Goal: Information Seeking & Learning: Check status

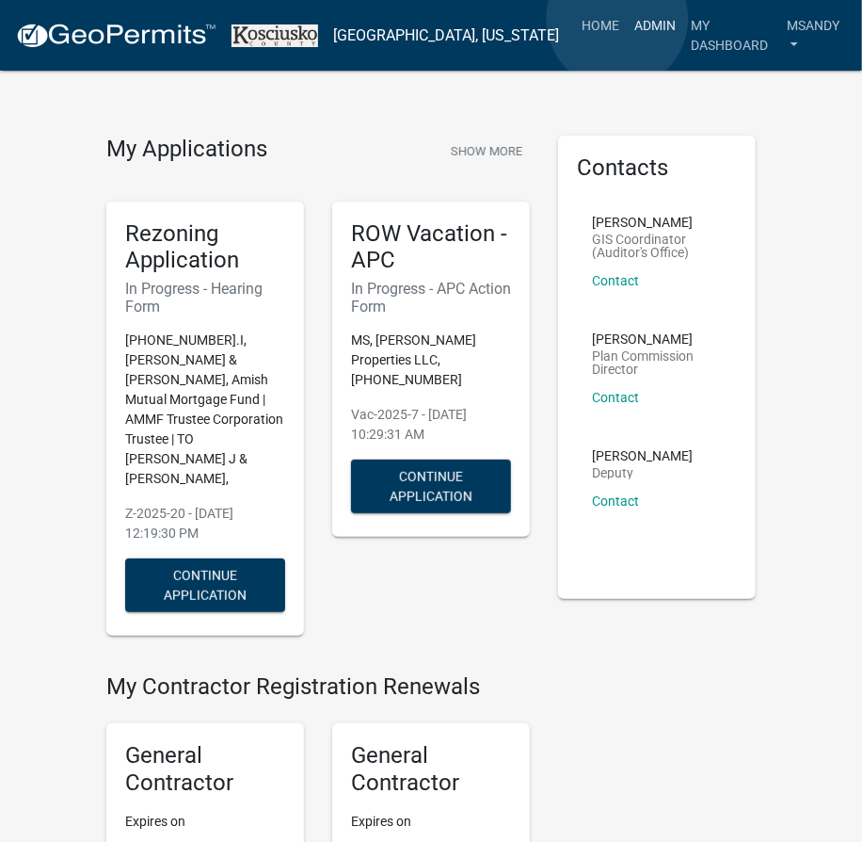
click at [627, 19] on link "Admin" at bounding box center [655, 26] width 56 height 36
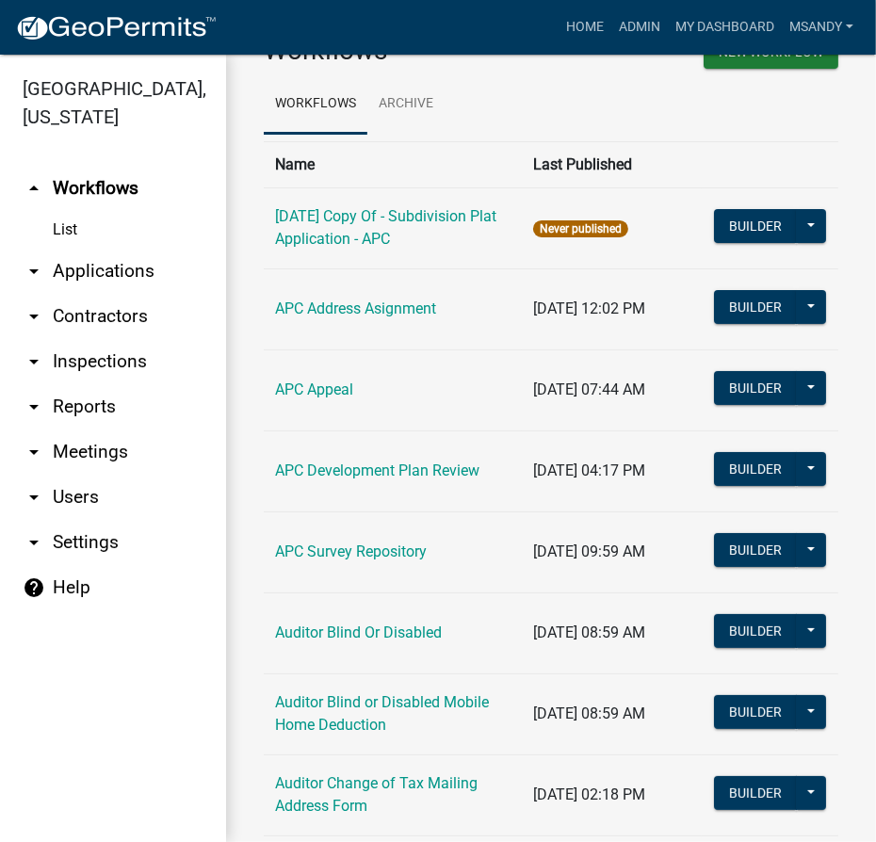
scroll to position [85, 0]
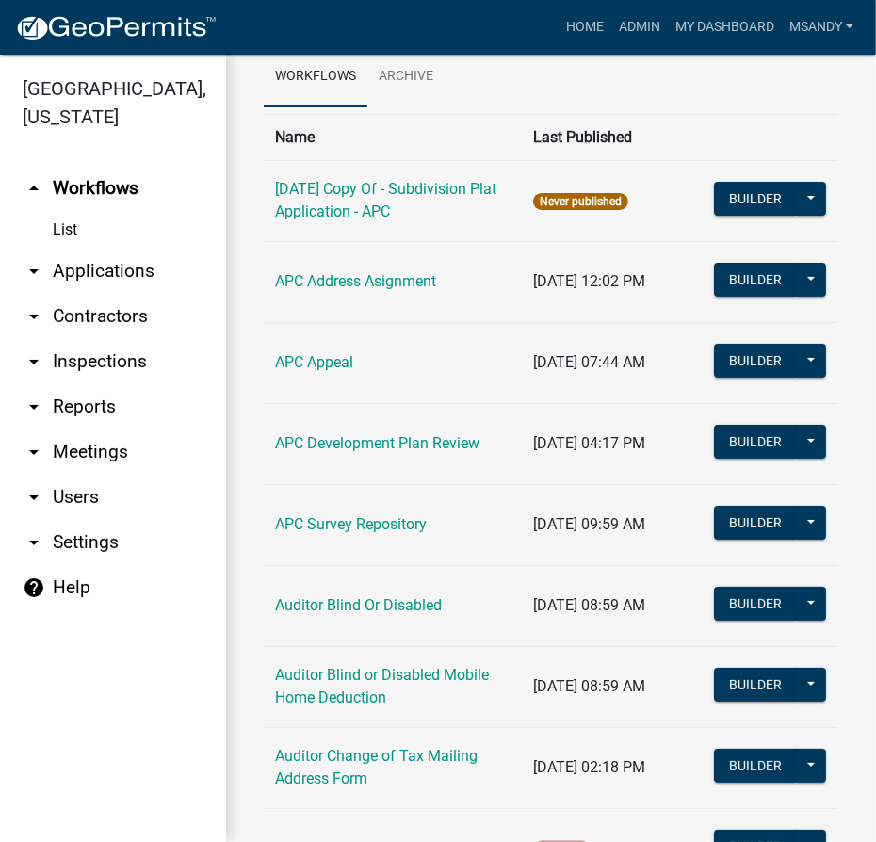
click at [78, 269] on link "arrow_drop_down Applications" at bounding box center [113, 271] width 226 height 45
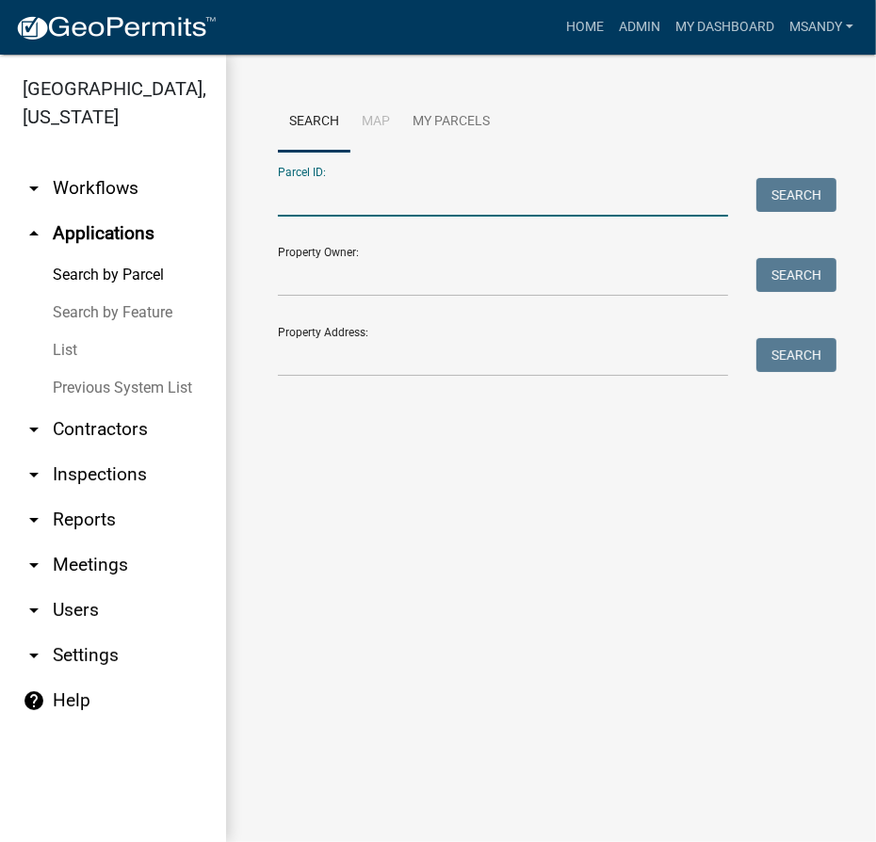
click at [294, 200] on input "Parcel ID:" at bounding box center [503, 197] width 450 height 39
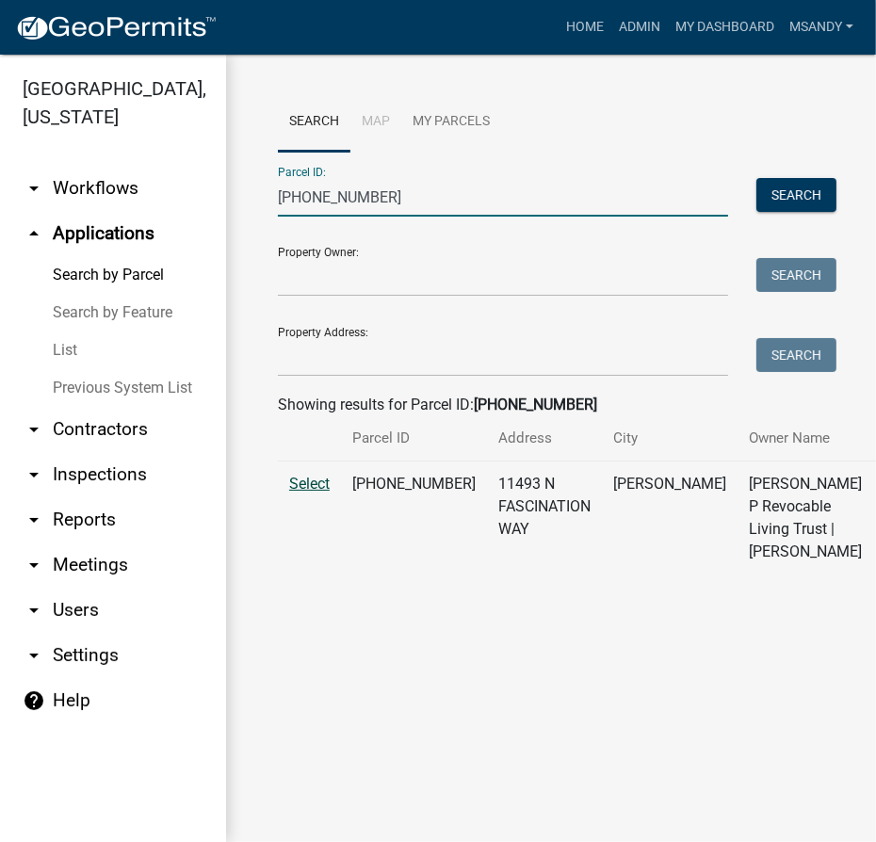
type input "[PHONE_NUMBER]"
click at [308, 492] on span "Select" at bounding box center [309, 484] width 40 height 18
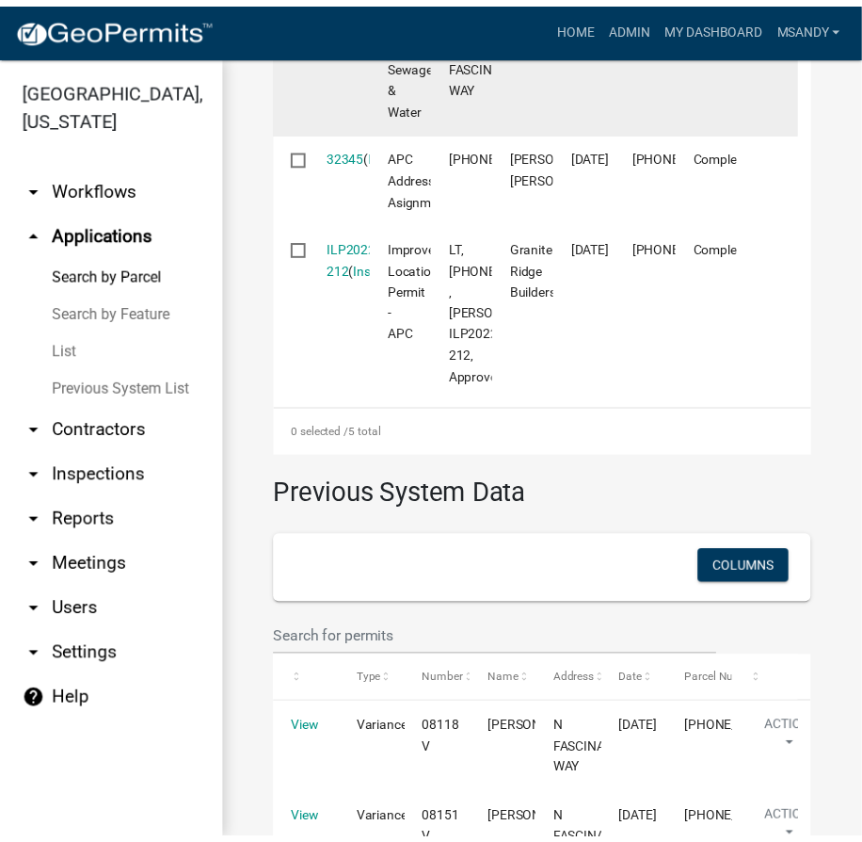
scroll to position [1369, 0]
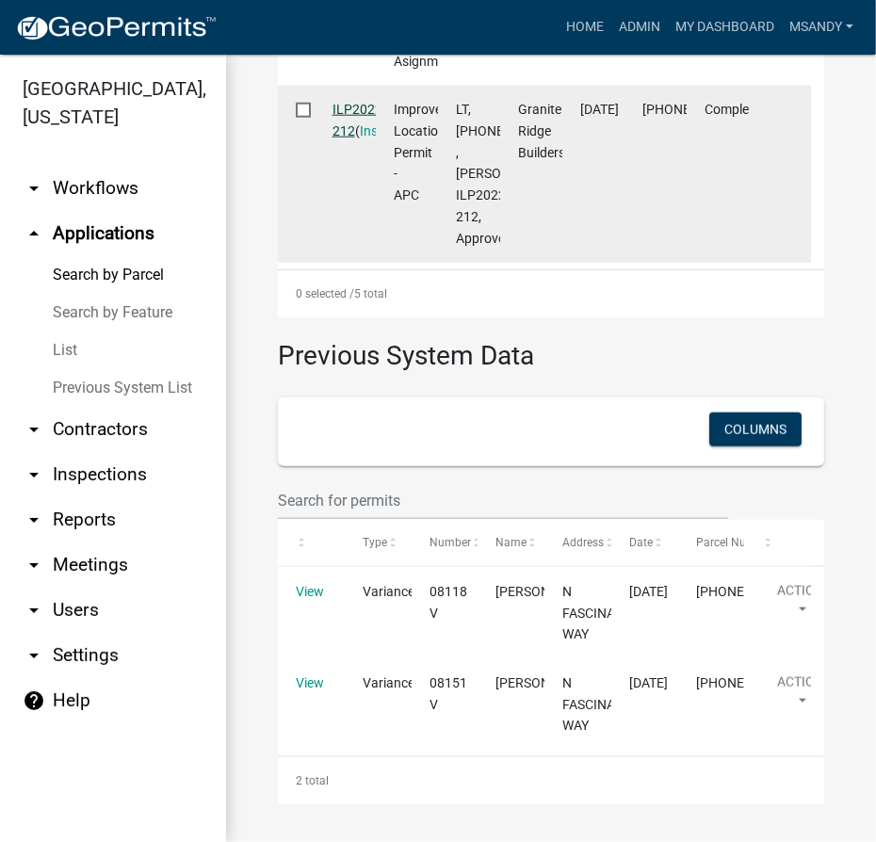
click at [348, 138] on link "ILP2022-212" at bounding box center [359, 120] width 54 height 37
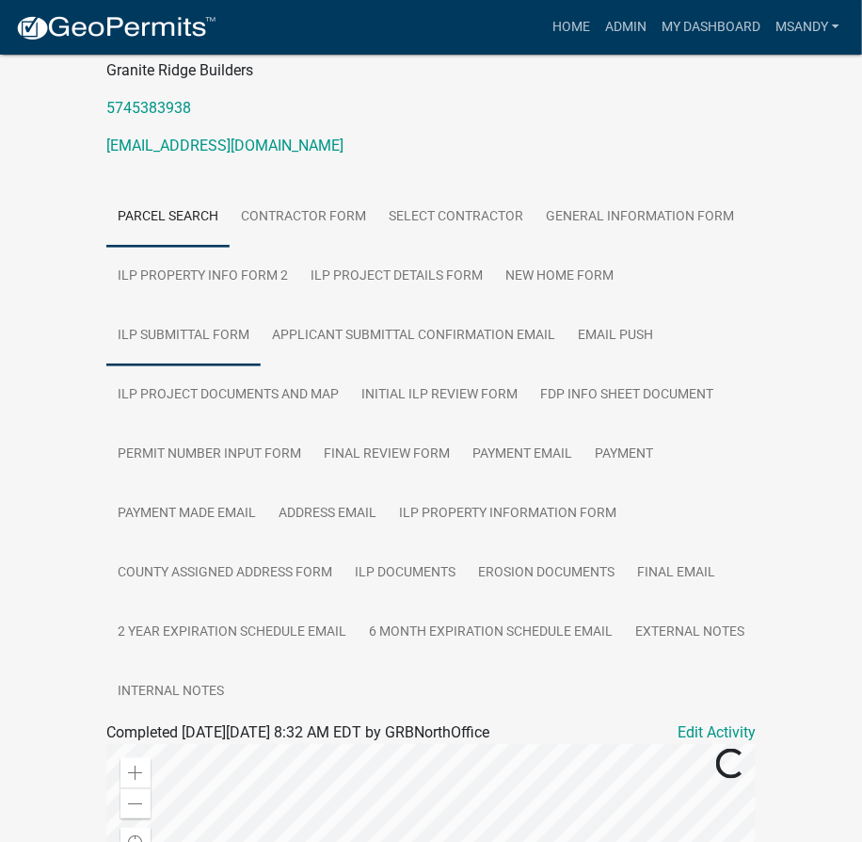
scroll to position [256, 0]
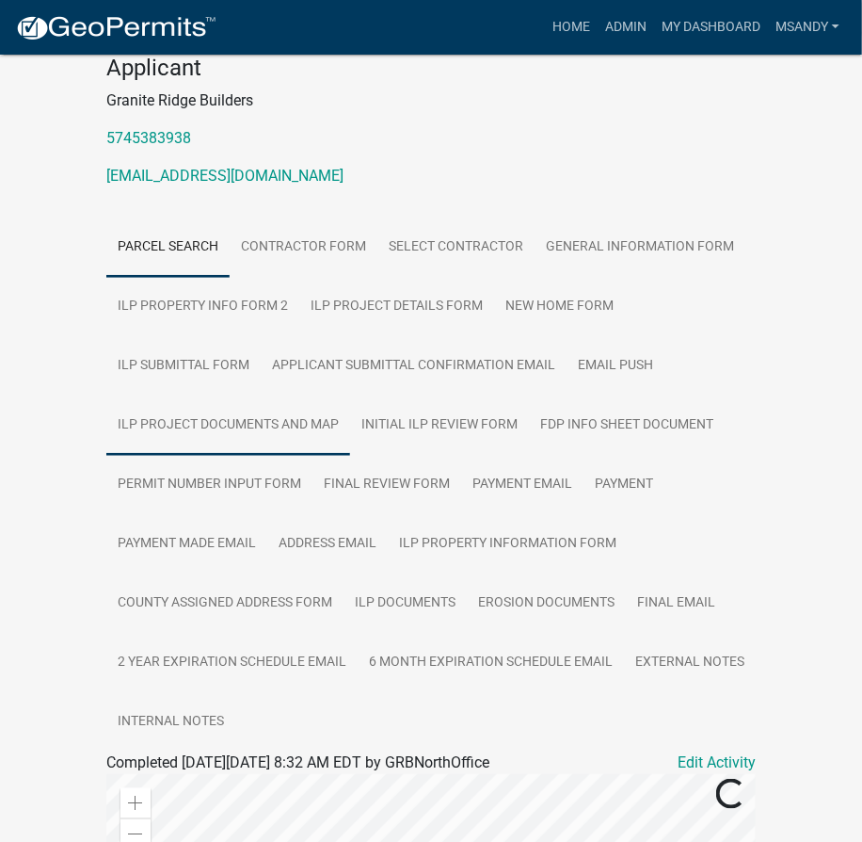
click at [246, 416] on link "ILP Project Documents and Map" at bounding box center [228, 425] width 244 height 60
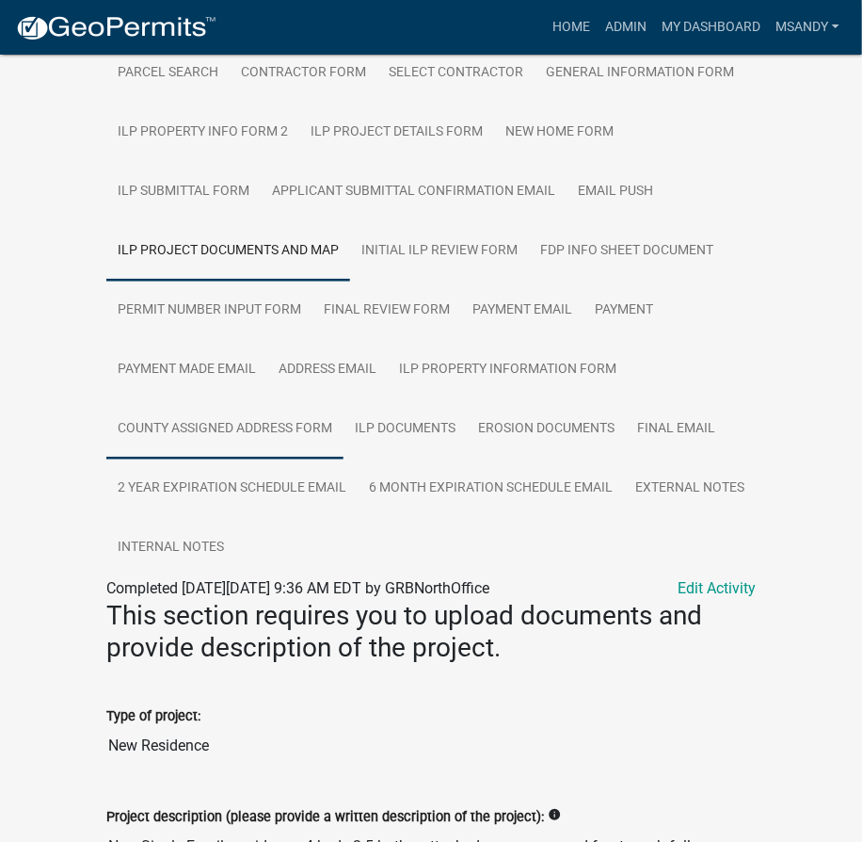
scroll to position [427, 0]
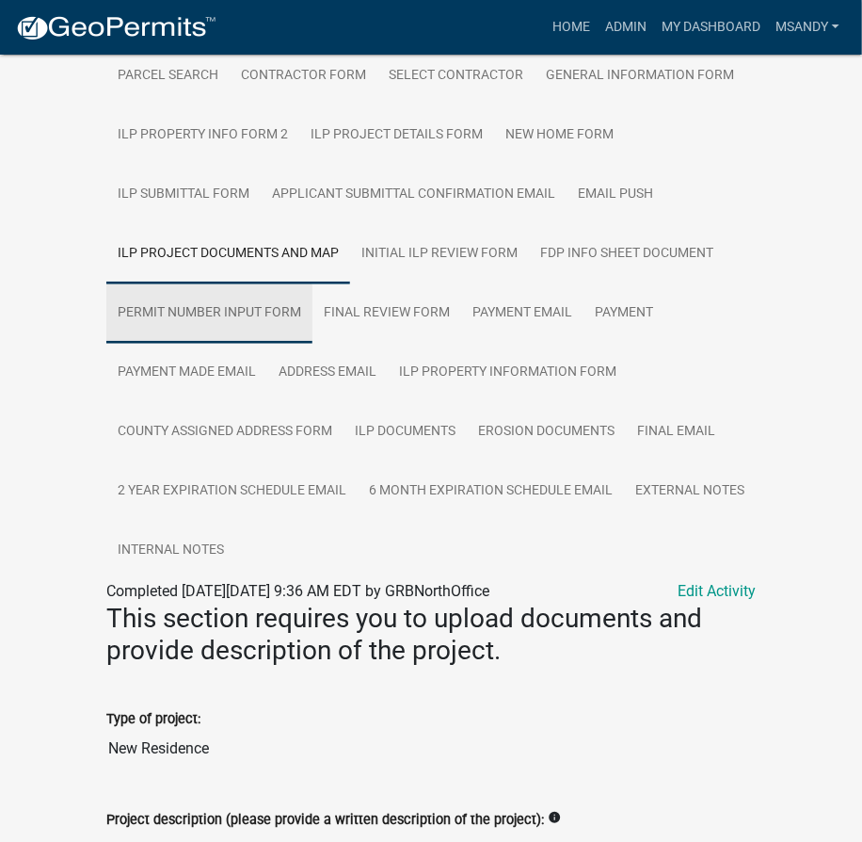
click at [248, 306] on link "Permit Number Input Form" at bounding box center [209, 313] width 206 height 60
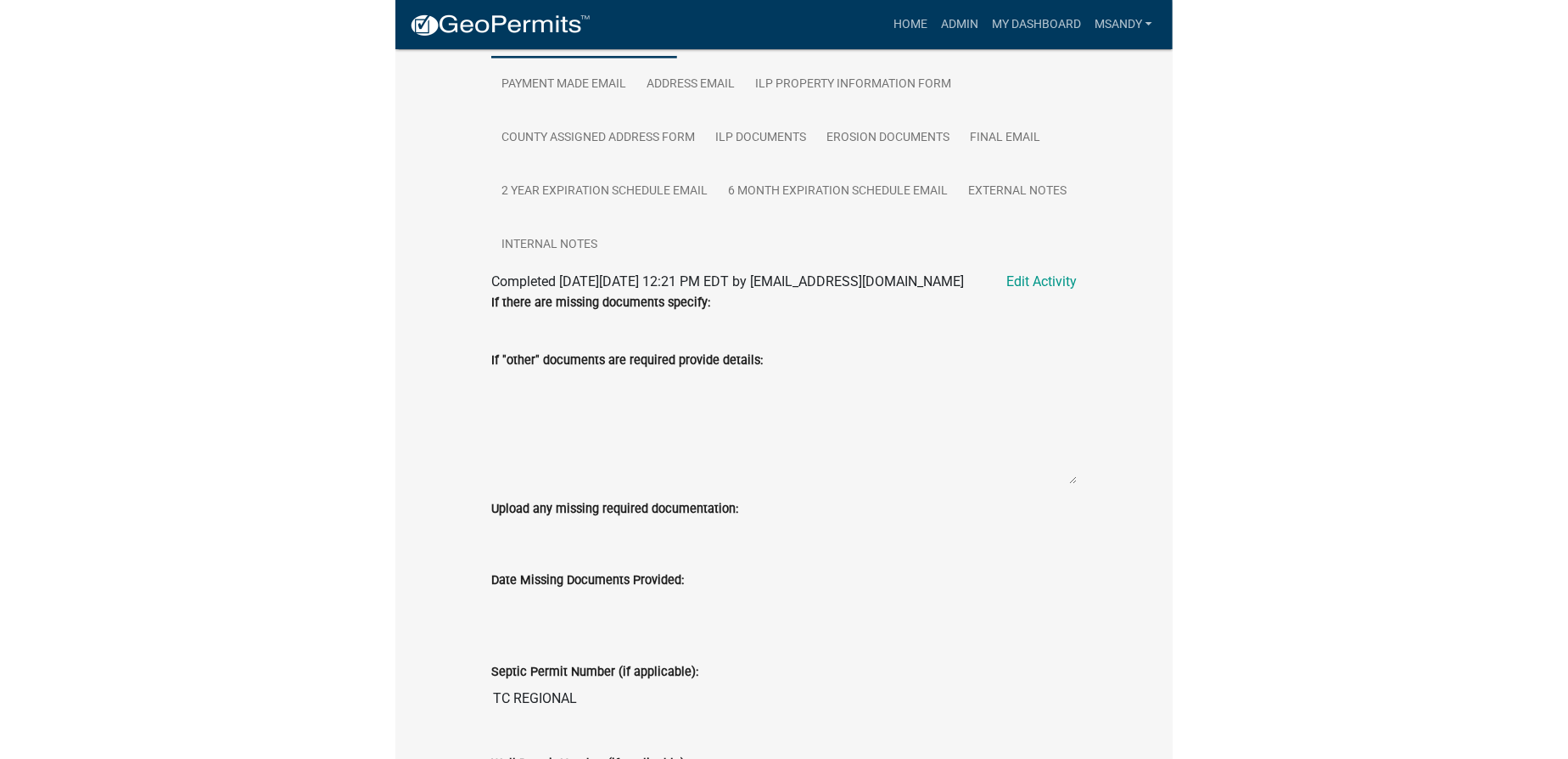
scroll to position [617, 0]
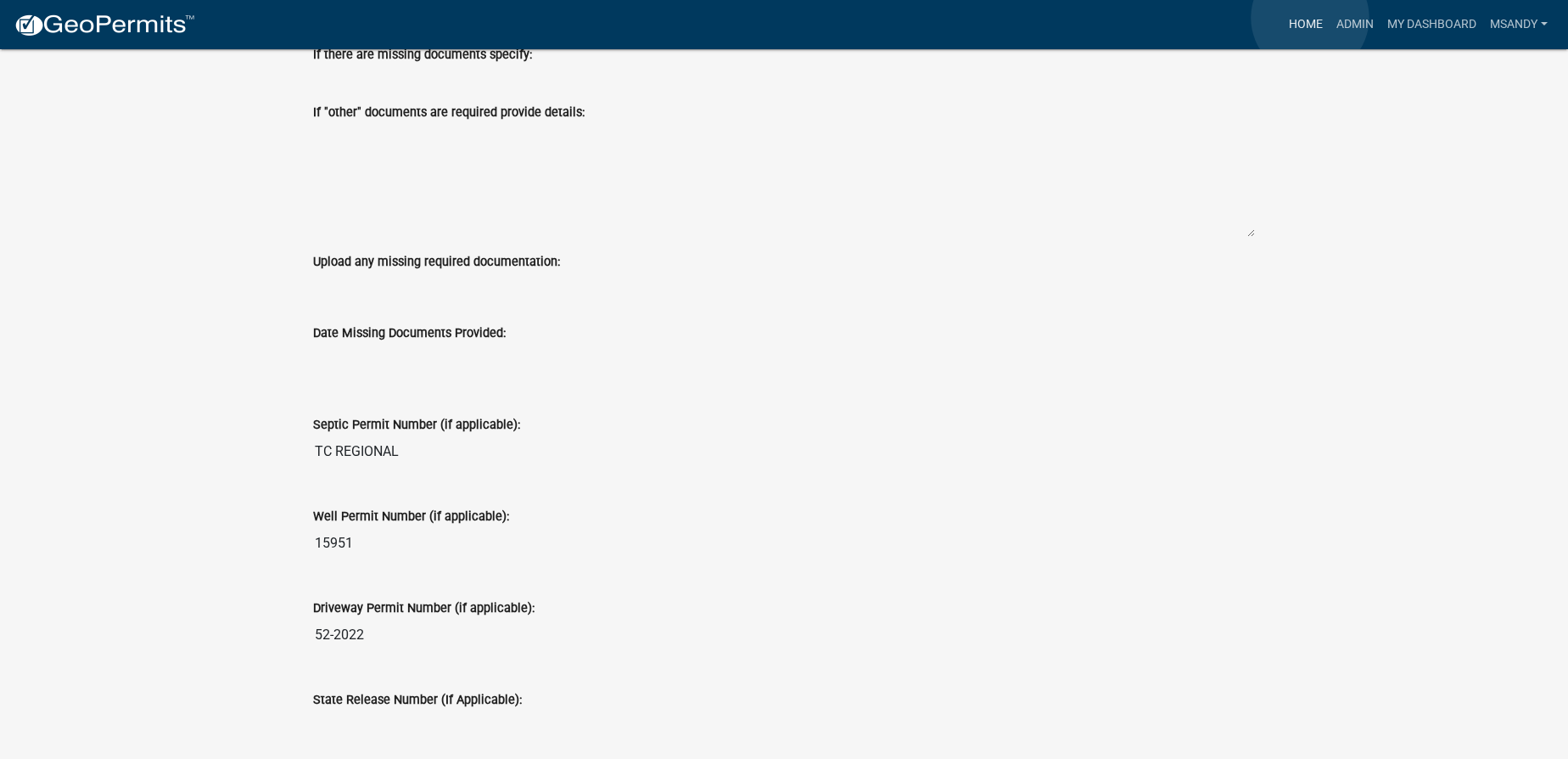
click at [789, 19] on link "Home" at bounding box center [1306, 24] width 48 height 32
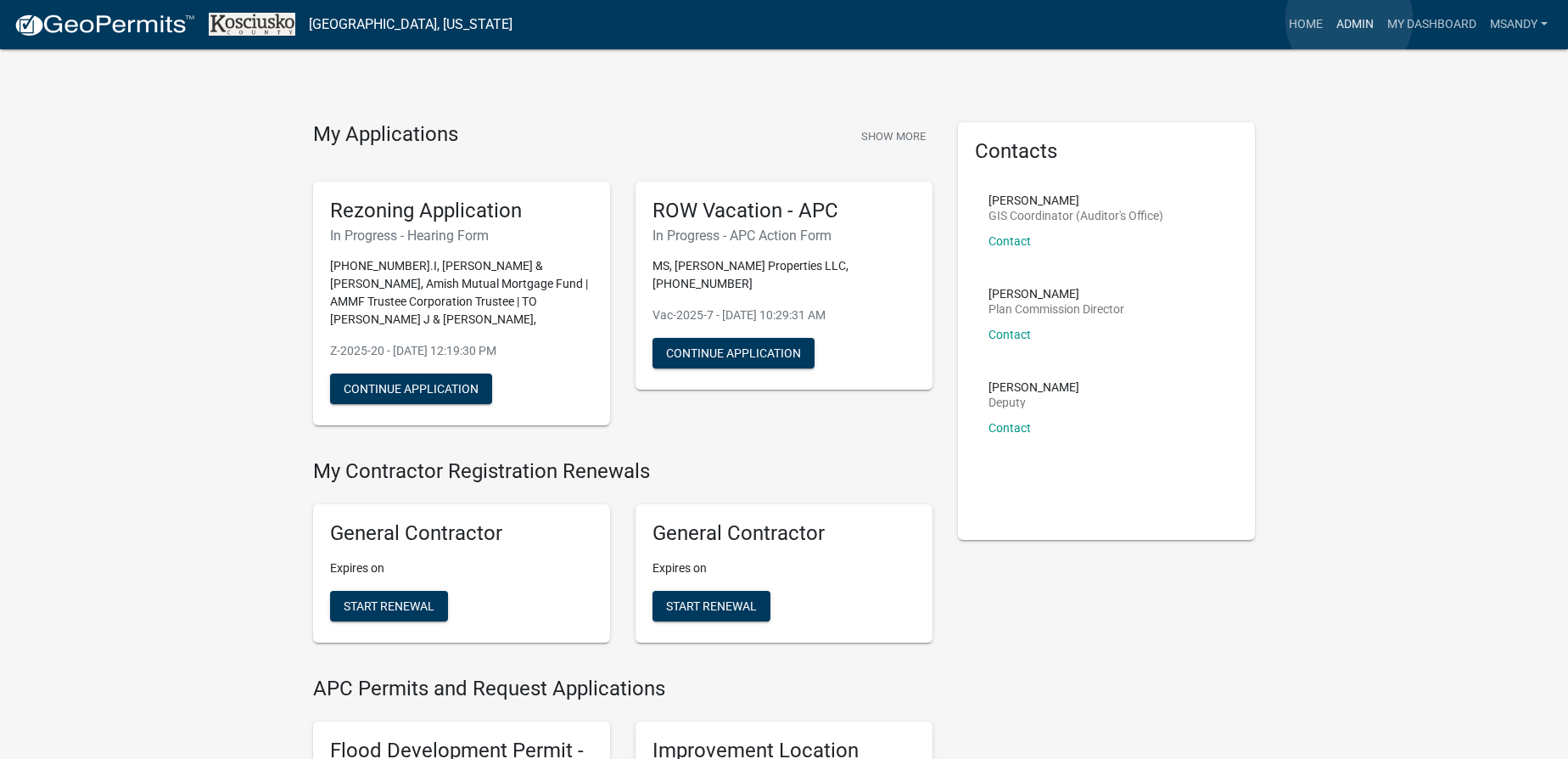
click at [789, 20] on link "Admin" at bounding box center [1354, 24] width 50 height 32
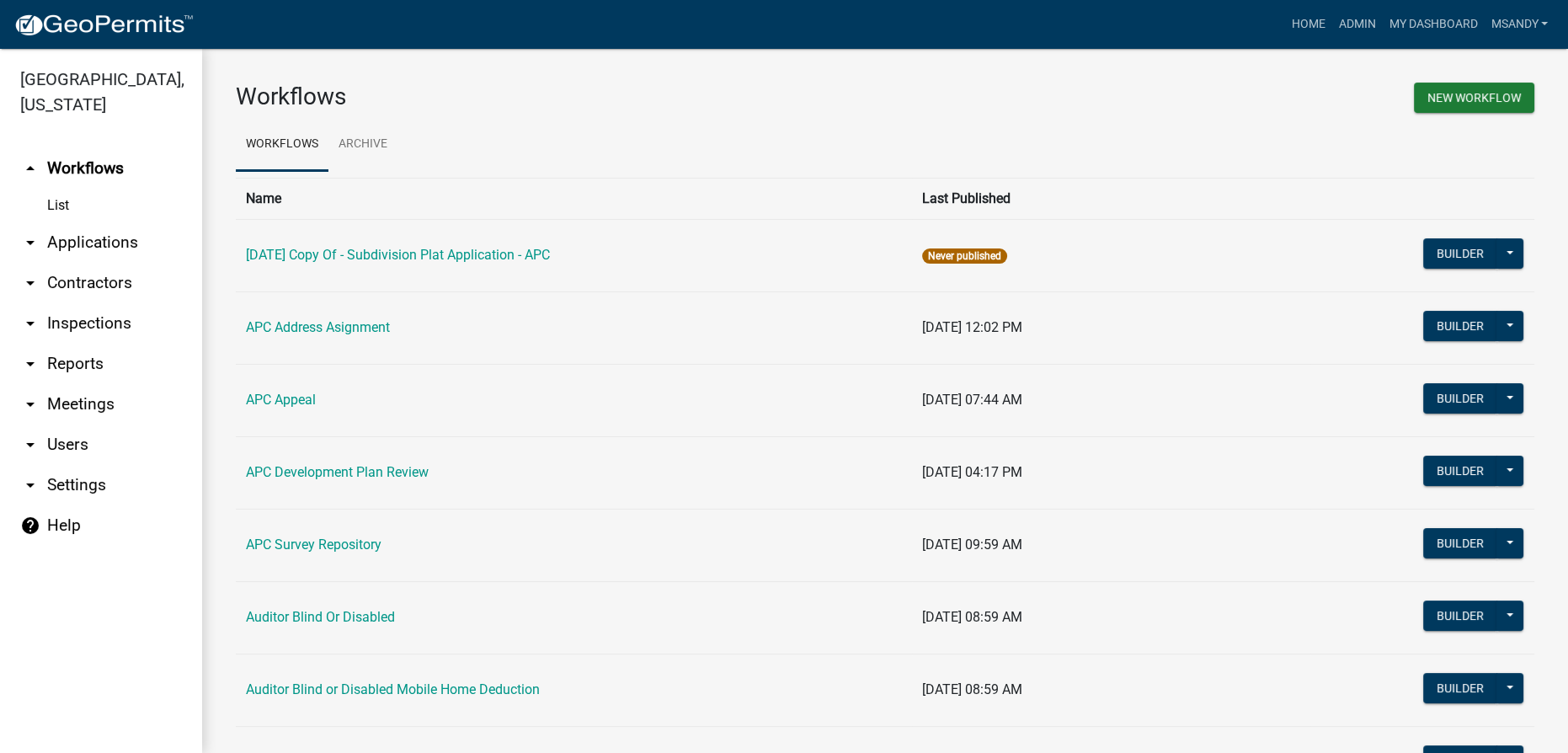
click at [69, 244] on link "arrow_drop_down Applications" at bounding box center [101, 242] width 202 height 40
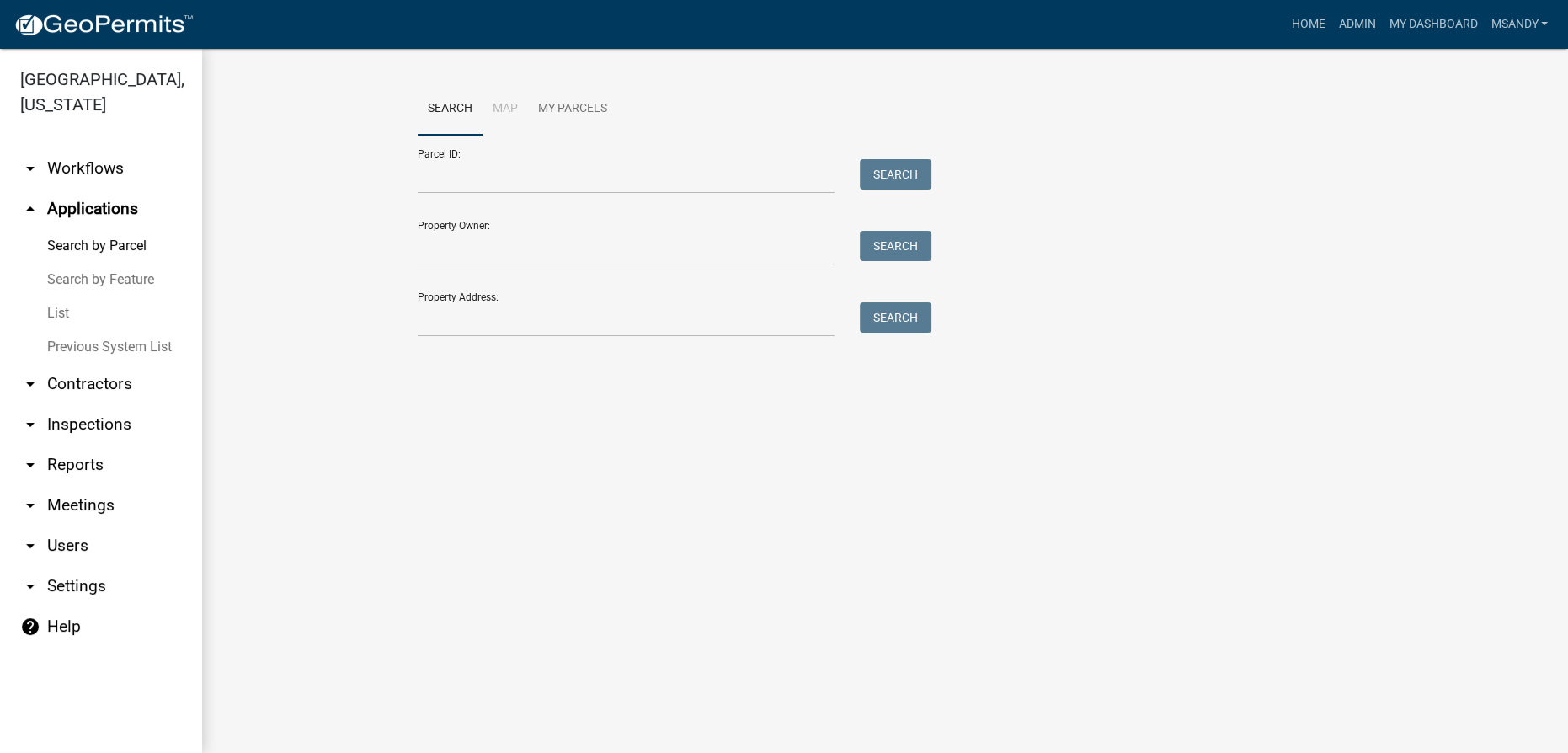
click at [54, 309] on link "List" at bounding box center [101, 313] width 202 height 34
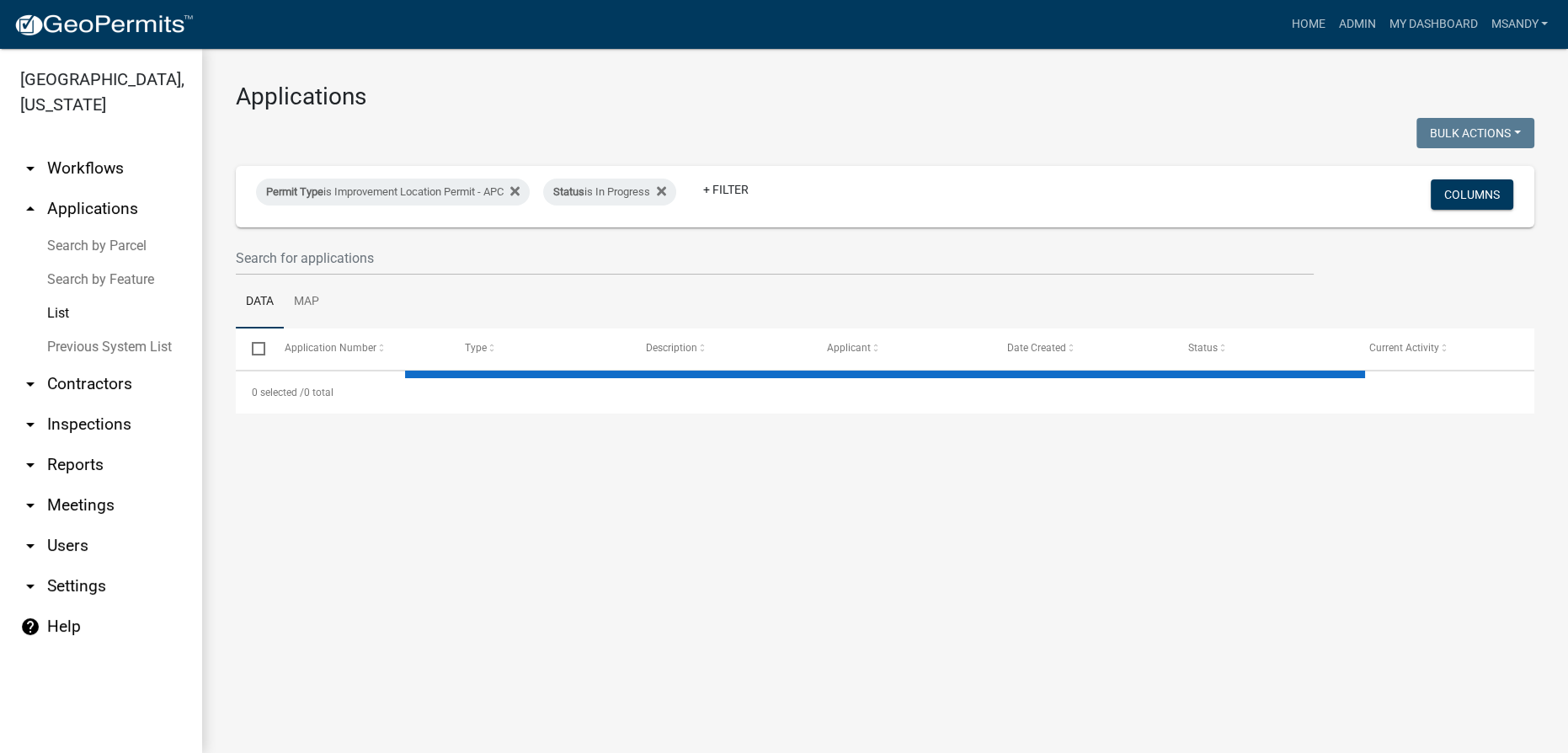
select select "3: 100"
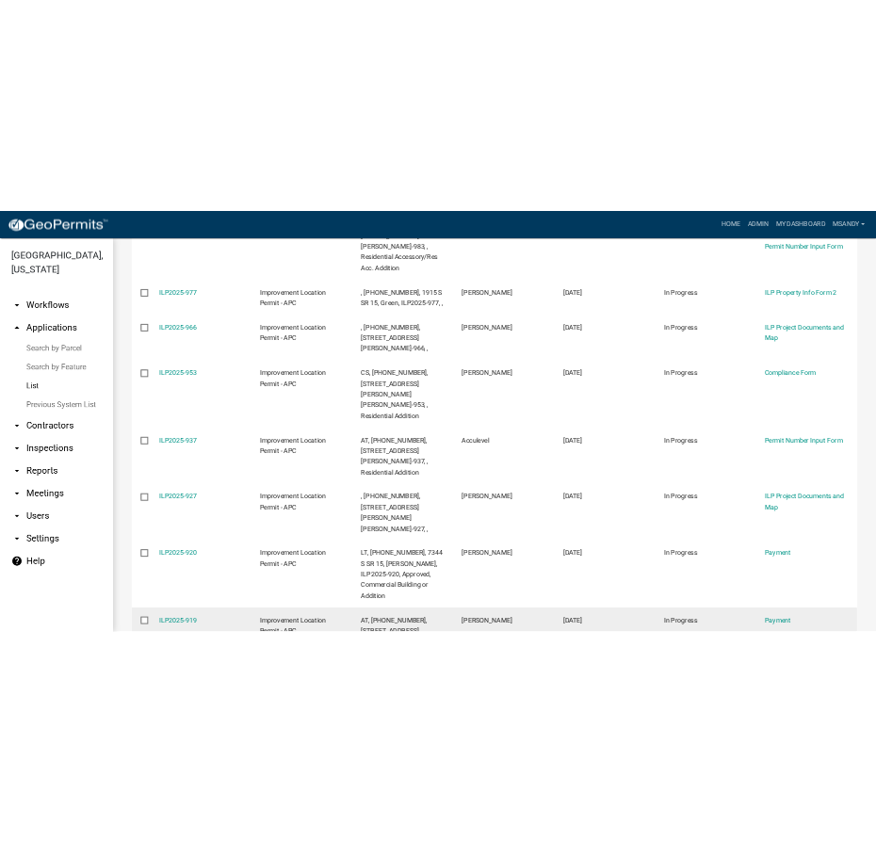
scroll to position [2661, 0]
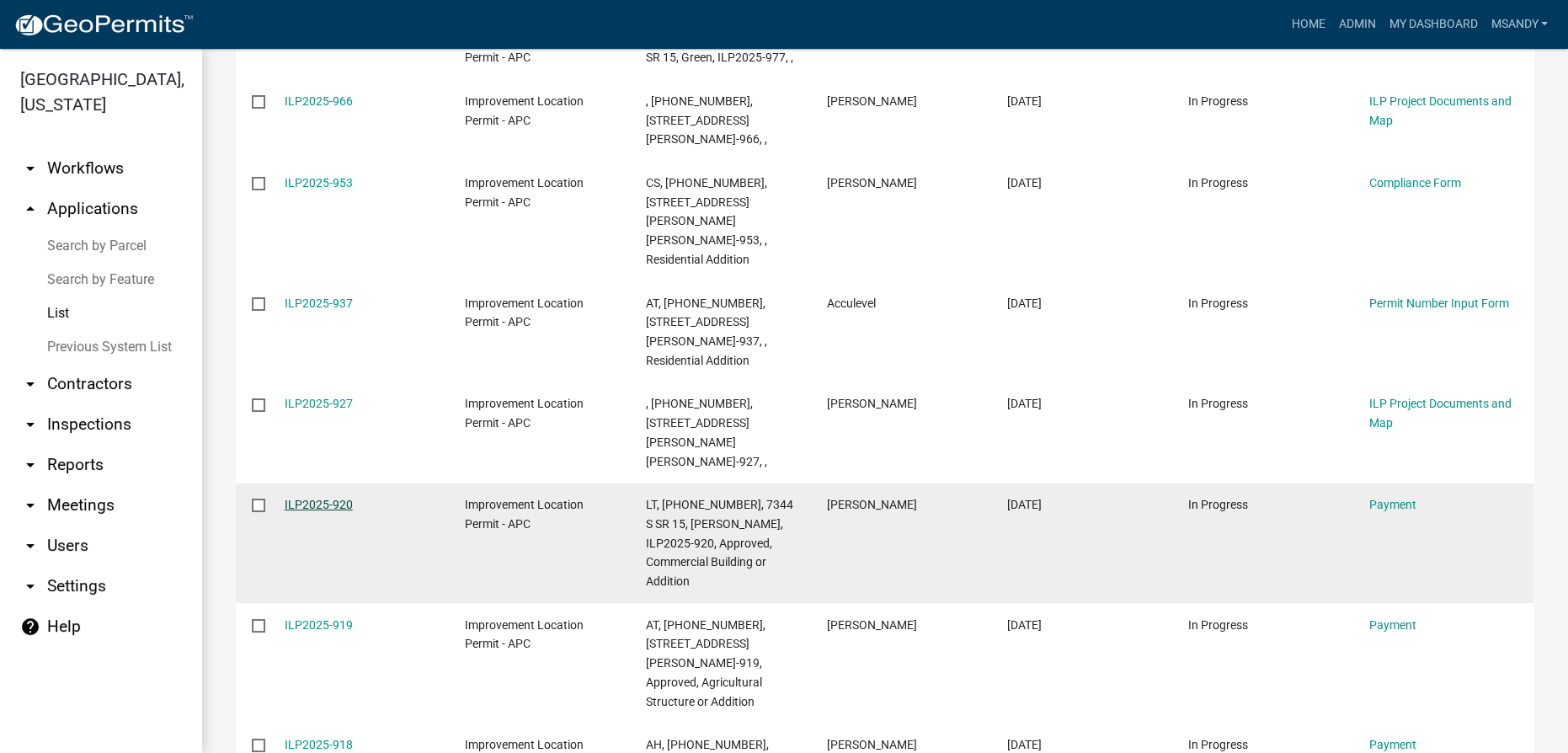
click at [326, 497] on link "ILP2025-920" at bounding box center [318, 503] width 68 height 13
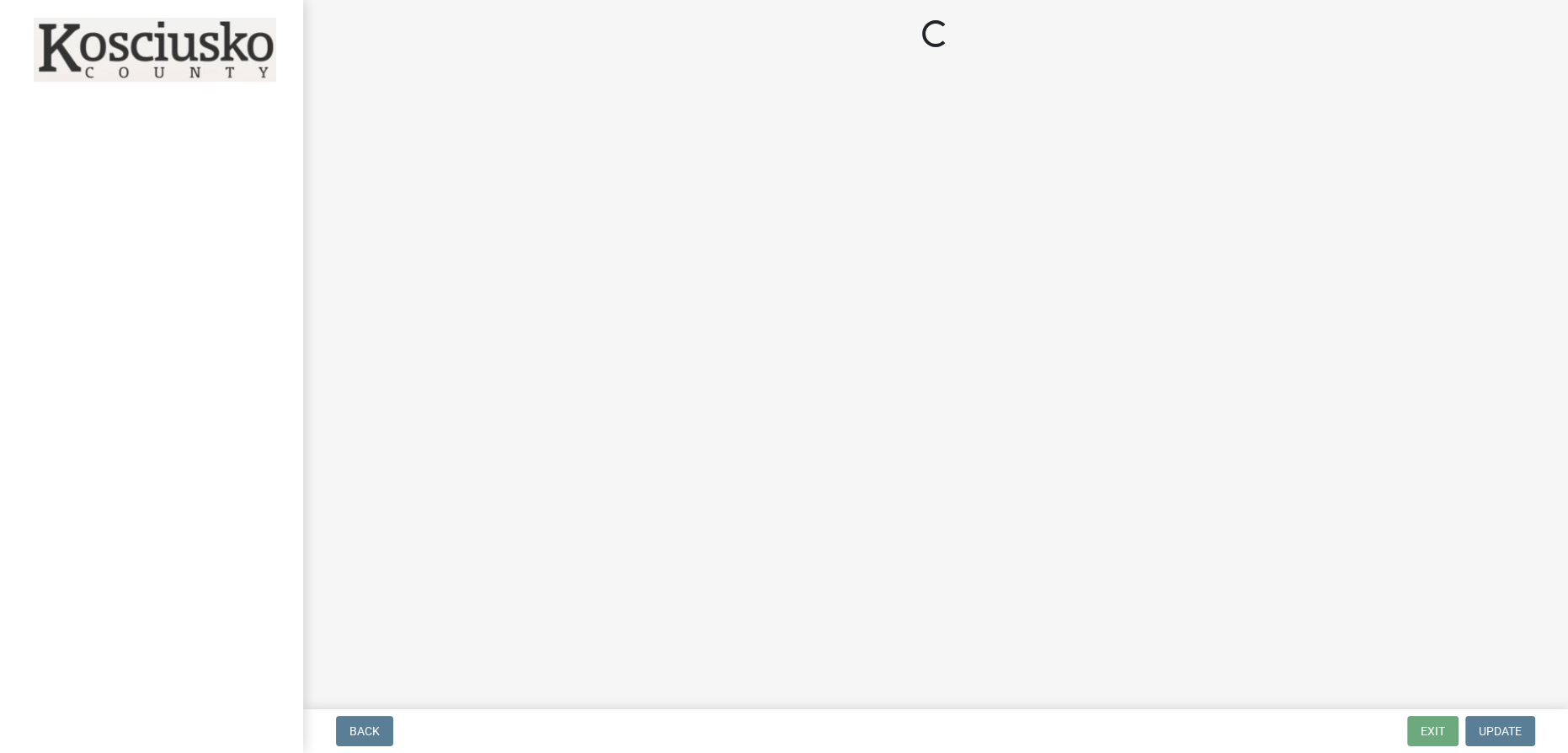
select select "3: 3"
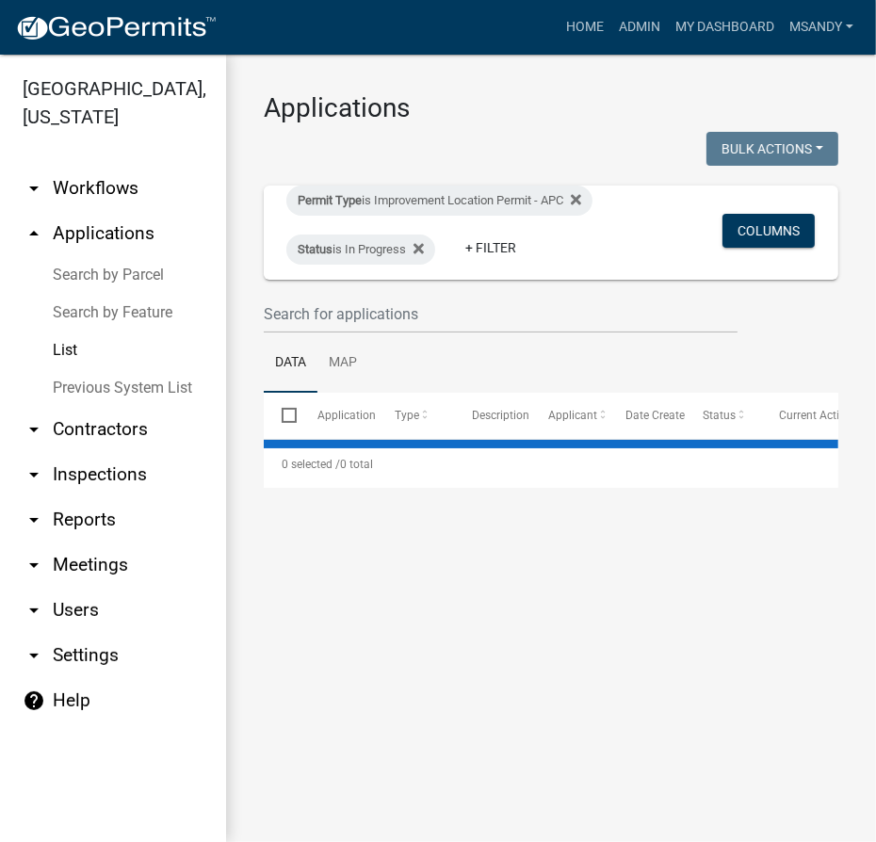
select select "3: 100"
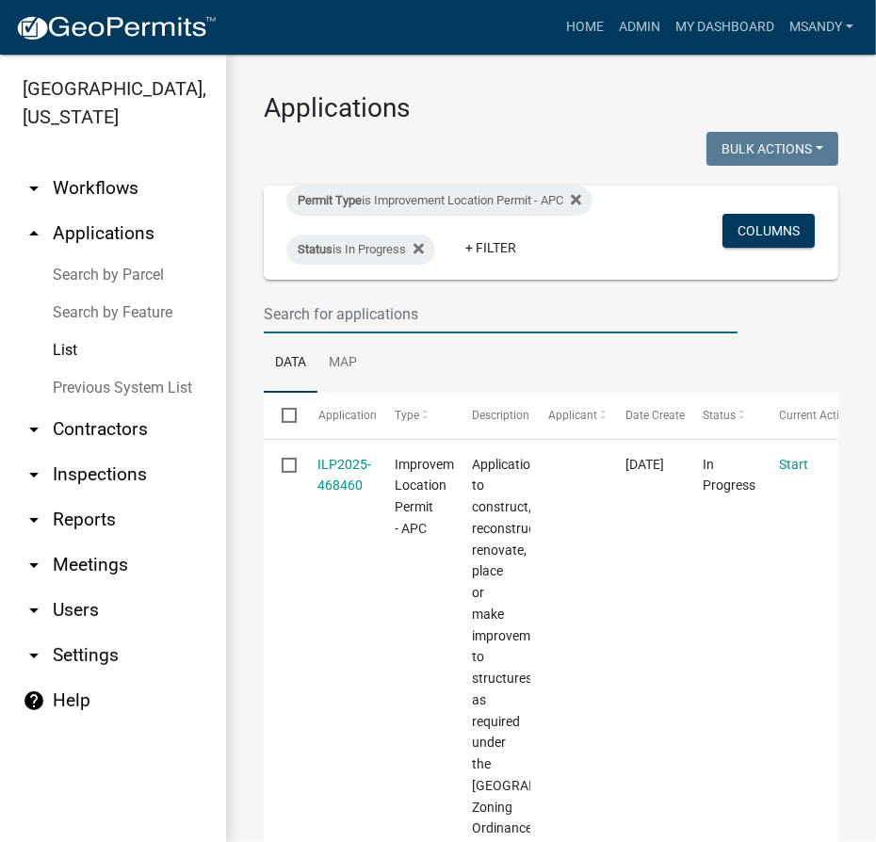
click at [362, 311] on input "text" at bounding box center [501, 314] width 474 height 39
click at [96, 269] on link "Search by Parcel" at bounding box center [113, 275] width 226 height 38
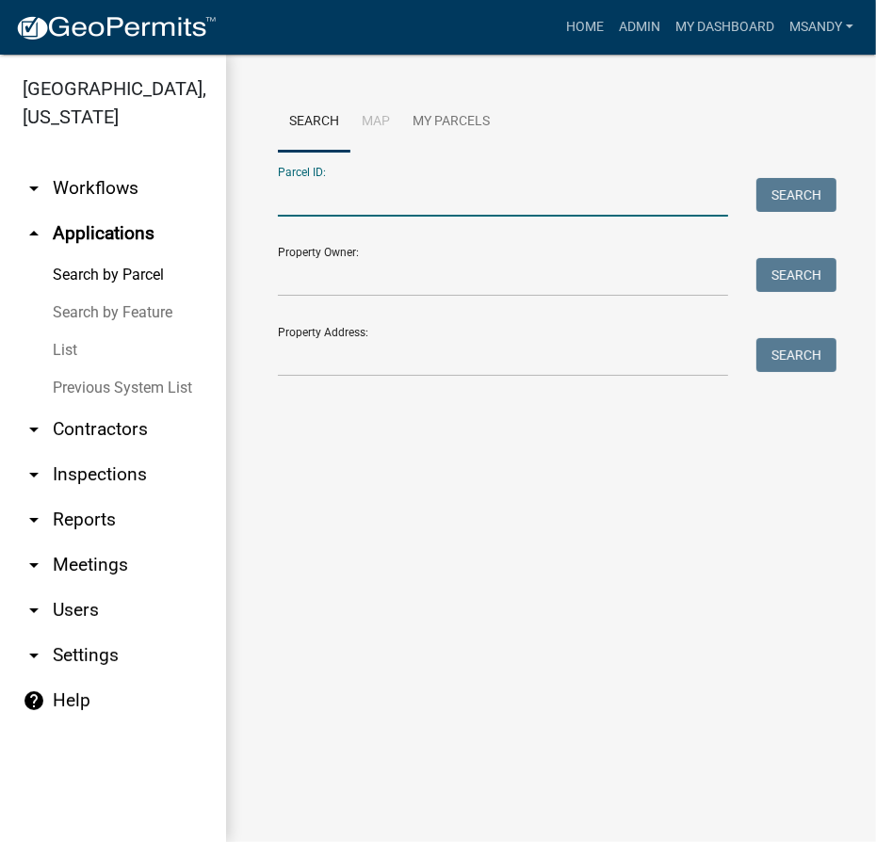
click at [385, 200] on input "Parcel ID:" at bounding box center [503, 197] width 450 height 39
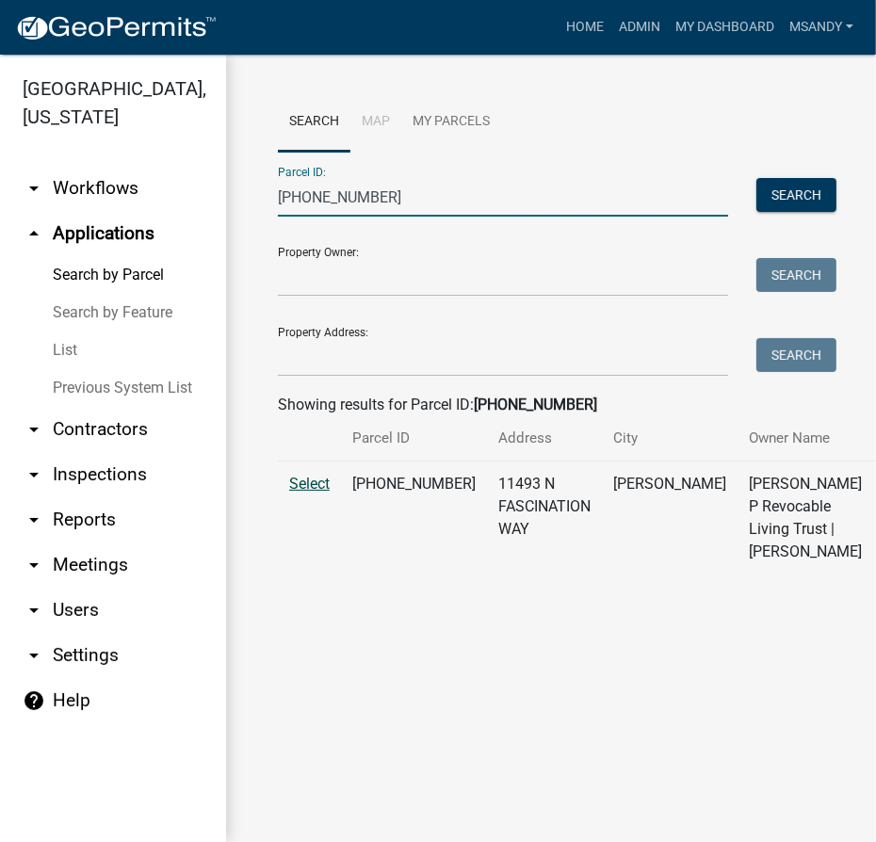
type input "[PHONE_NUMBER]"
click at [305, 492] on span "Select" at bounding box center [309, 484] width 40 height 18
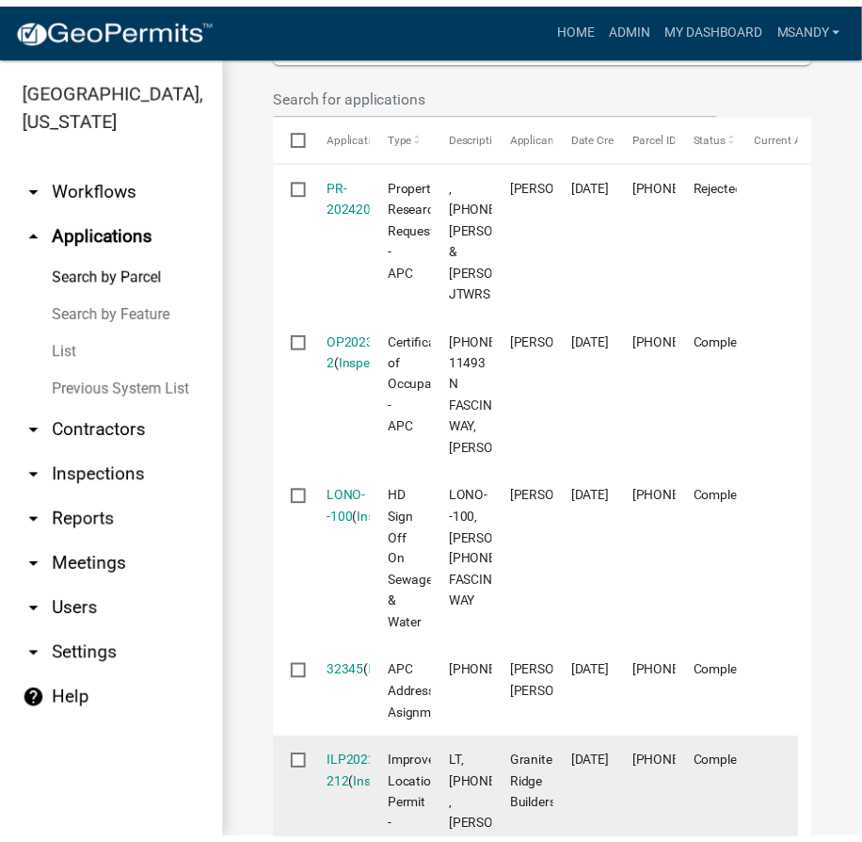
scroll to position [637, 0]
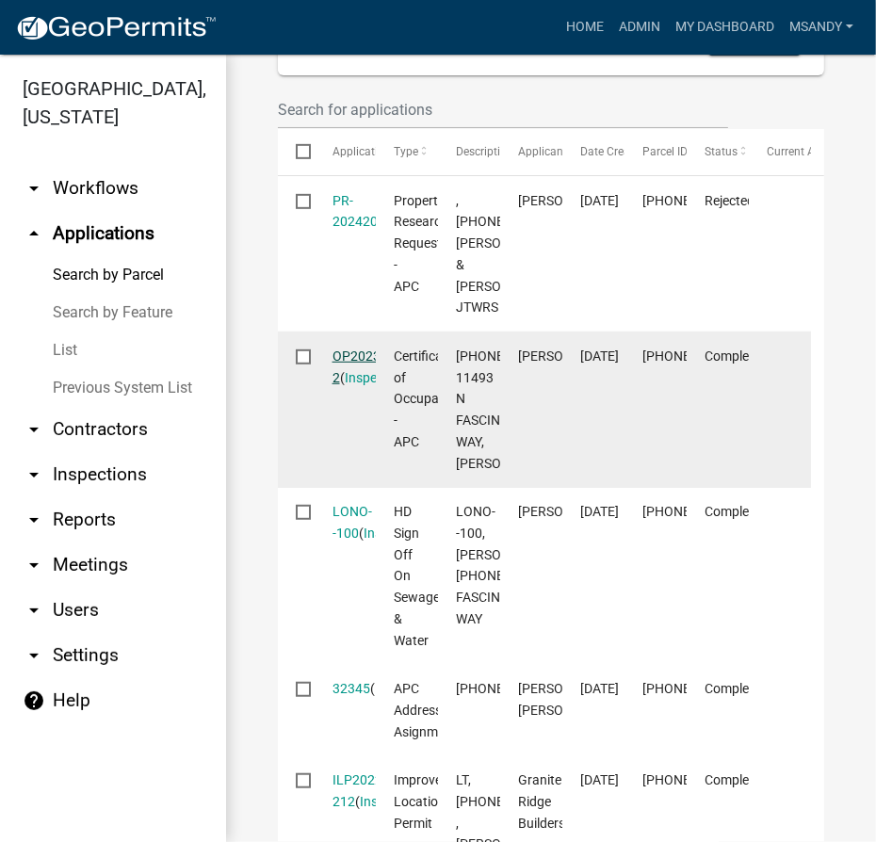
click at [355, 385] on link "OP2023-2" at bounding box center [358, 366] width 52 height 37
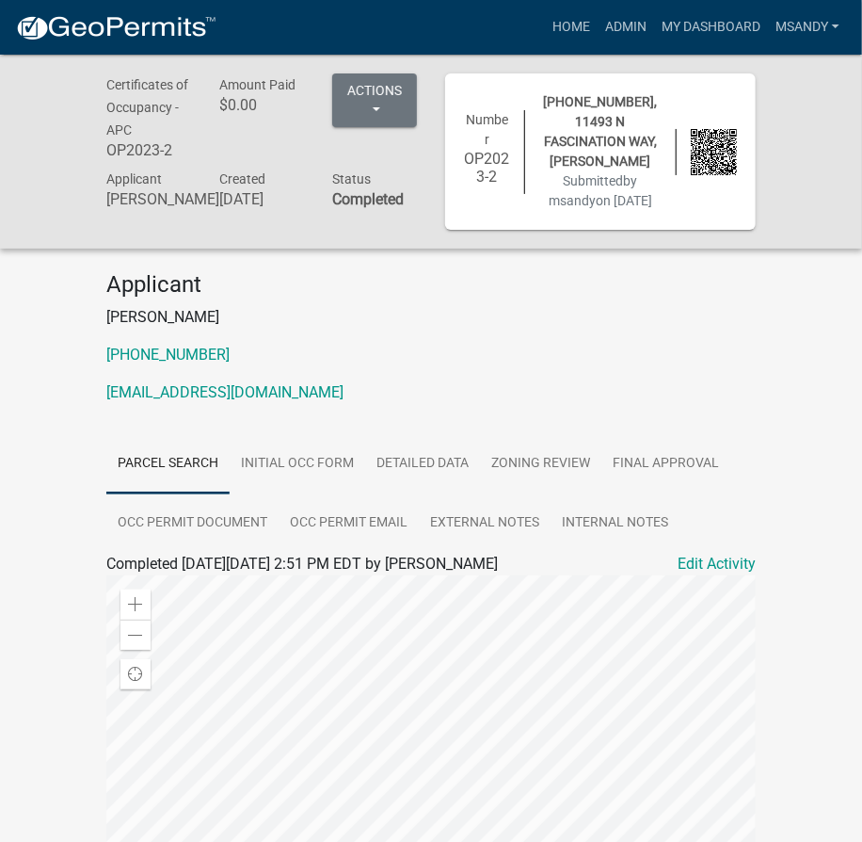
click at [416, 399] on div "Applicant [PERSON_NAME] [PHONE_NUMBER] [EMAIL_ADDRESS][DOMAIN_NAME]" at bounding box center [431, 345] width 678 height 148
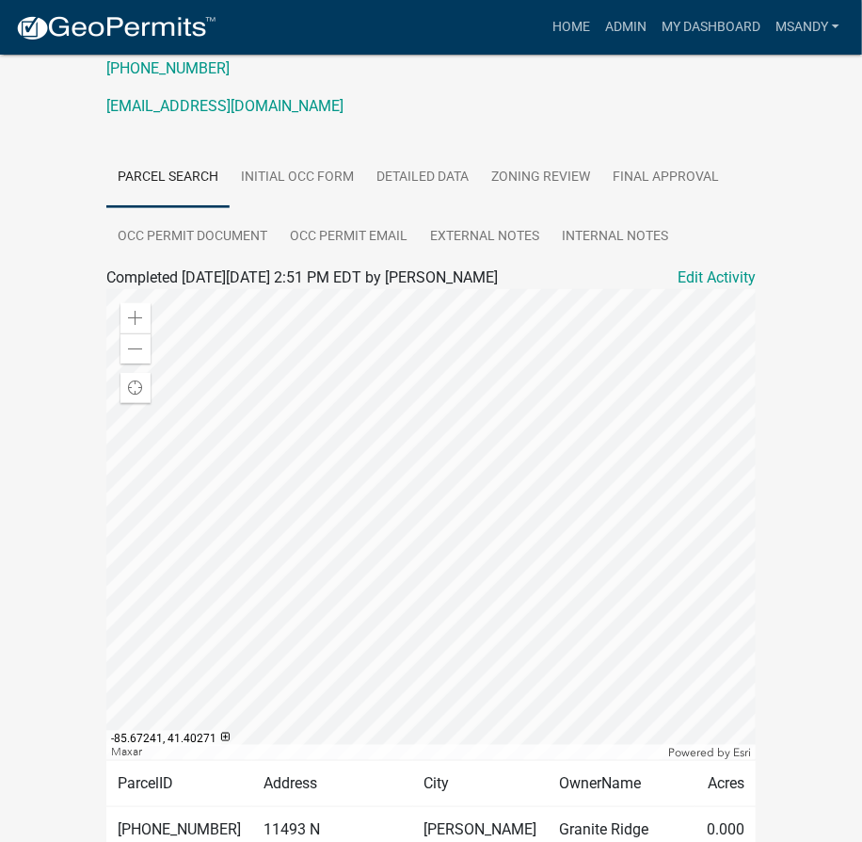
scroll to position [170, 0]
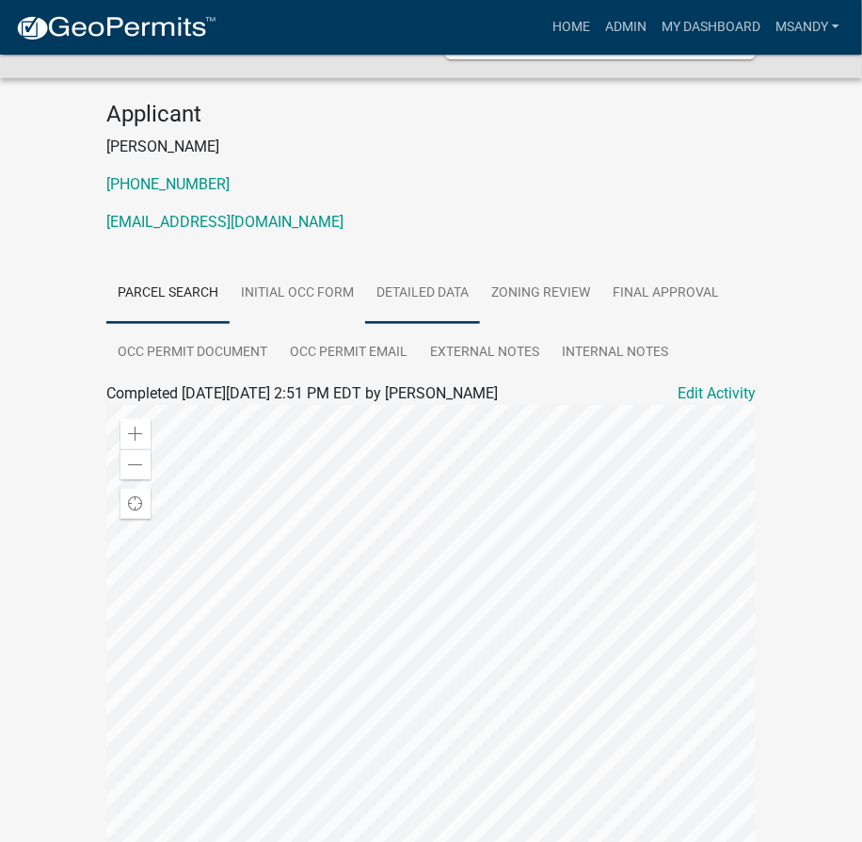
click at [409, 313] on link "Detailed Data" at bounding box center [422, 294] width 115 height 60
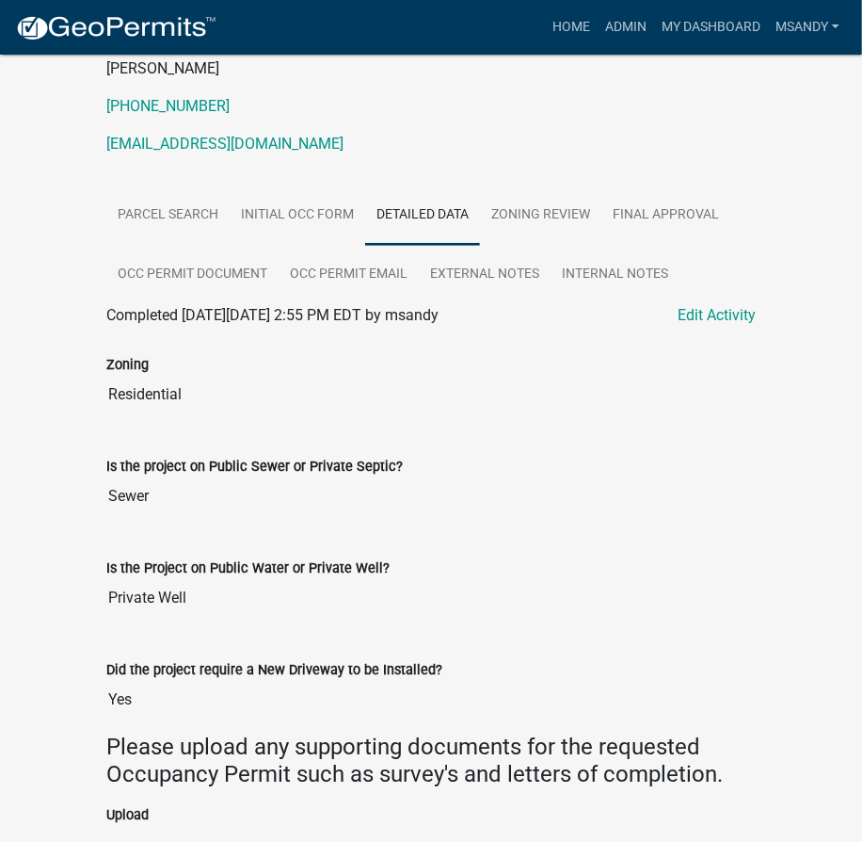
scroll to position [359, 0]
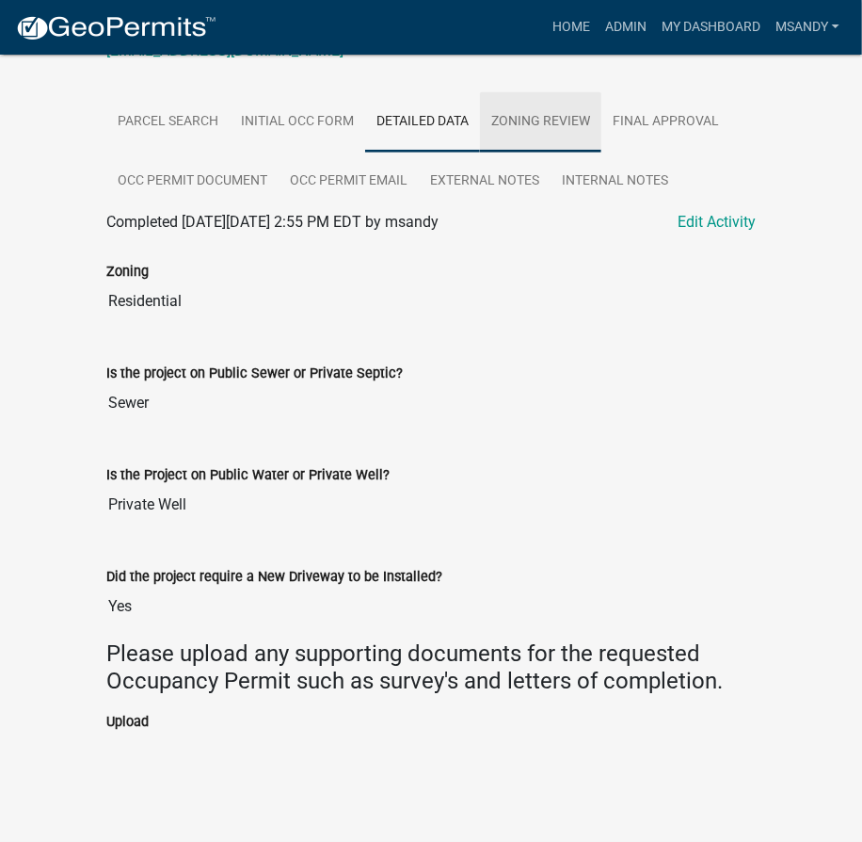
click at [547, 123] on link "Zoning Review" at bounding box center [540, 122] width 121 height 60
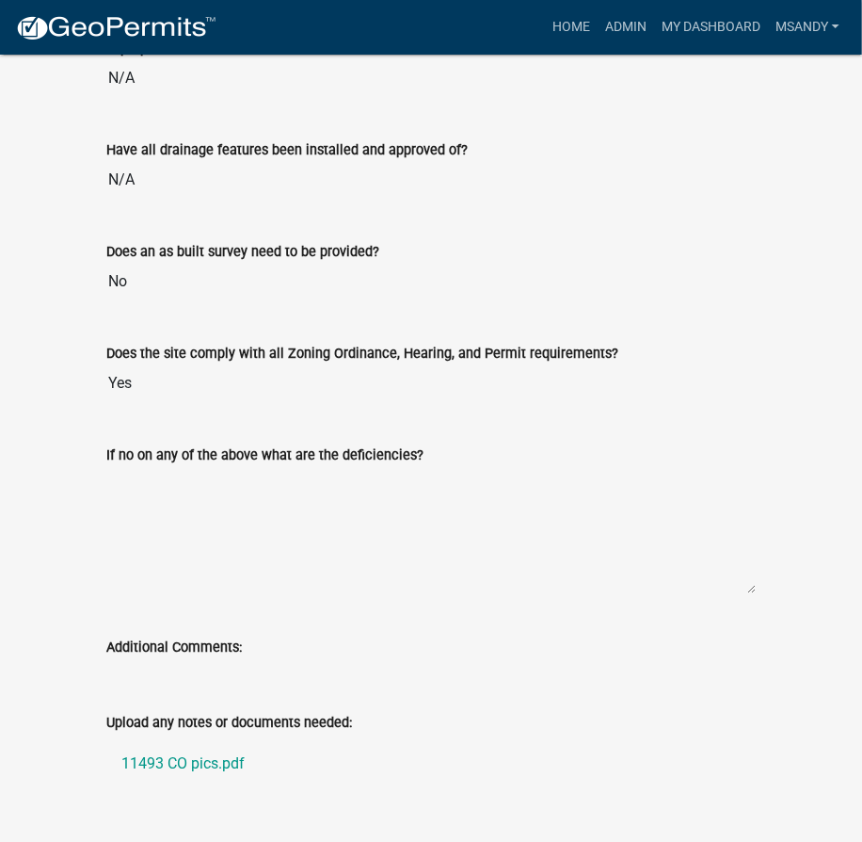
scroll to position [2044, 0]
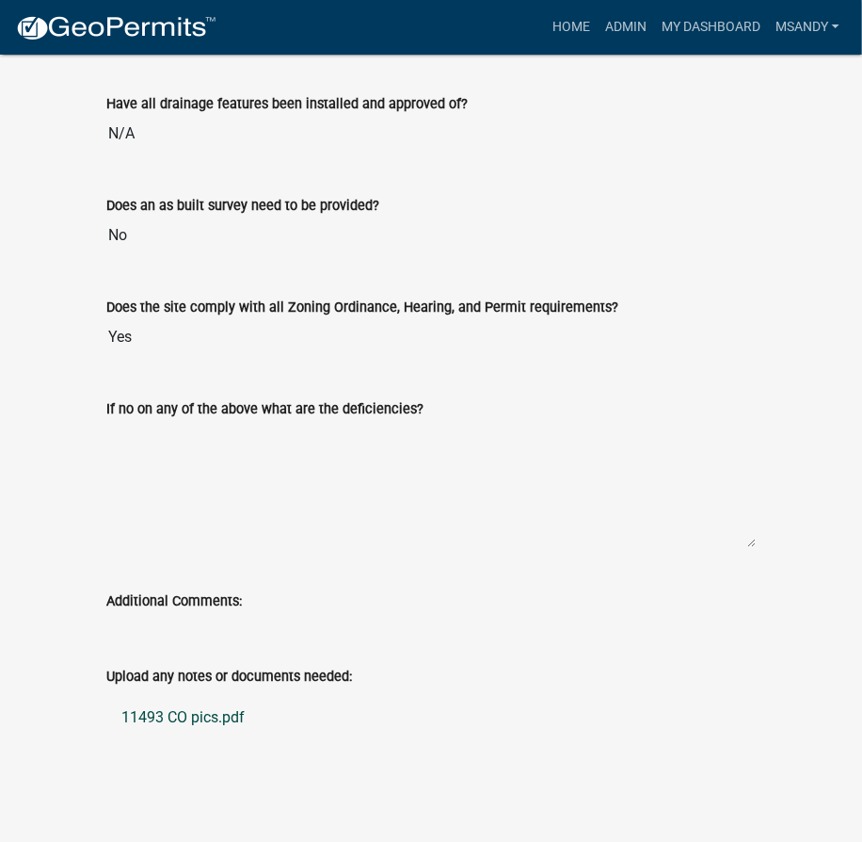
click at [166, 708] on link "11493 CO pics.pdf" at bounding box center [431, 717] width 650 height 45
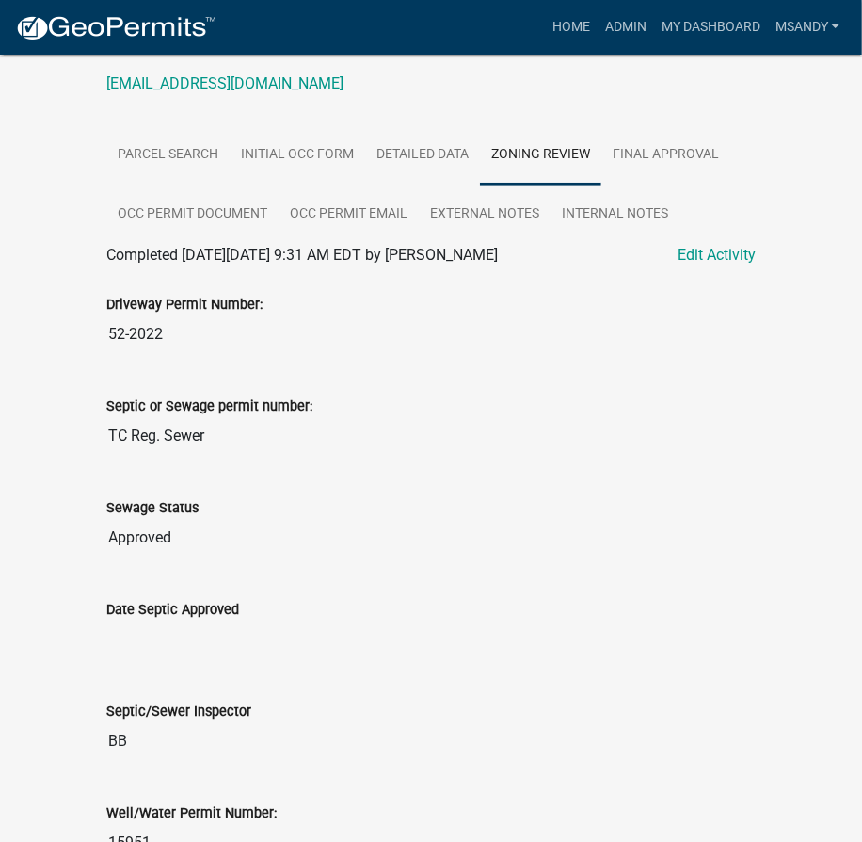
scroll to position [75, 0]
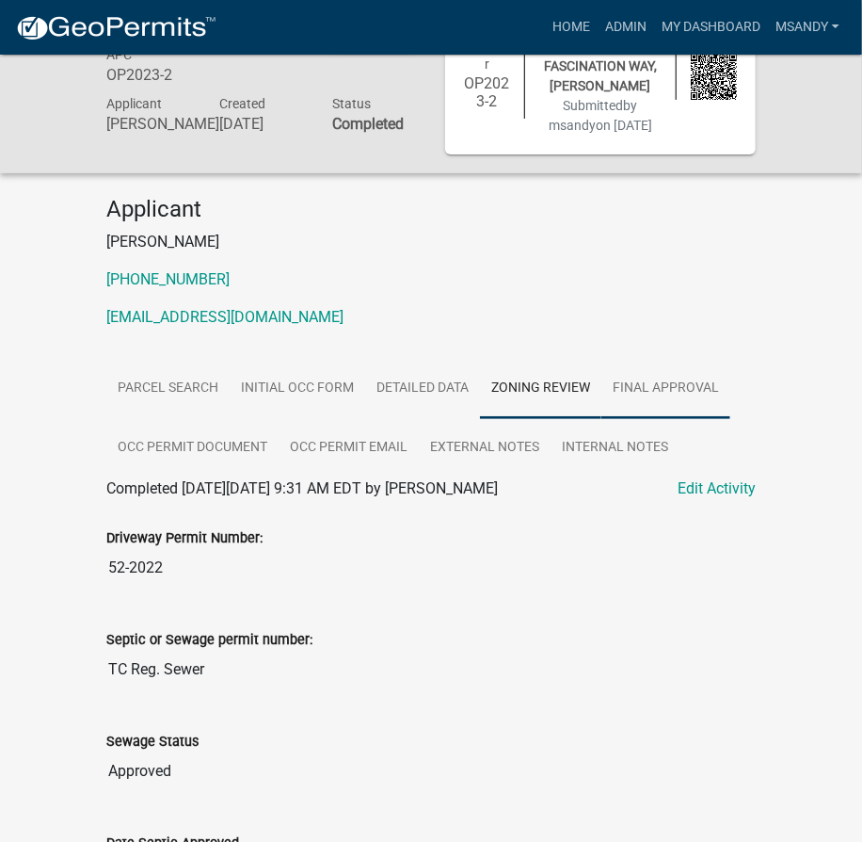
click at [693, 401] on link "Final Approval" at bounding box center [666, 389] width 129 height 60
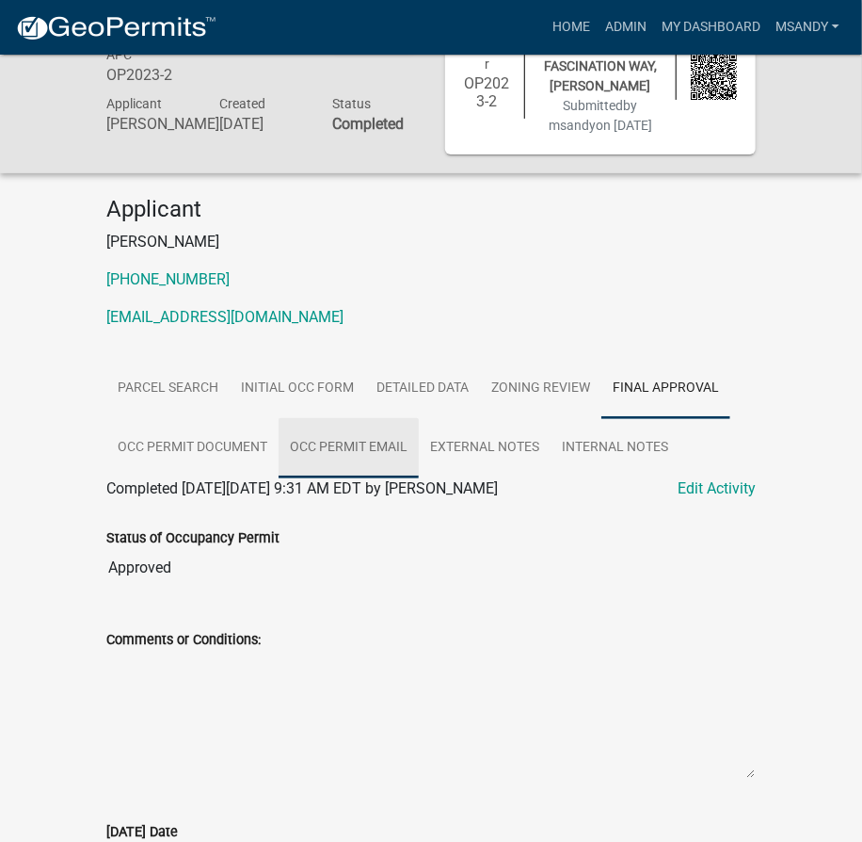
click at [368, 462] on link "Occ Permit Email" at bounding box center [349, 448] width 140 height 60
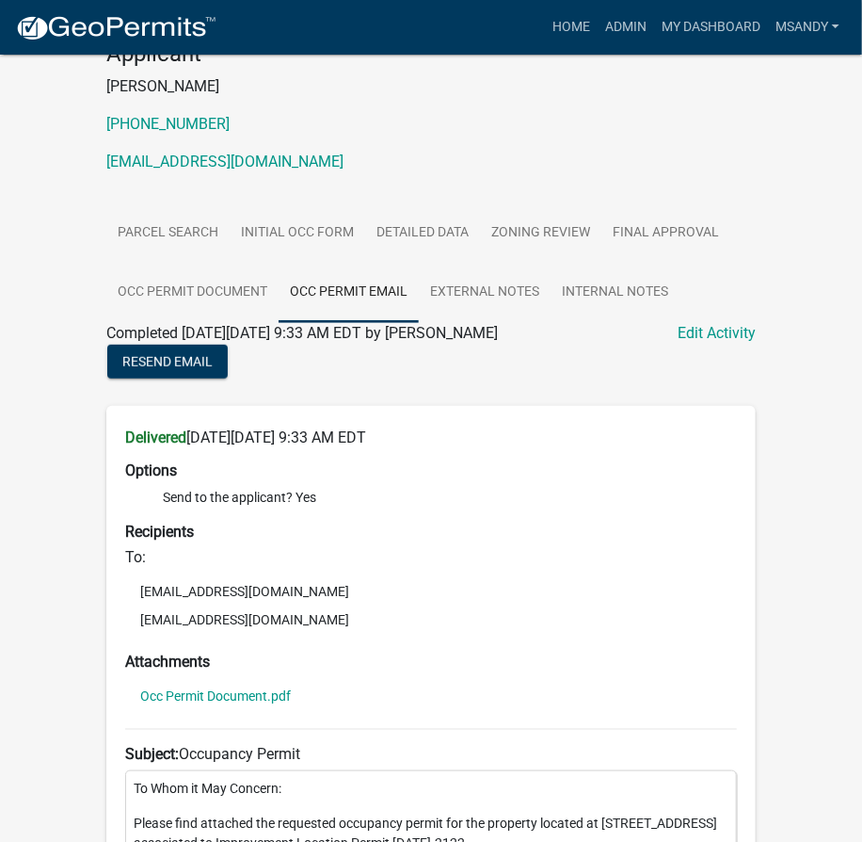
scroll to position [418, 0]
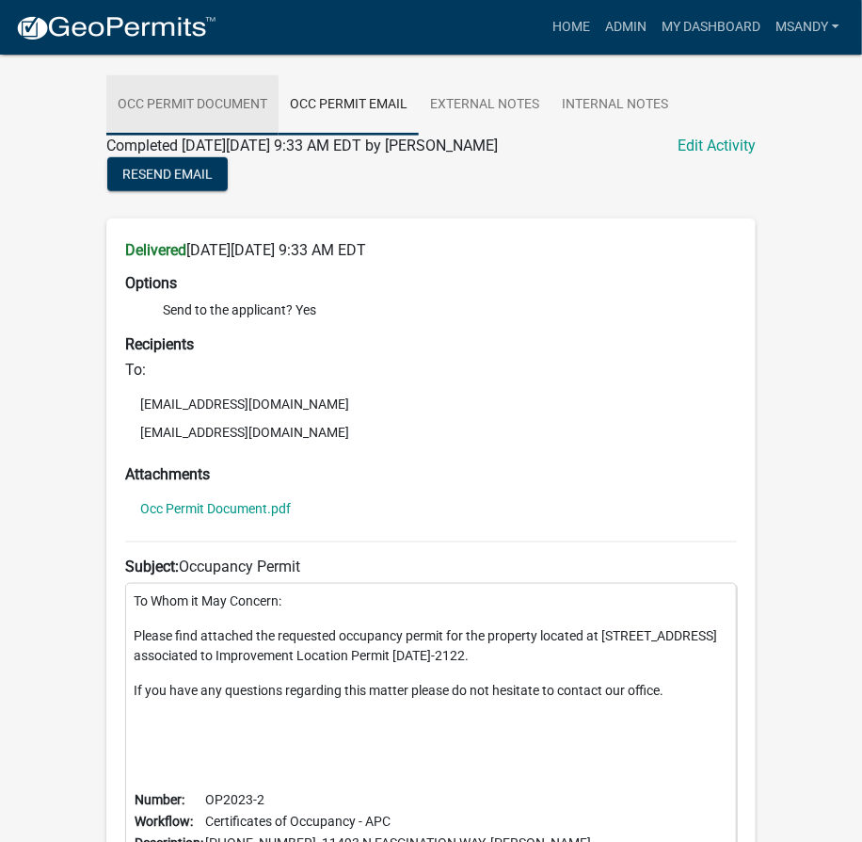
click at [185, 127] on link "Occ Permit Document" at bounding box center [192, 105] width 172 height 60
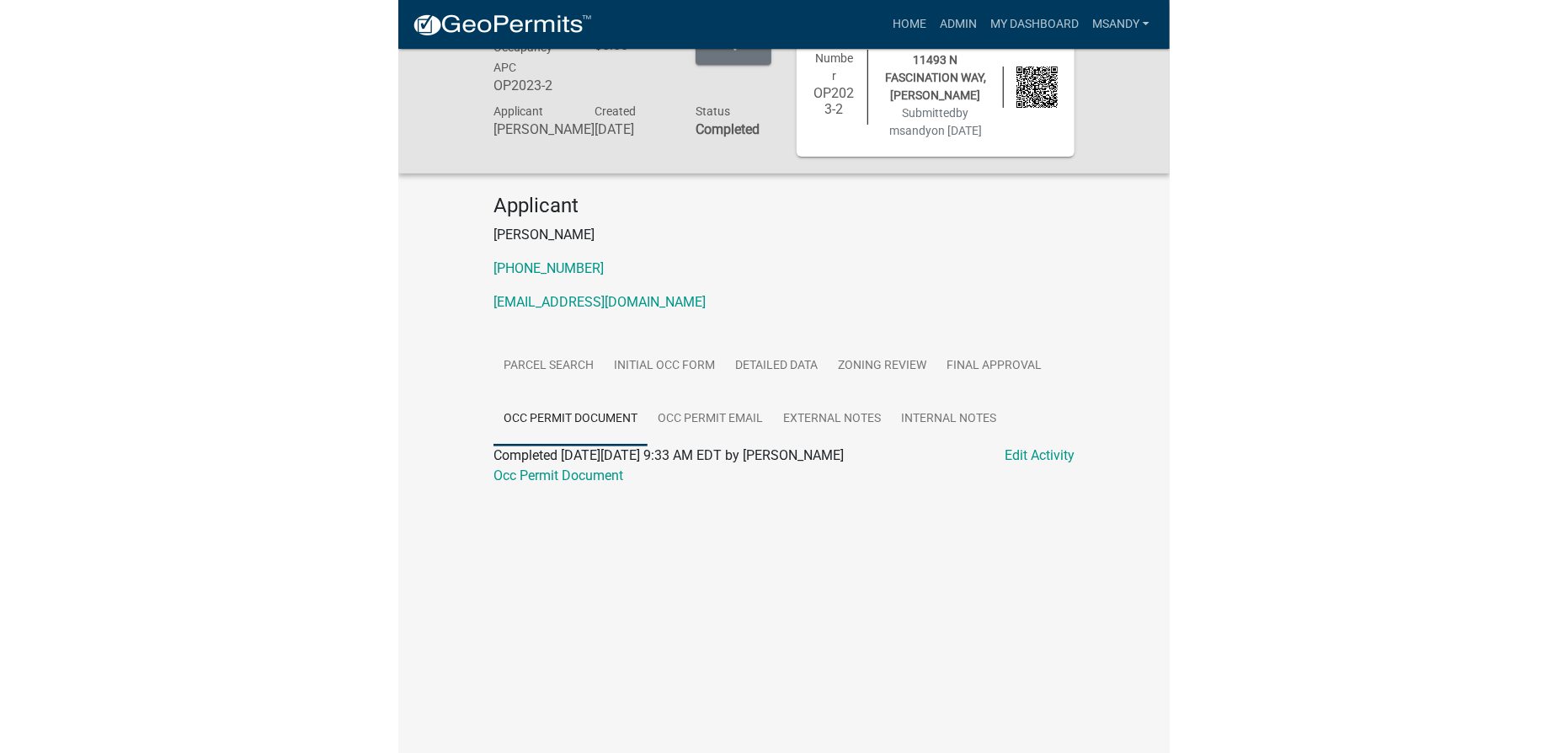
scroll to position [0, 0]
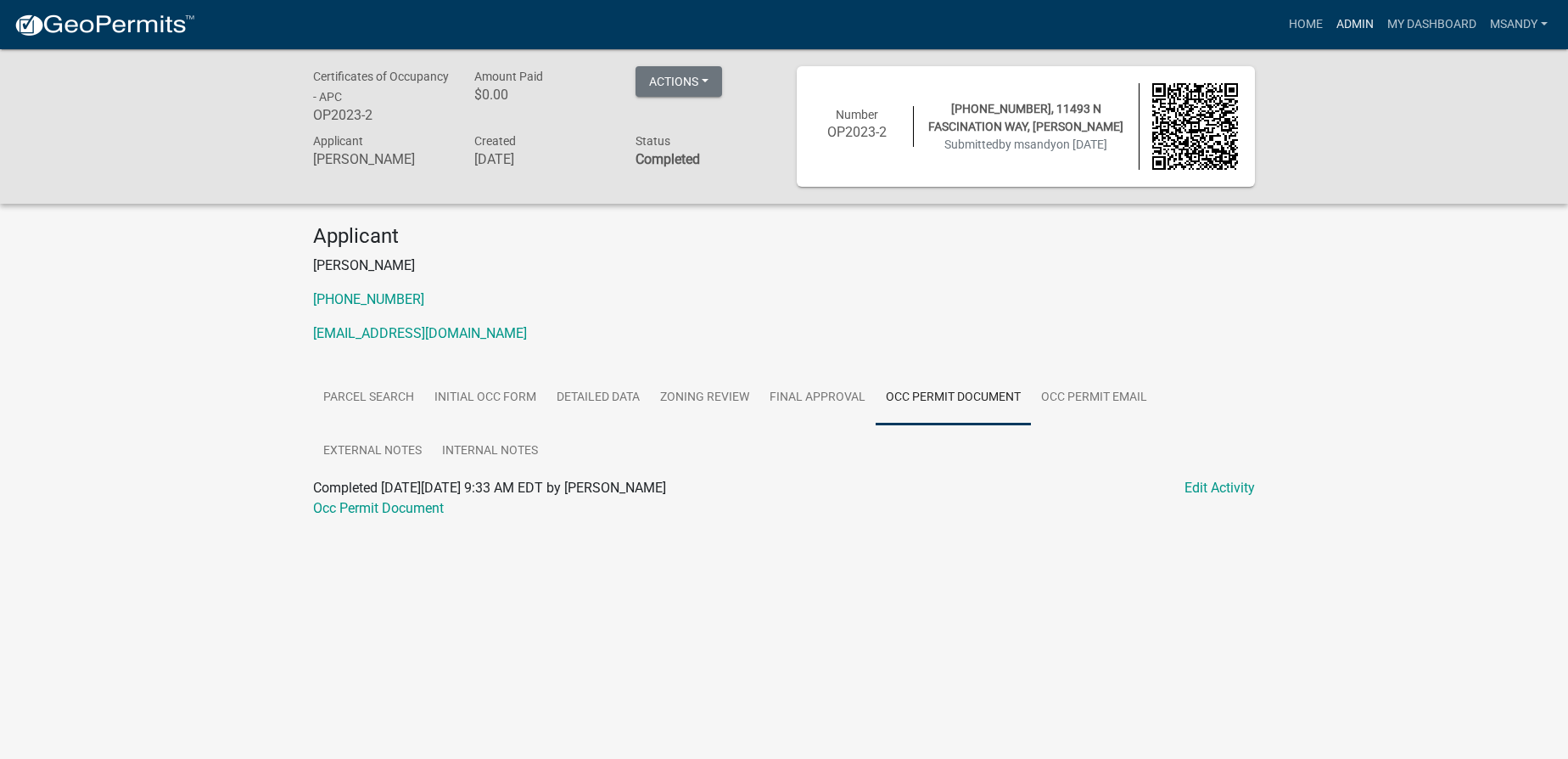
click at [789, 21] on link "Admin" at bounding box center [1354, 24] width 50 height 32
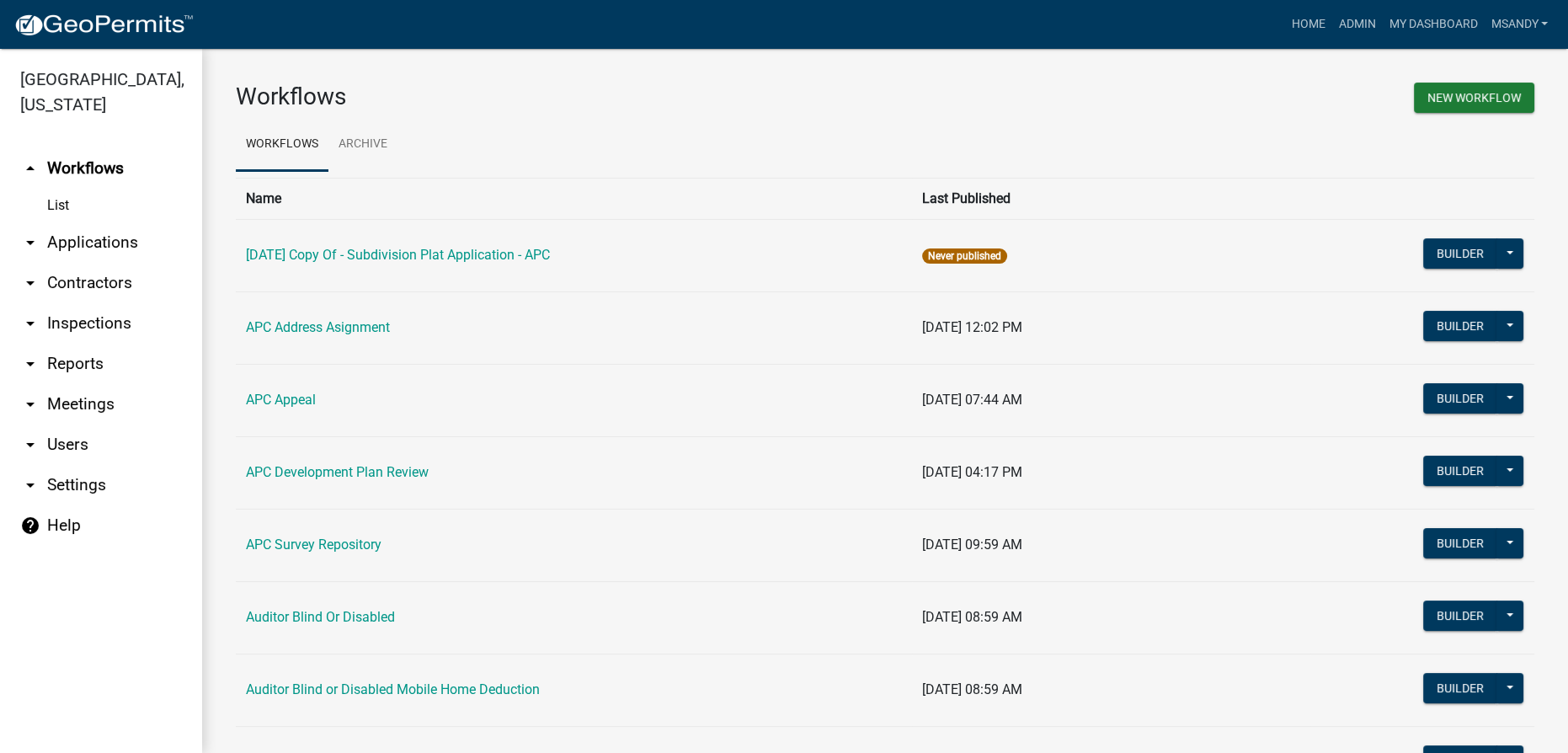
click at [95, 237] on link "arrow_drop_down Applications" at bounding box center [101, 242] width 202 height 40
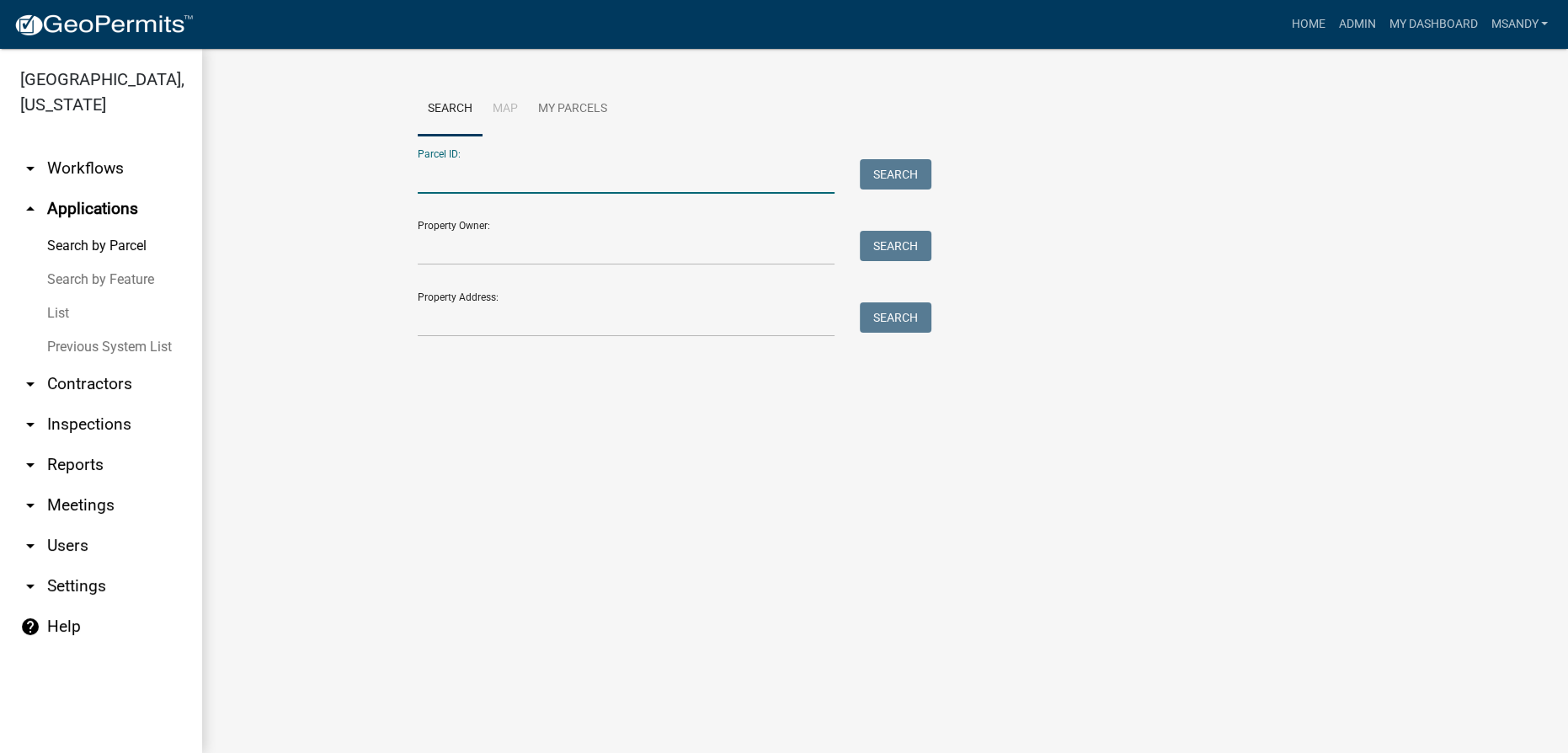
click at [482, 177] on input "Parcel ID:" at bounding box center [626, 176] width 417 height 35
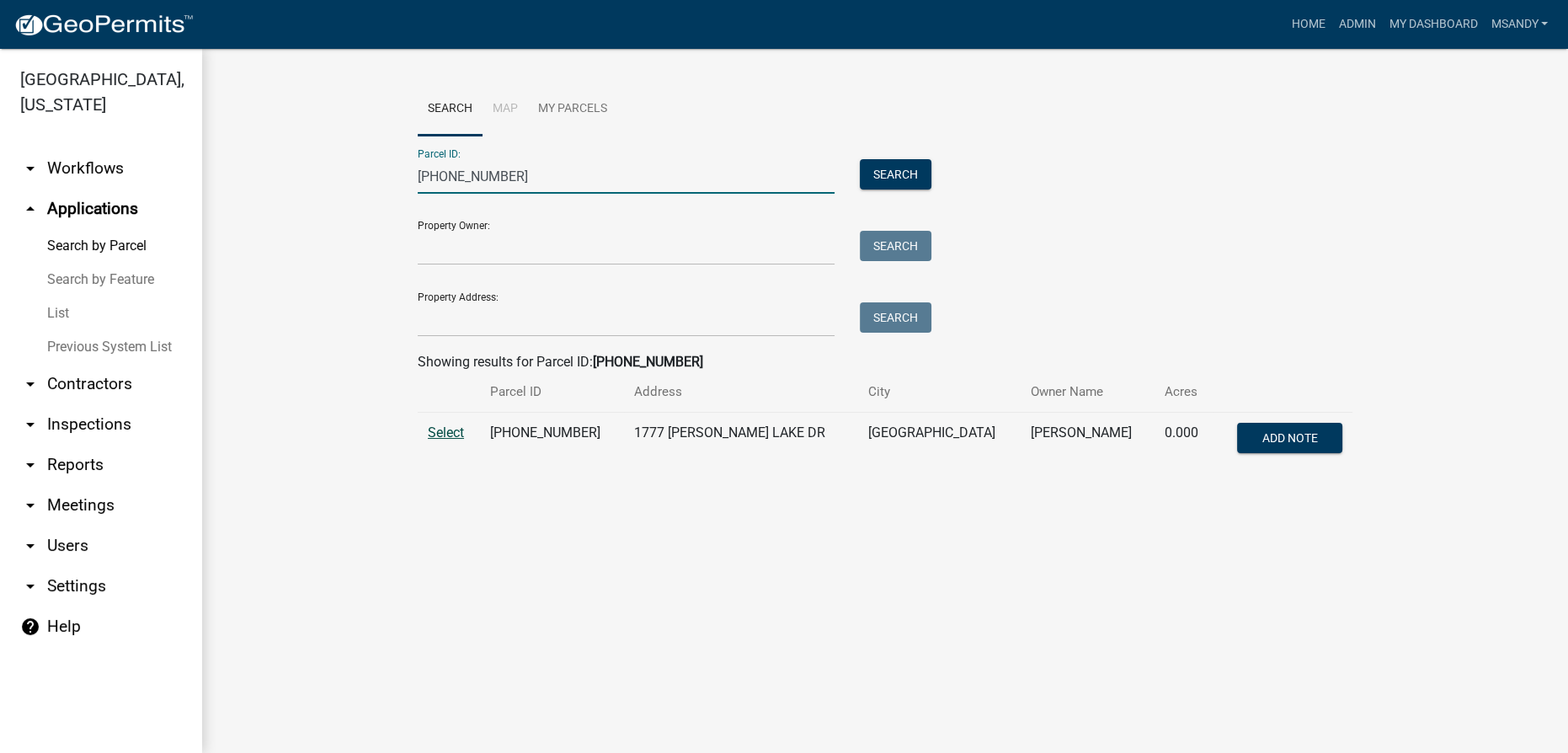
type input "[PHONE_NUMBER]"
click at [456, 440] on span "Select" at bounding box center [445, 433] width 36 height 16
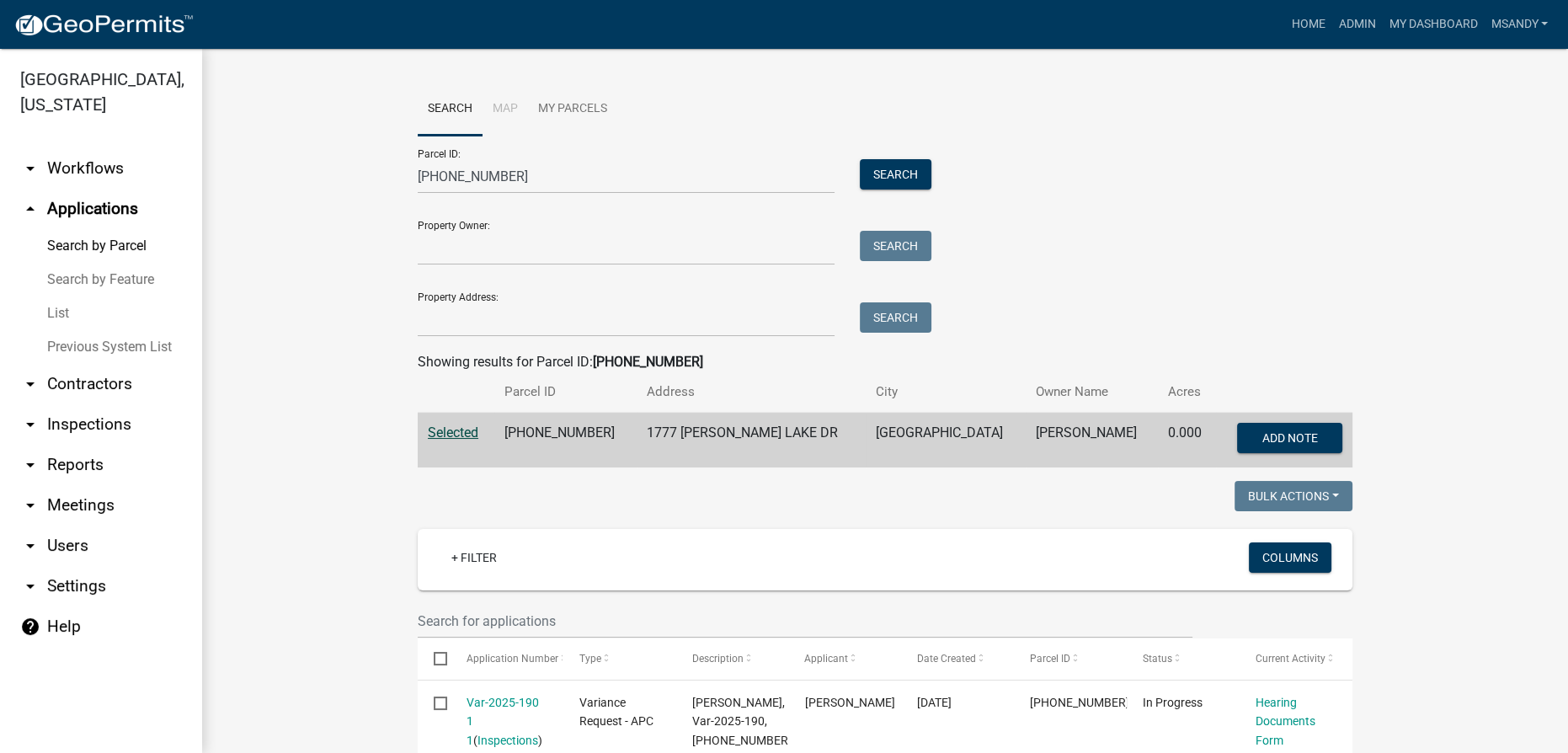
scroll to position [229, 0]
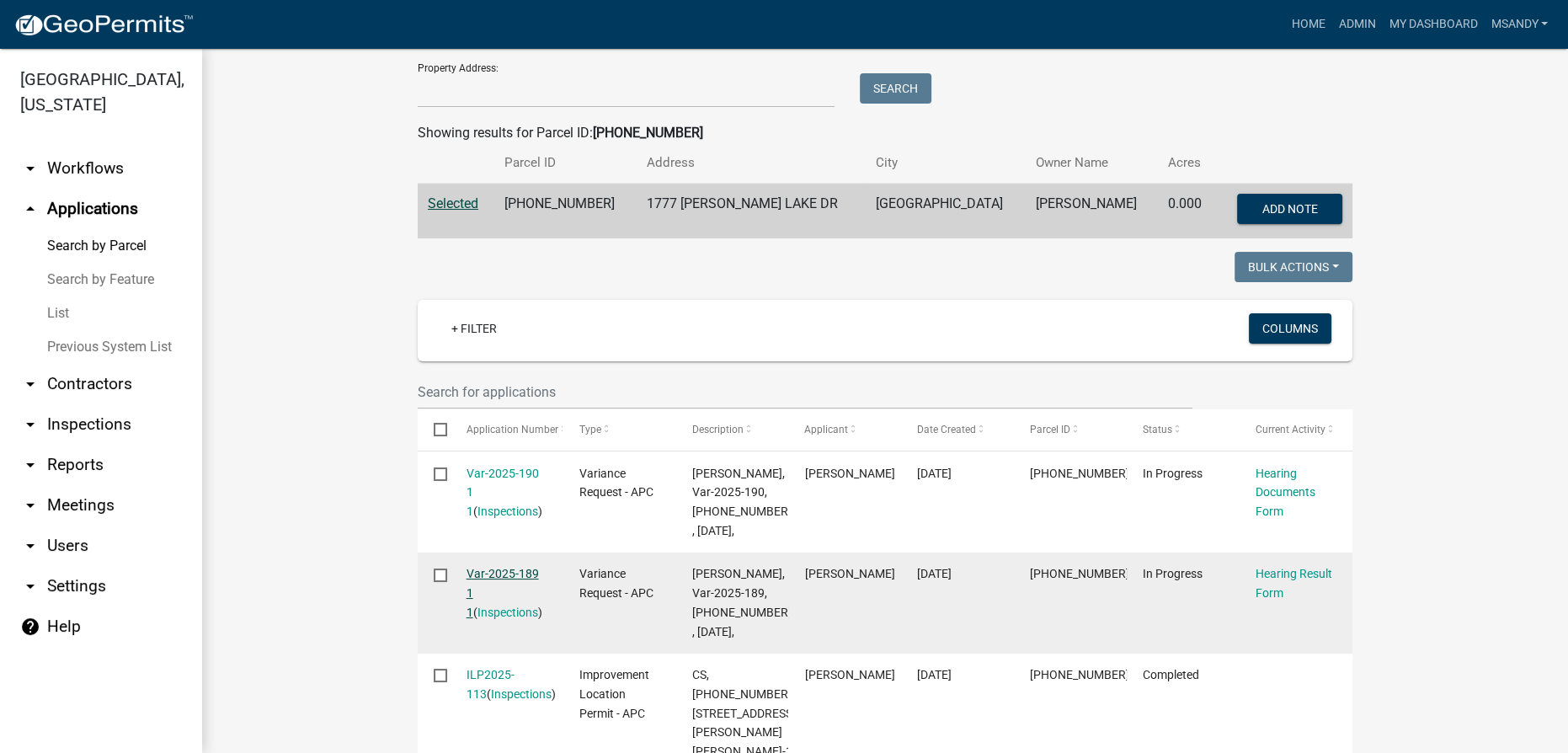
click at [496, 588] on link "Var-2025-189 1 1" at bounding box center [503, 593] width 72 height 52
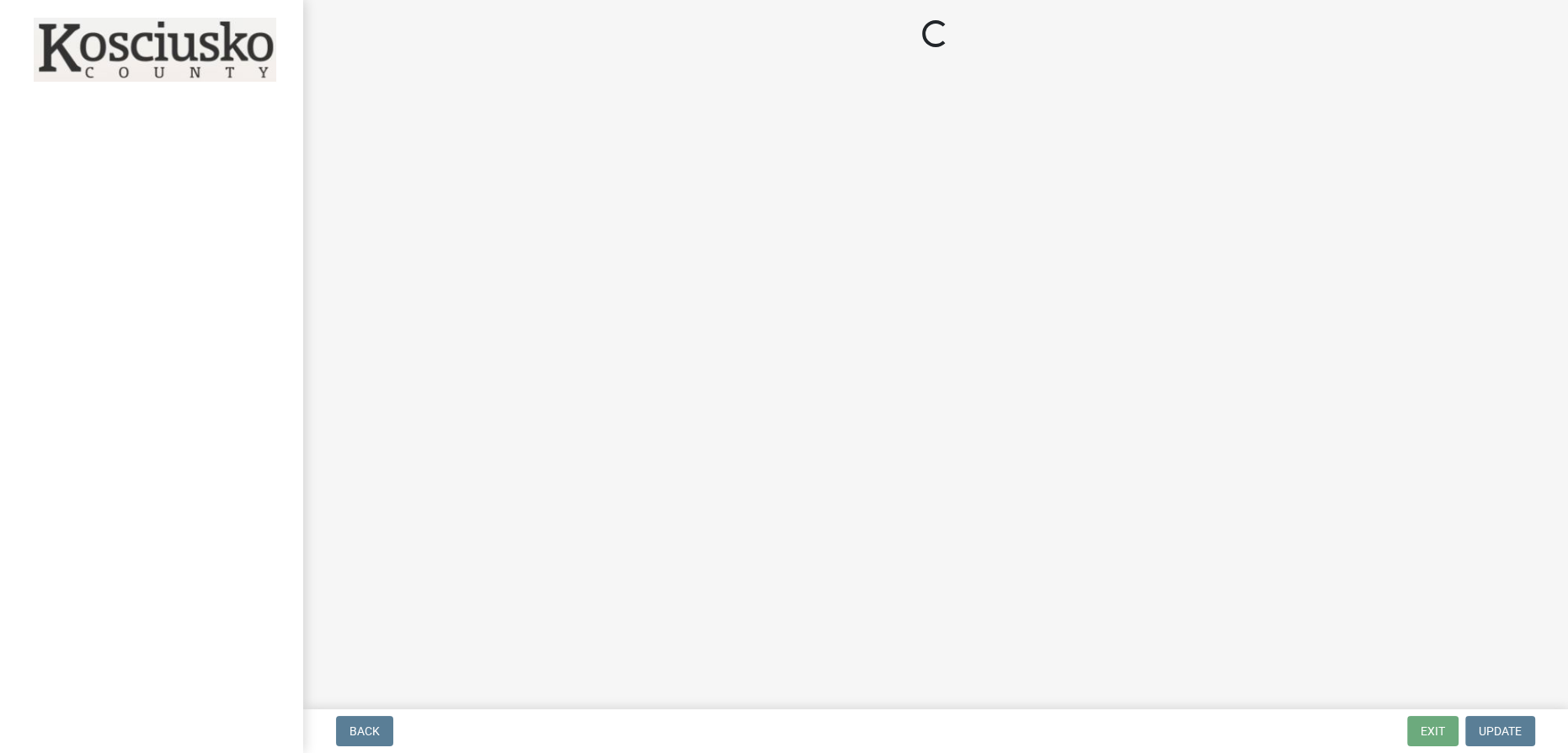
select select "808690c7-bf4f-4afa-b87c-7c10797e051c"
select select "3ebdabd2-24d2-4634-81b5-20525b4a7a54"
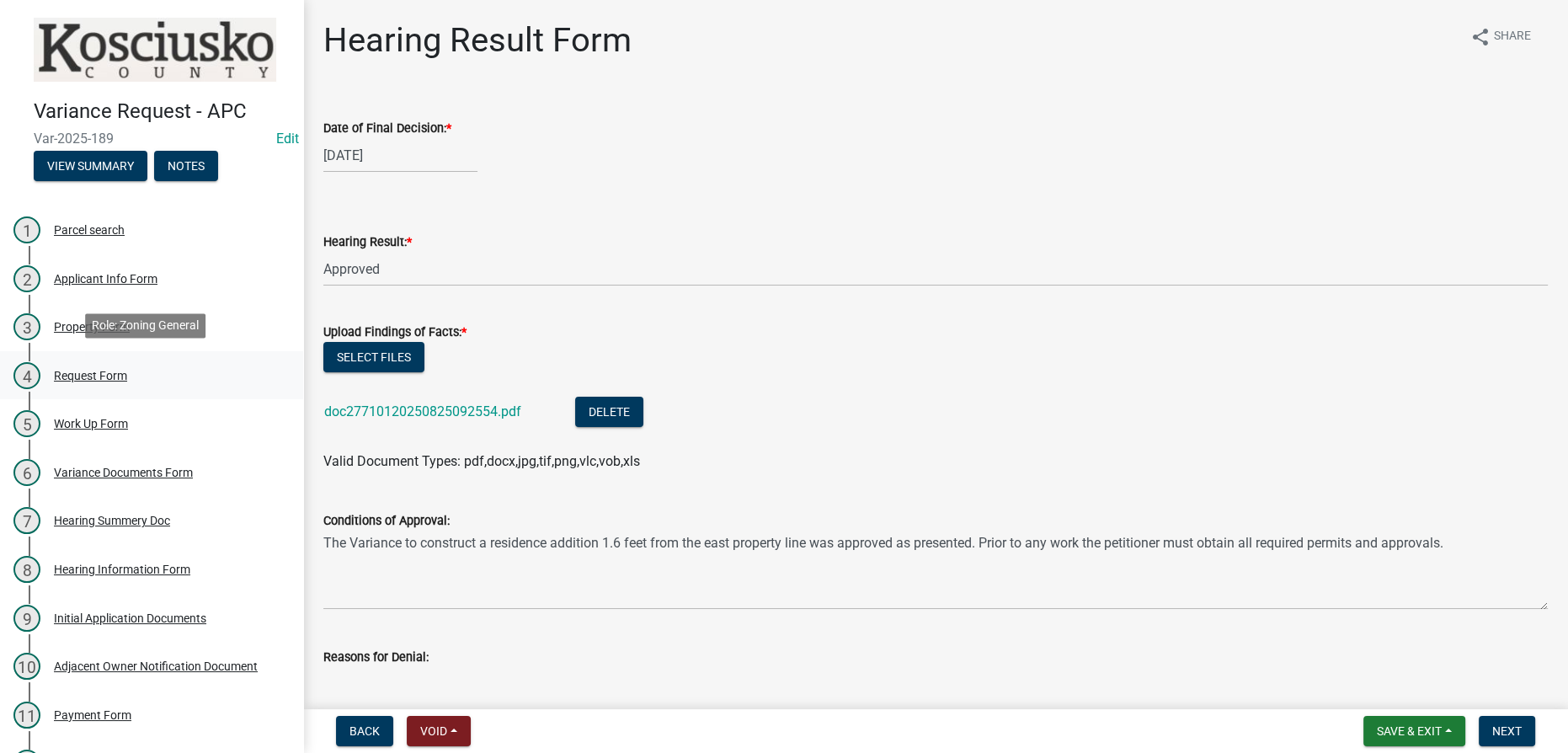
click at [82, 369] on div "Request Form" at bounding box center [90, 375] width 73 height 12
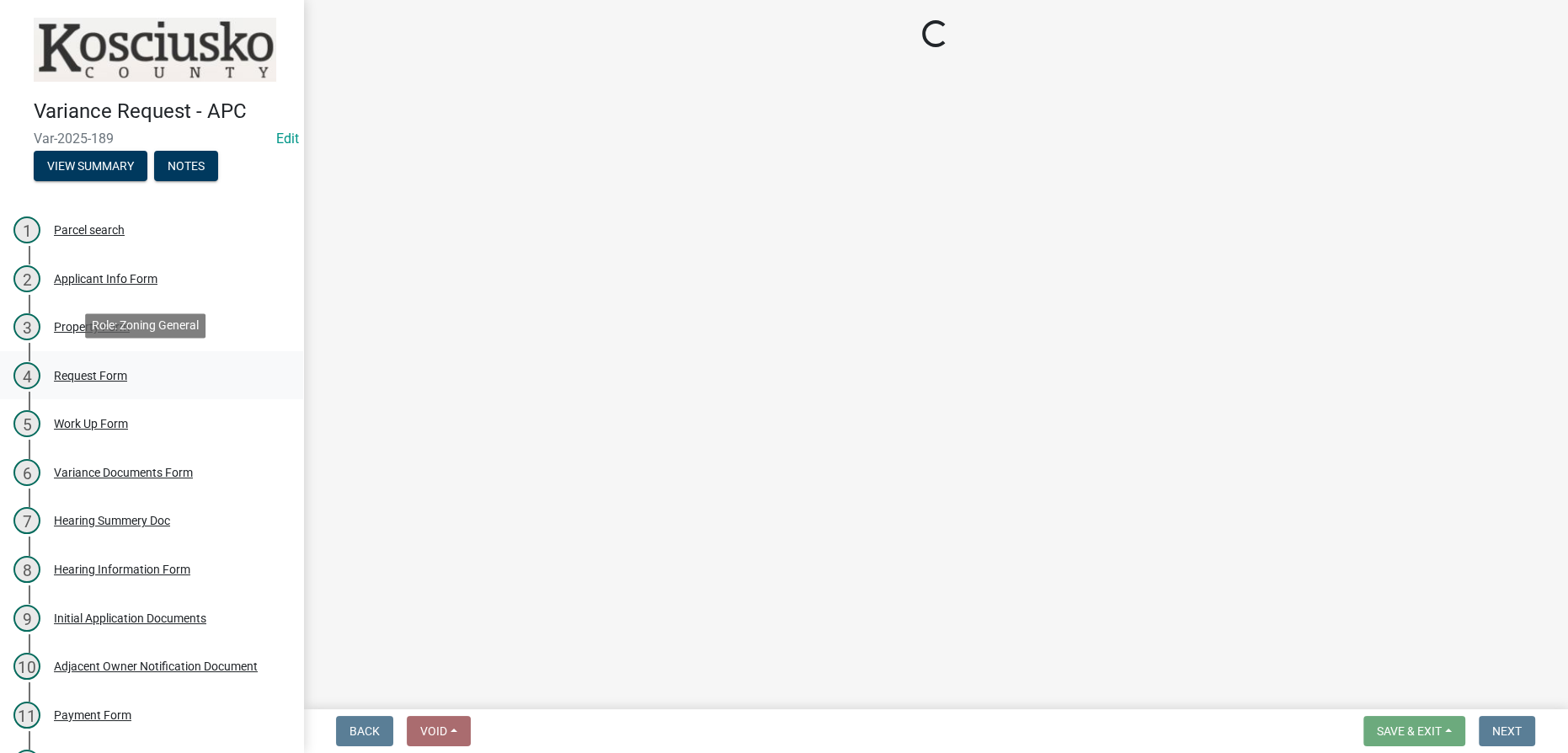
select select "77eb12f8-2a64-4a31-bfec-9b00716b2165"
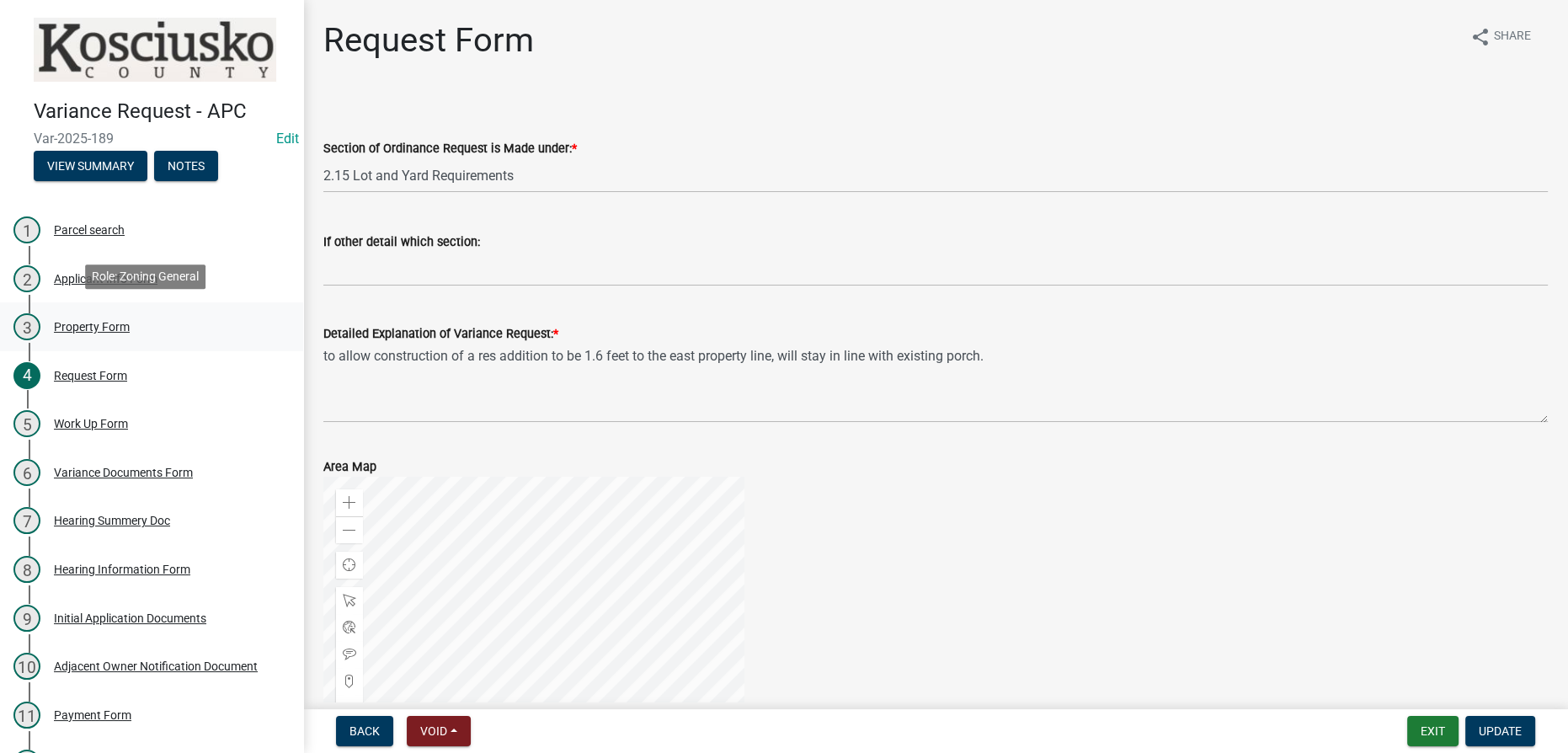
click at [85, 321] on div "Property Form" at bounding box center [91, 326] width 76 height 12
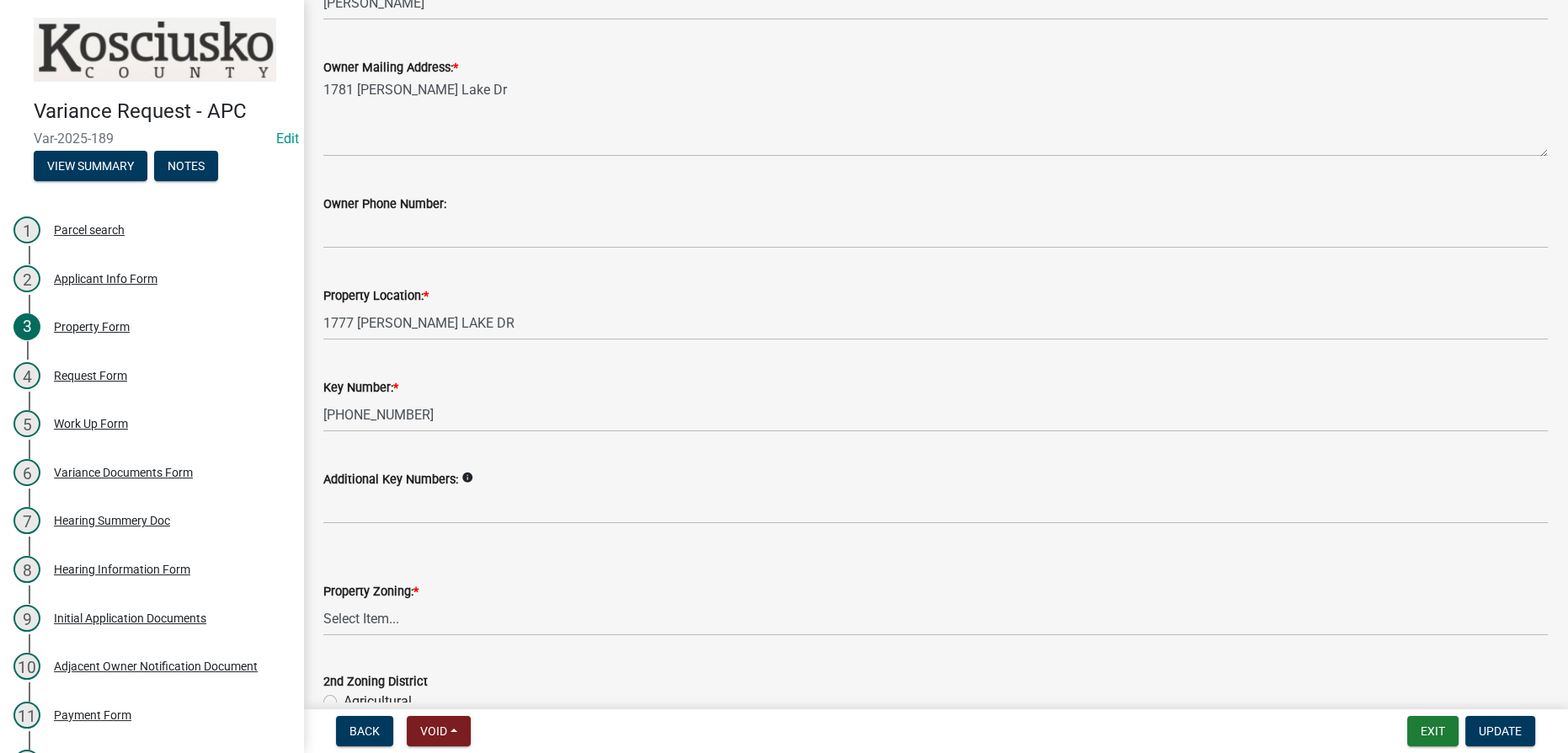
scroll to position [229, 0]
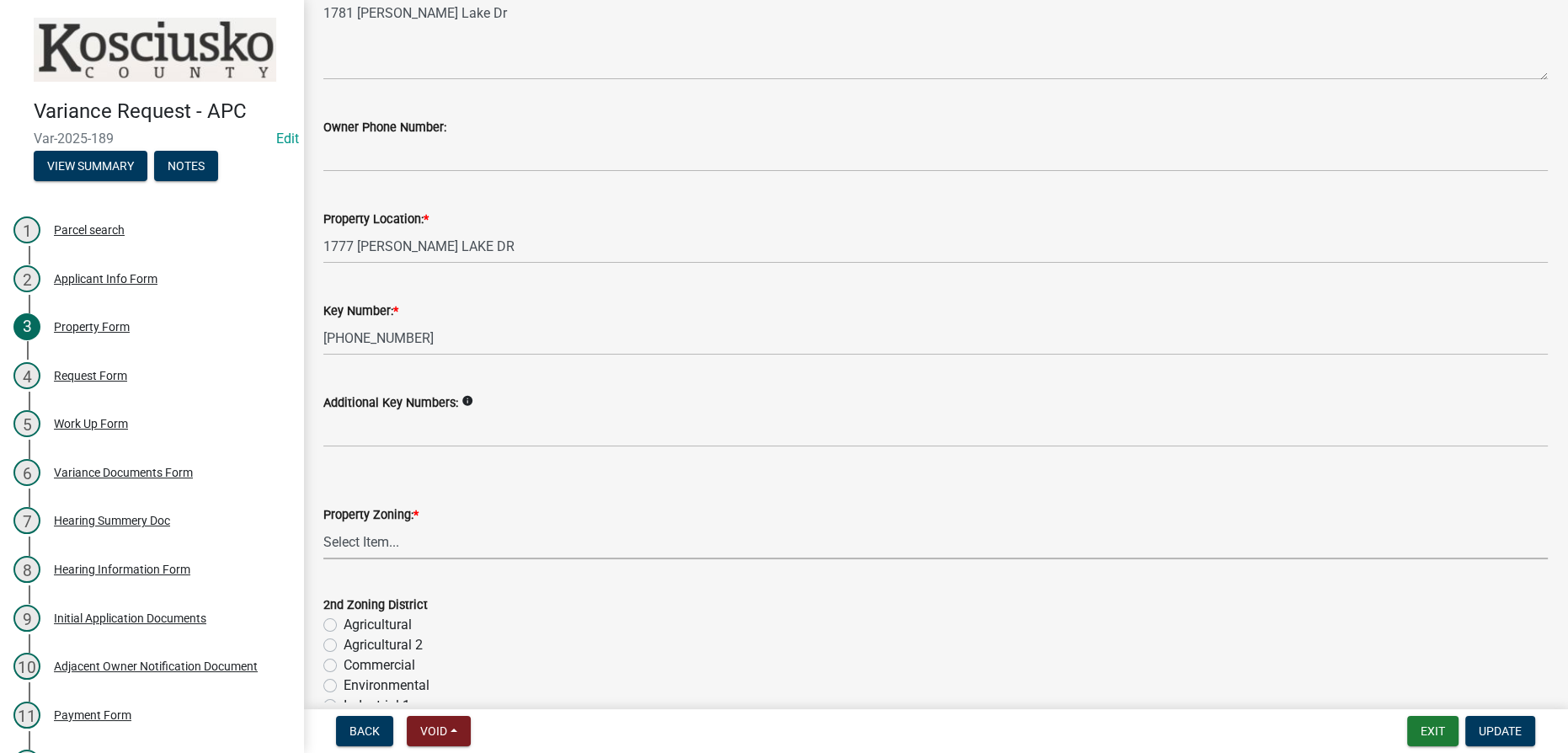
click at [485, 554] on select "Select Item... Agricultural Agricultural 2 Commercial Environmental Industrial …" at bounding box center [936, 542] width 1225 height 35
click at [324, 525] on select "Select Item... Agricultural Agricultural 2 Commercial Environmental Industrial …" at bounding box center [936, 542] width 1225 height 35
select select "1146270b-2111-4e23-bf7f-74ce85cf7041"
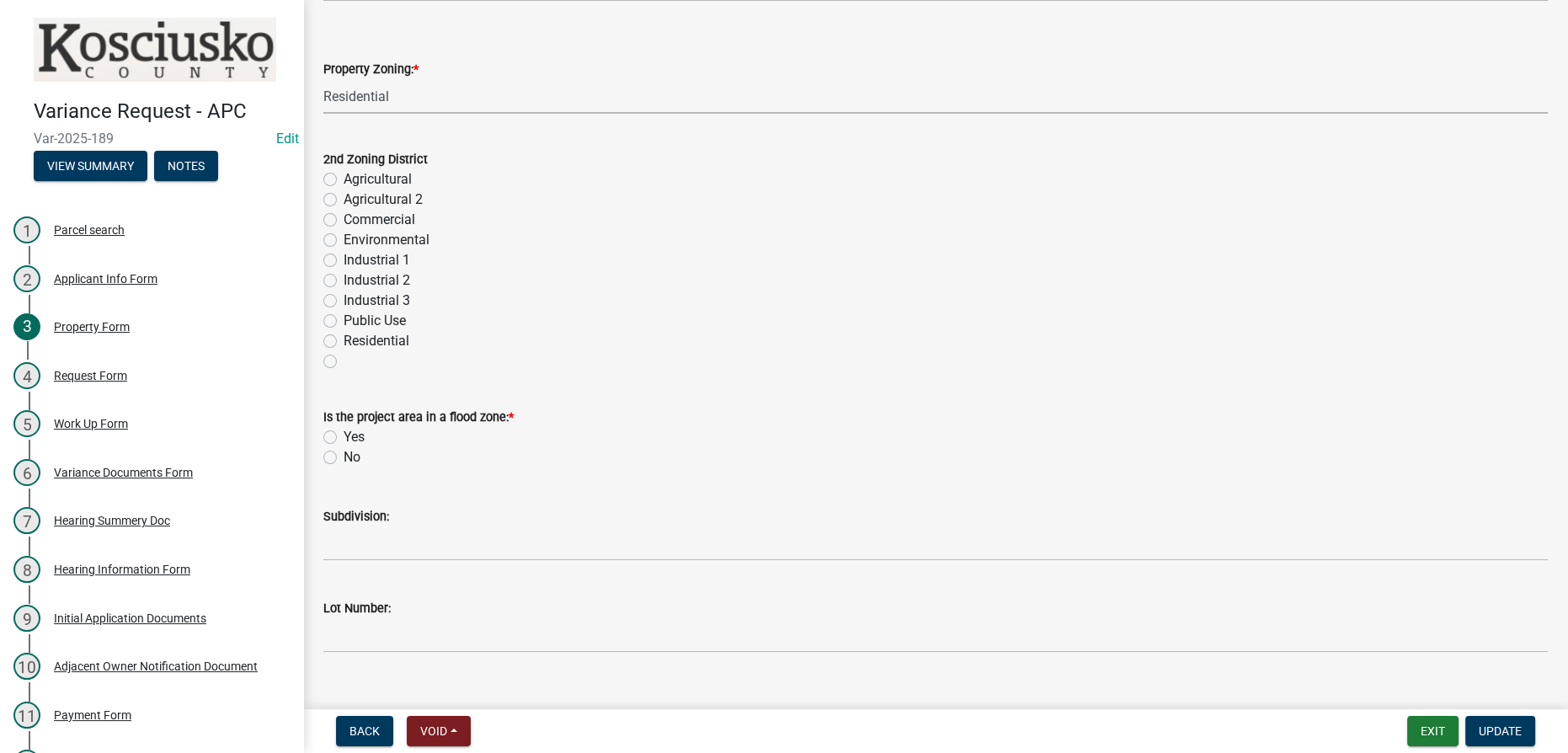
scroll to position [766, 0]
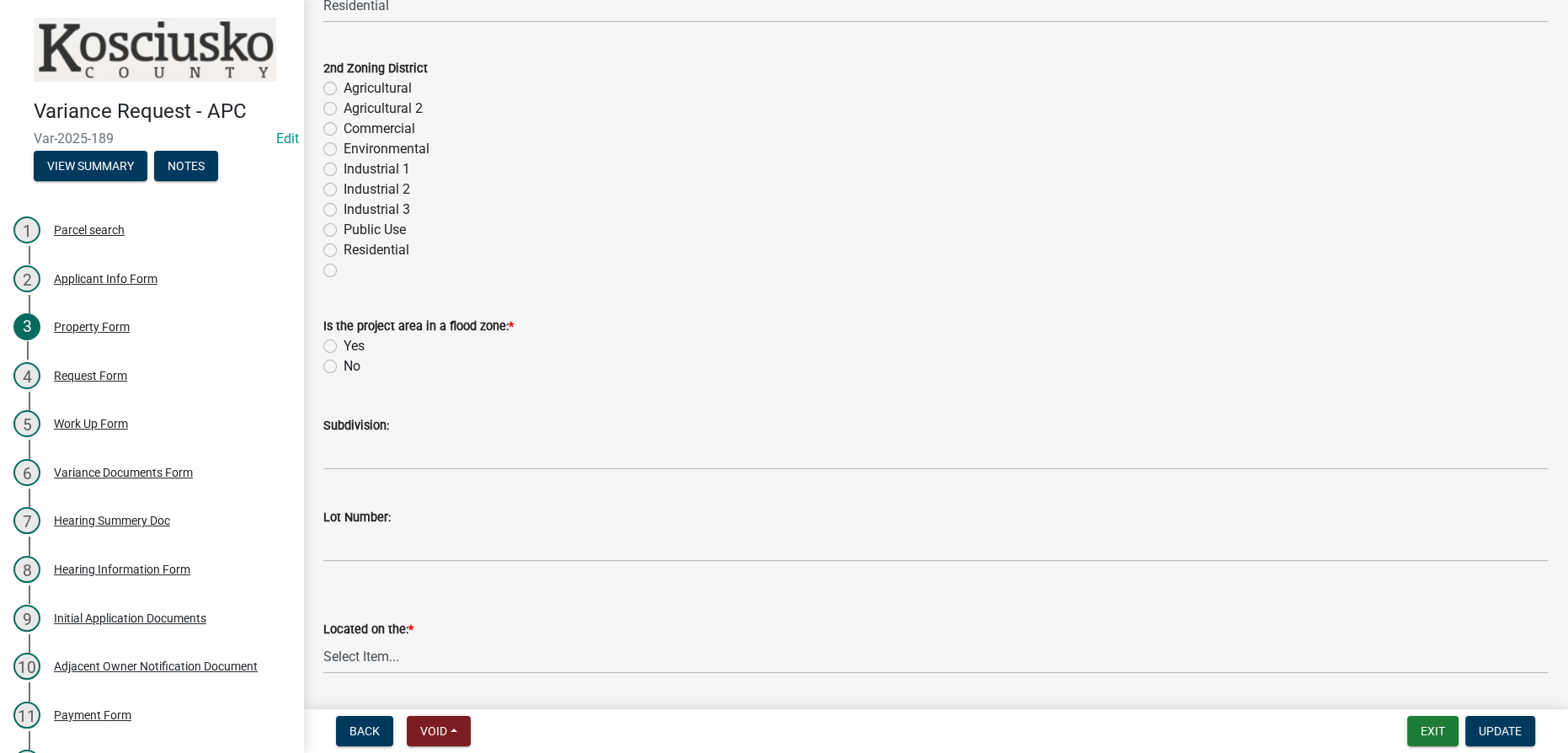
click at [343, 367] on label "No" at bounding box center [352, 366] width 17 height 21
click at [343, 367] on input "No" at bounding box center [349, 361] width 11 height 11
radio input "true"
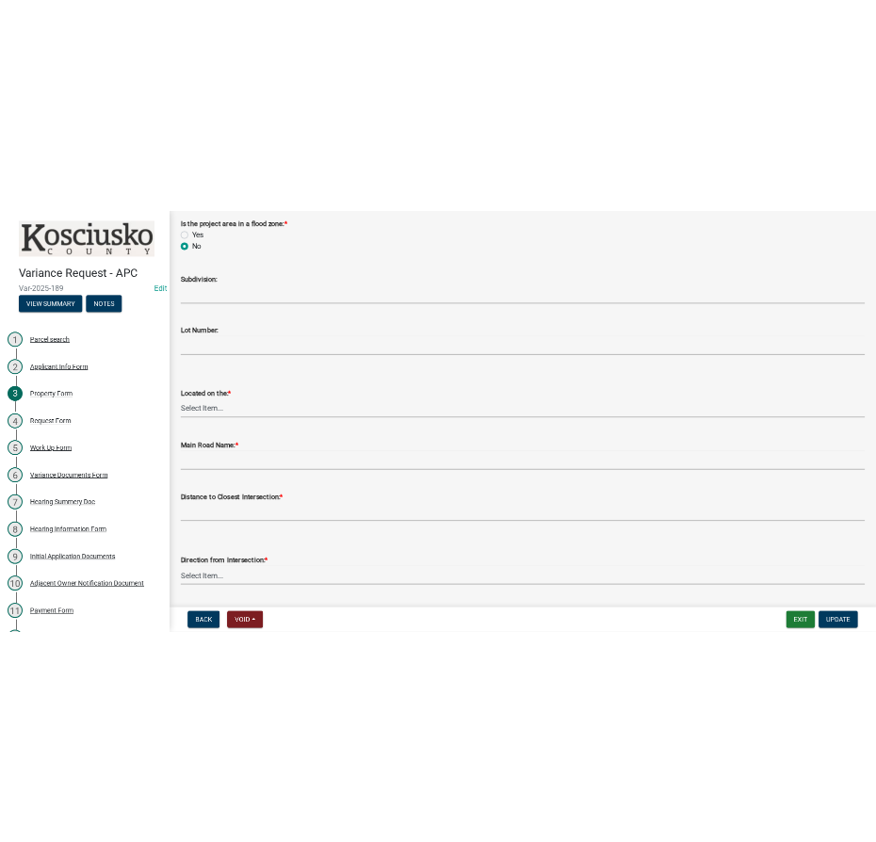
scroll to position [1198, 0]
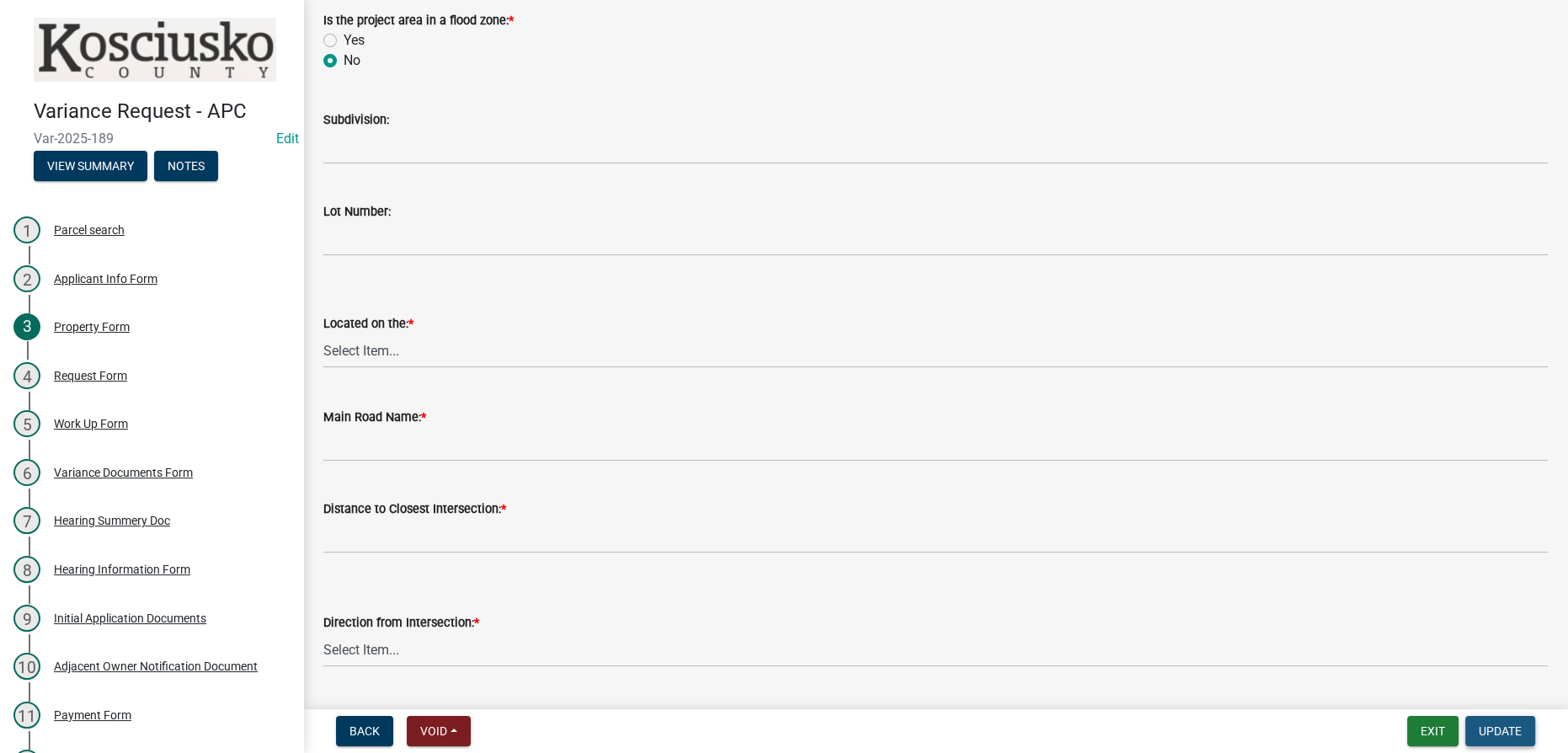
click at [783, 725] on span "Update" at bounding box center [1500, 731] width 43 height 13
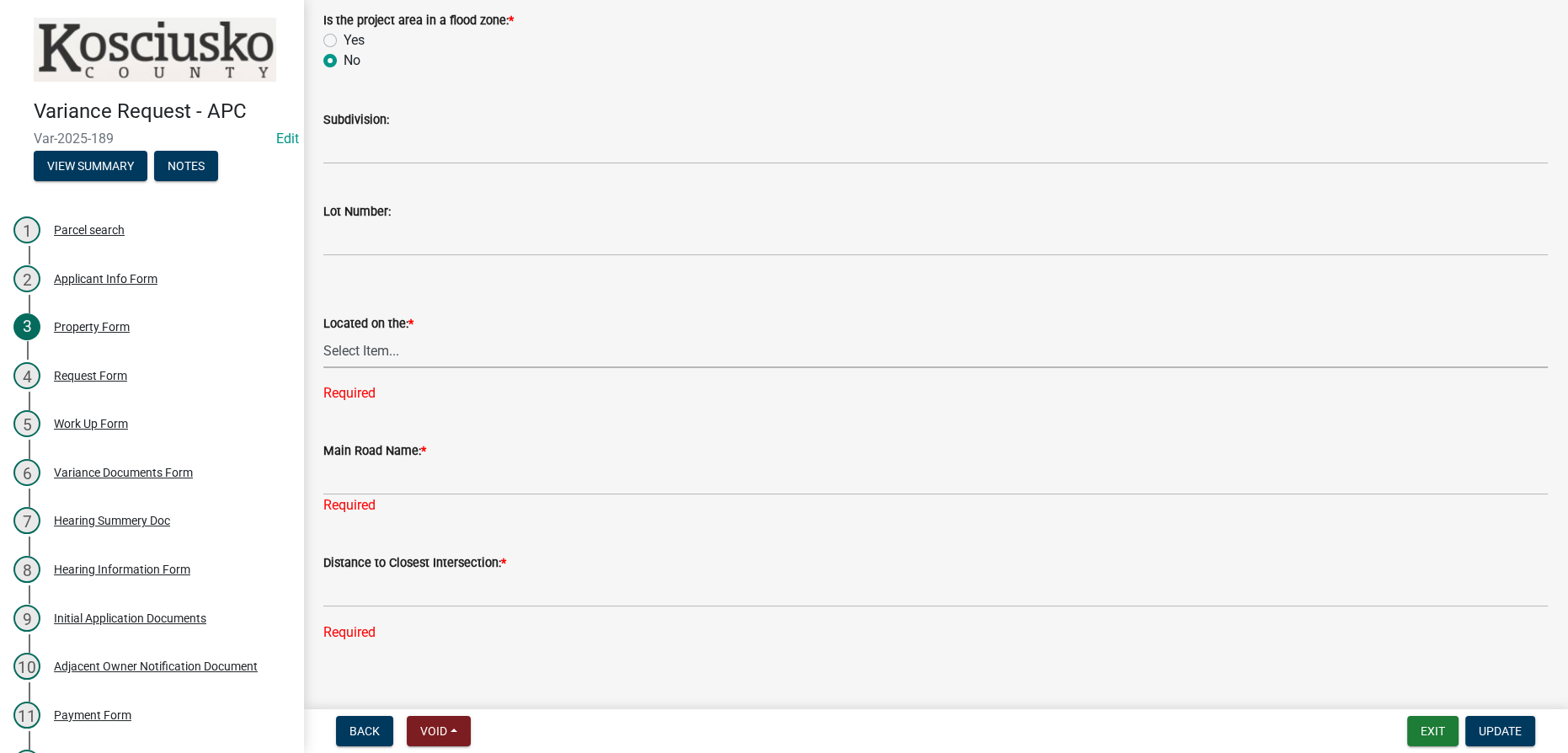
click at [537, 353] on select "Select Item... North Northeast Northwest South Southeast Southwest [GEOGRAPHIC_…" at bounding box center [936, 351] width 1225 height 35
click at [324, 334] on select "Select Item... North Northeast Northwest South Southeast Southwest [GEOGRAPHIC_…" at bounding box center [936, 351] width 1225 height 35
select select "dd23c302-fd8e-4dc5-81ce-e8ac1d060e01"
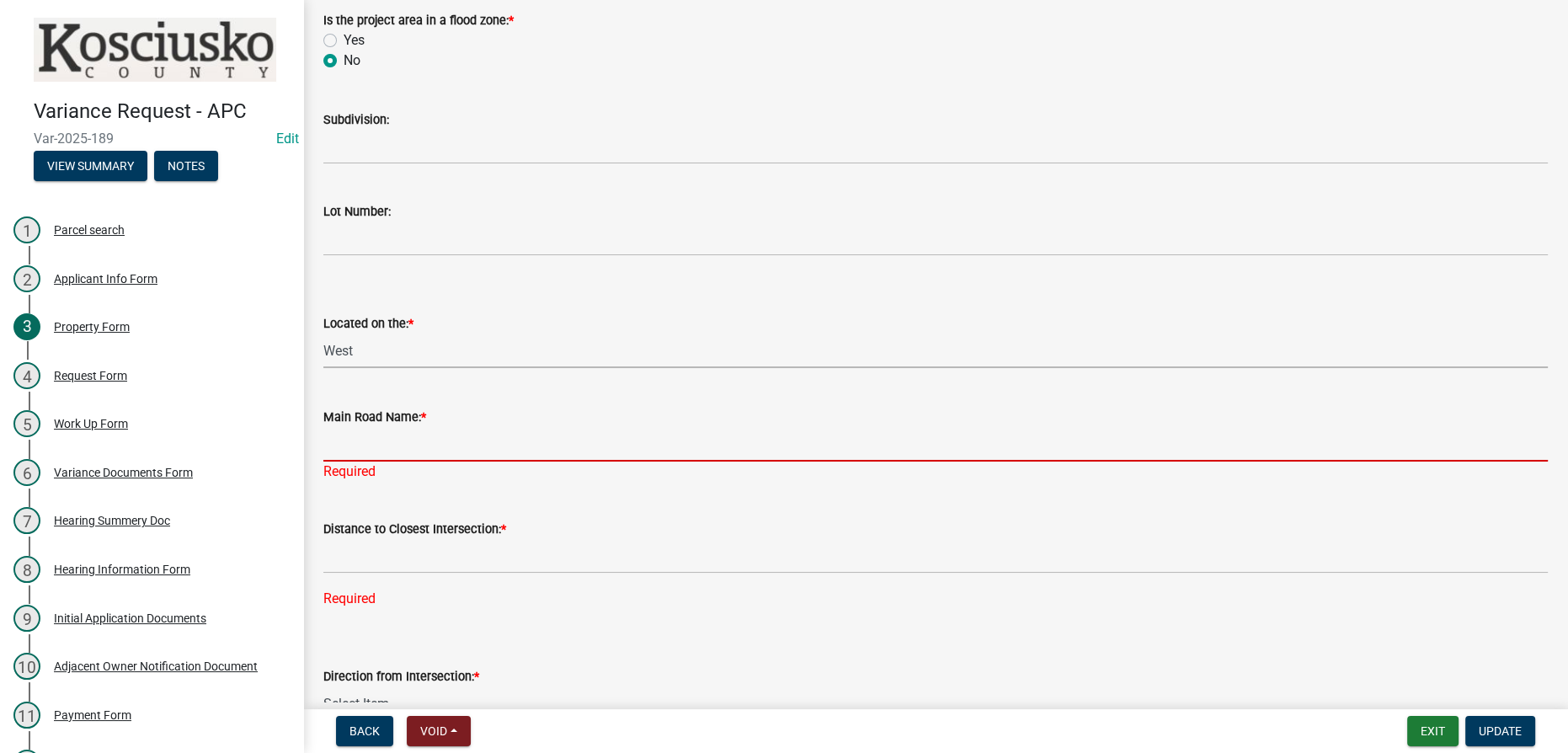
click at [383, 449] on input "Main Road Name: *" at bounding box center [936, 444] width 1225 height 35
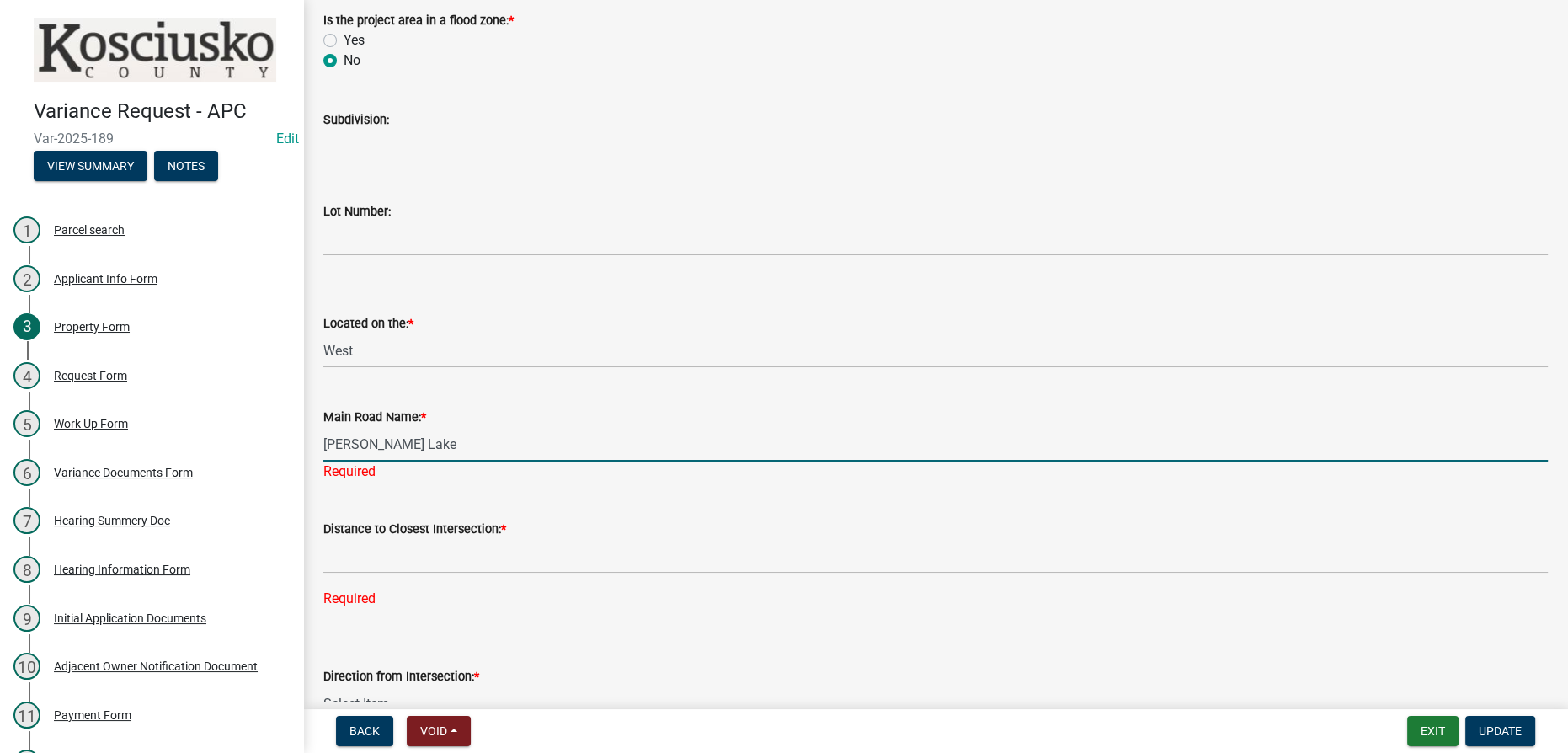
type input "[PERSON_NAME] Lake"
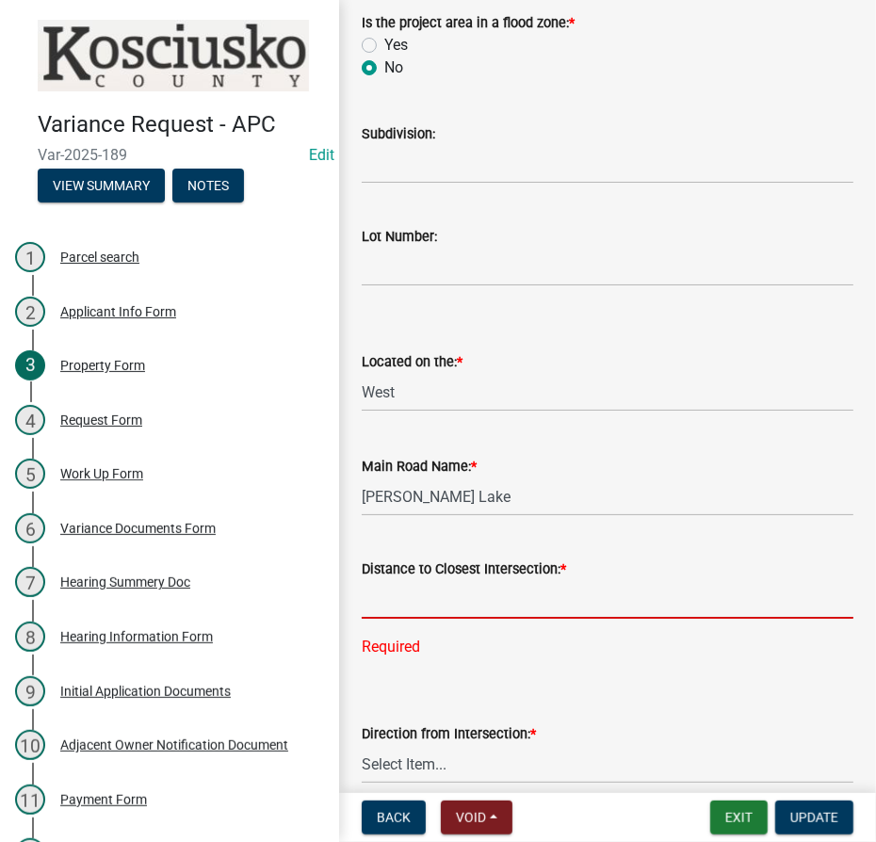
click at [404, 593] on input "text" at bounding box center [608, 599] width 492 height 39
type input "200"
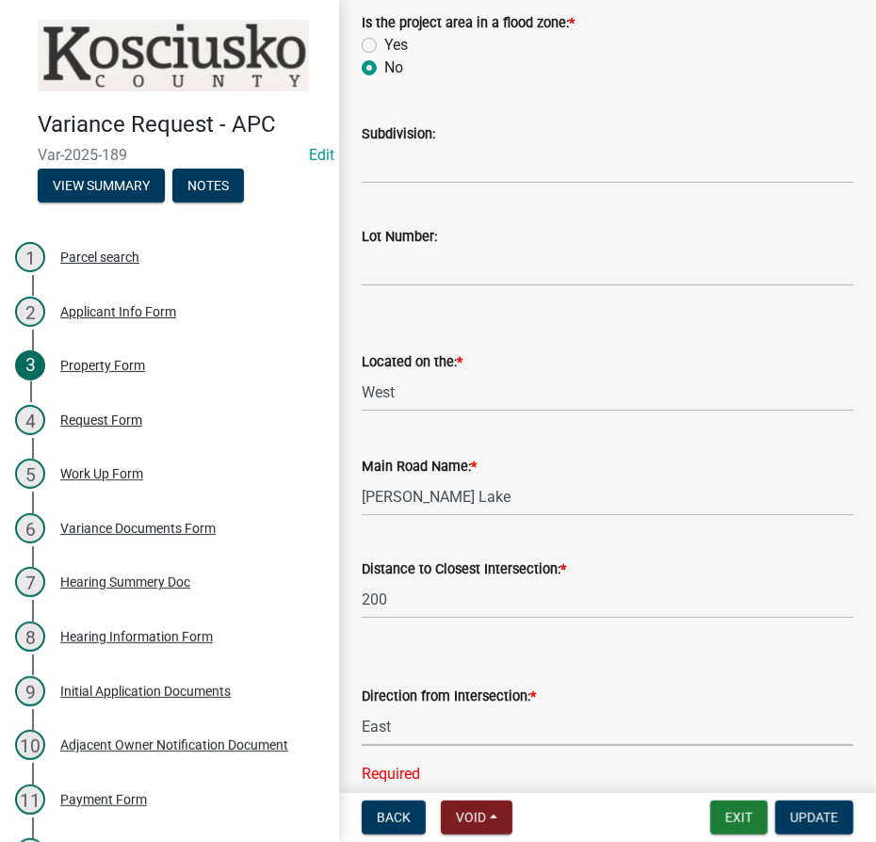
select select "cfa04aa3-54af-4fa3-ad31-ac65a78d0644"
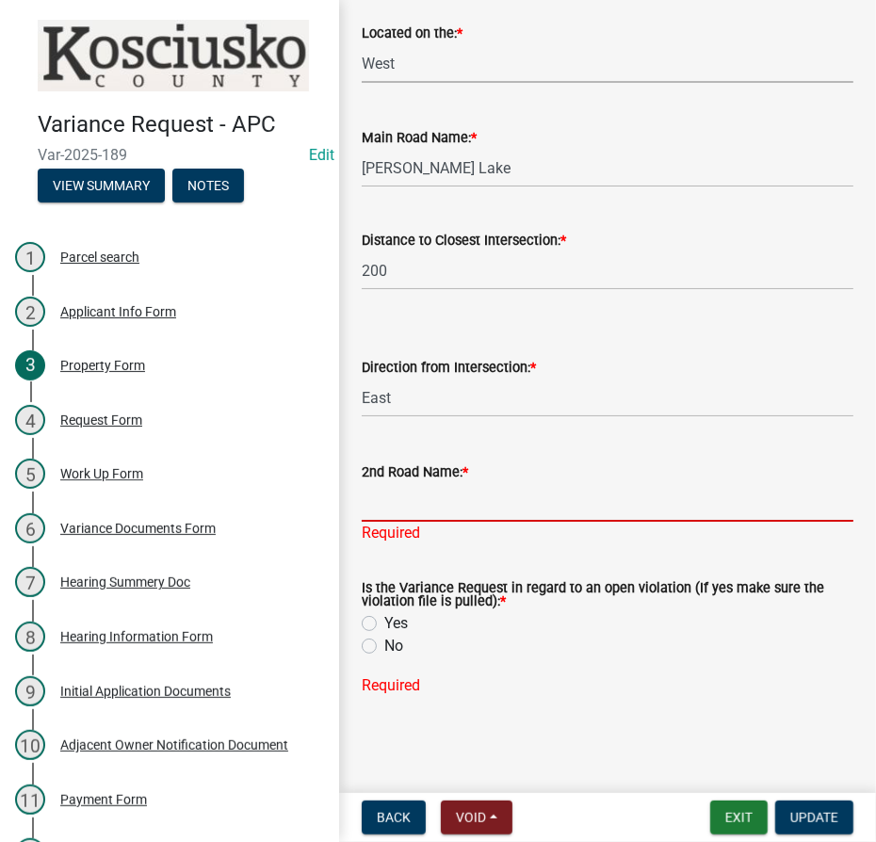
drag, startPoint x: 314, startPoint y: 53, endPoint x: 165, endPoint y: 73, distance: 150.1
click at [165, 73] on div "Variance Request - APC Var-2025-189 Edit View Summary Notes 1 Parcel search 2 A…" at bounding box center [438, 421] width 876 height 842
click at [362, 44] on select "Select Item... North Northeast Northwest South Southeast Southwest [GEOGRAPHIC_…" at bounding box center [608, 63] width 492 height 39
select select "a970d481-4b24-4397-adea-9fa616519827"
type input "EMS C18"
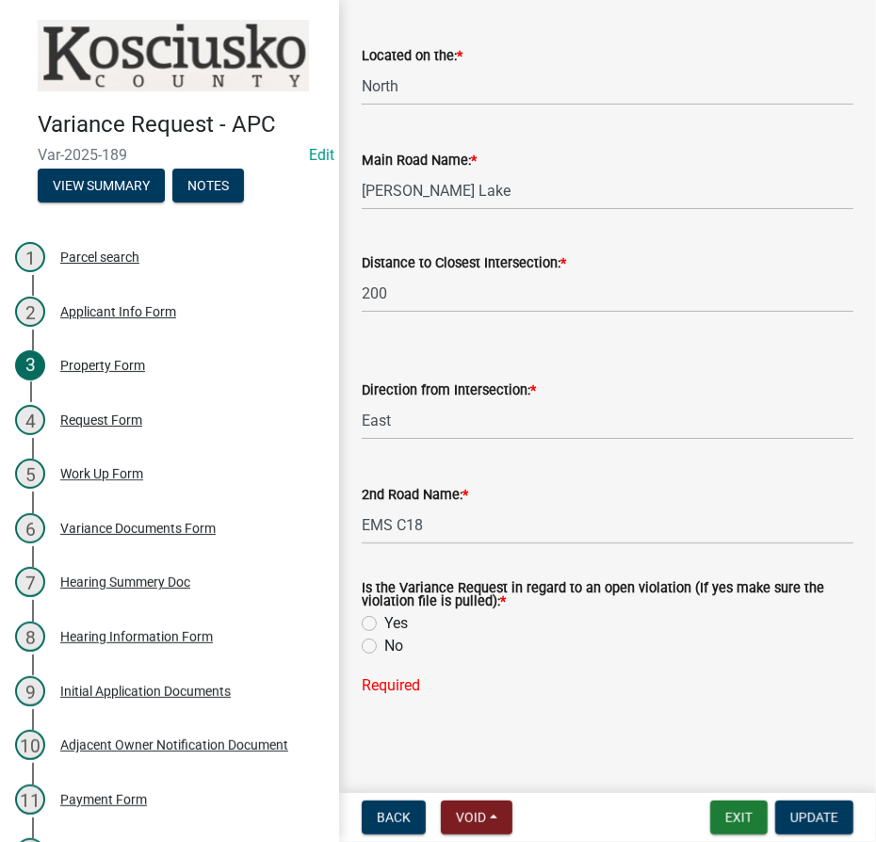
click at [377, 639] on div "No" at bounding box center [608, 646] width 492 height 23
click at [384, 648] on label "No" at bounding box center [393, 646] width 19 height 23
click at [384, 647] on input "No" at bounding box center [390, 641] width 12 height 12
radio input "true"
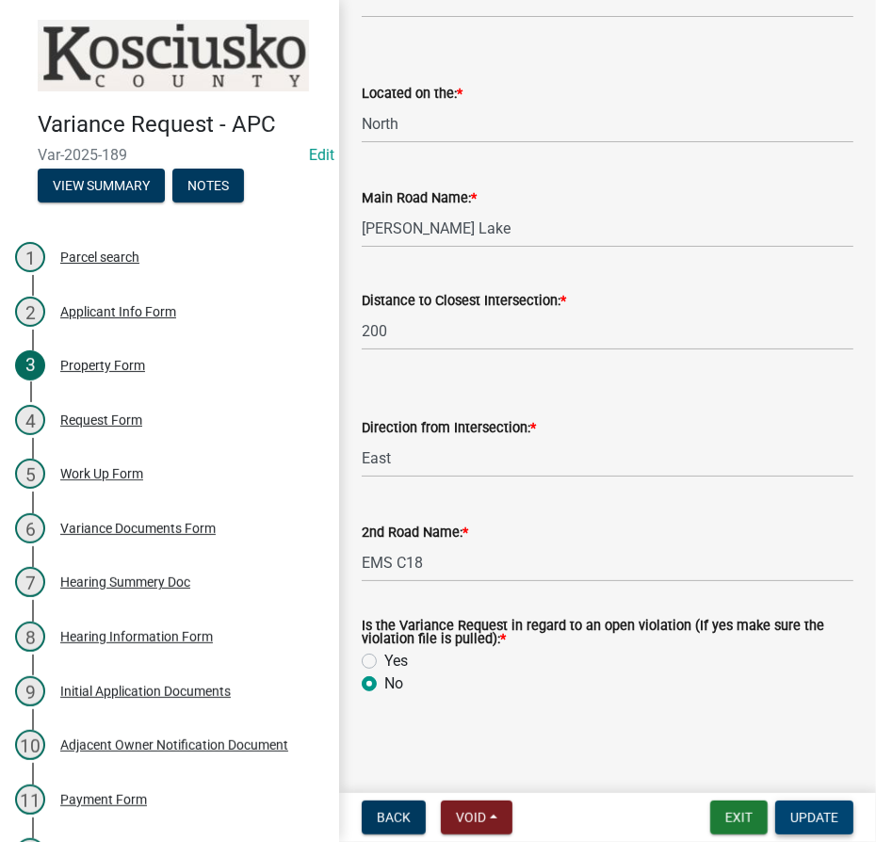
click at [823, 817] on span "Update" at bounding box center [814, 817] width 48 height 15
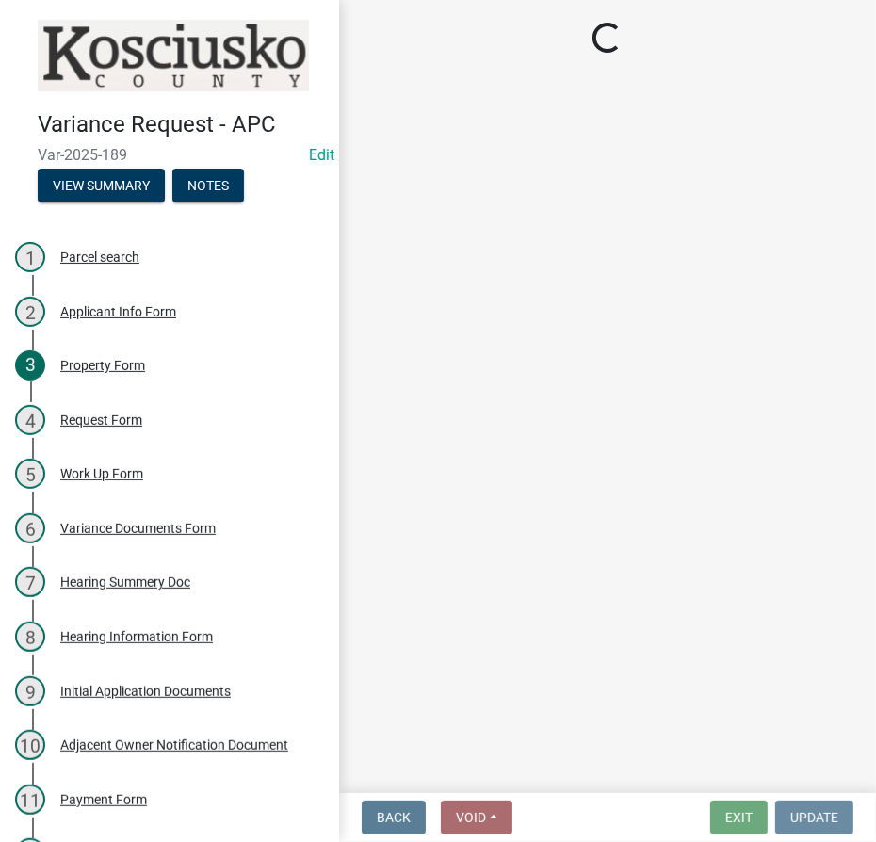
scroll to position [0, 0]
select select "808690c7-bf4f-4afa-b87c-7c10797e051c"
select select "3ebdabd2-24d2-4634-81b5-20525b4a7a54"
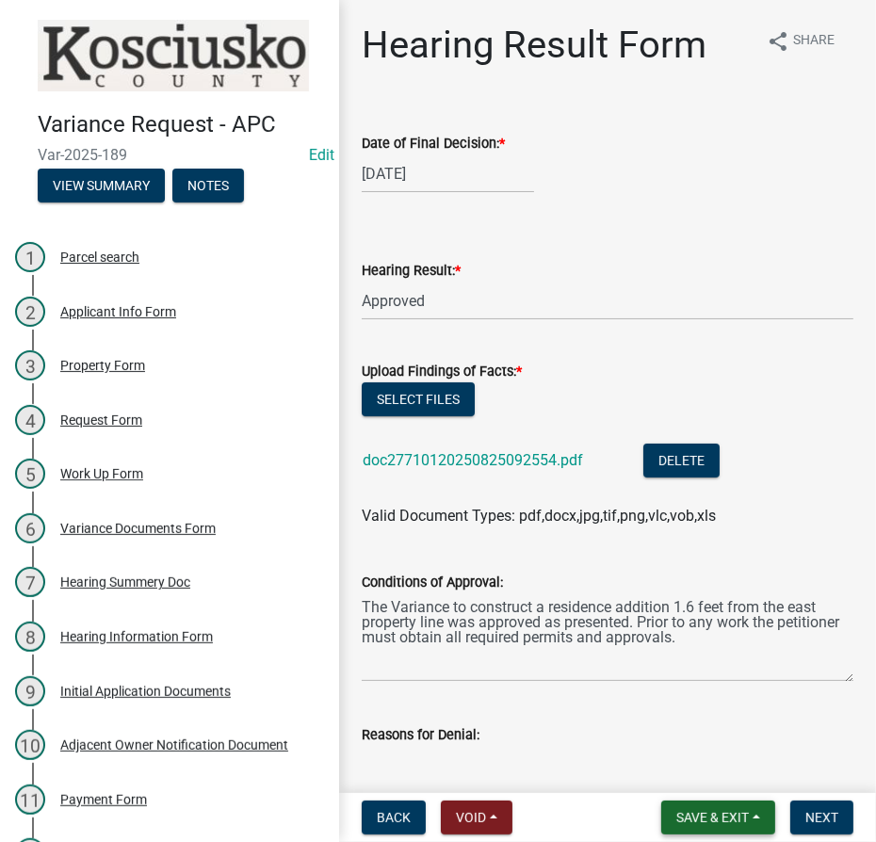
click at [691, 817] on span "Save & Exit" at bounding box center [712, 817] width 73 height 15
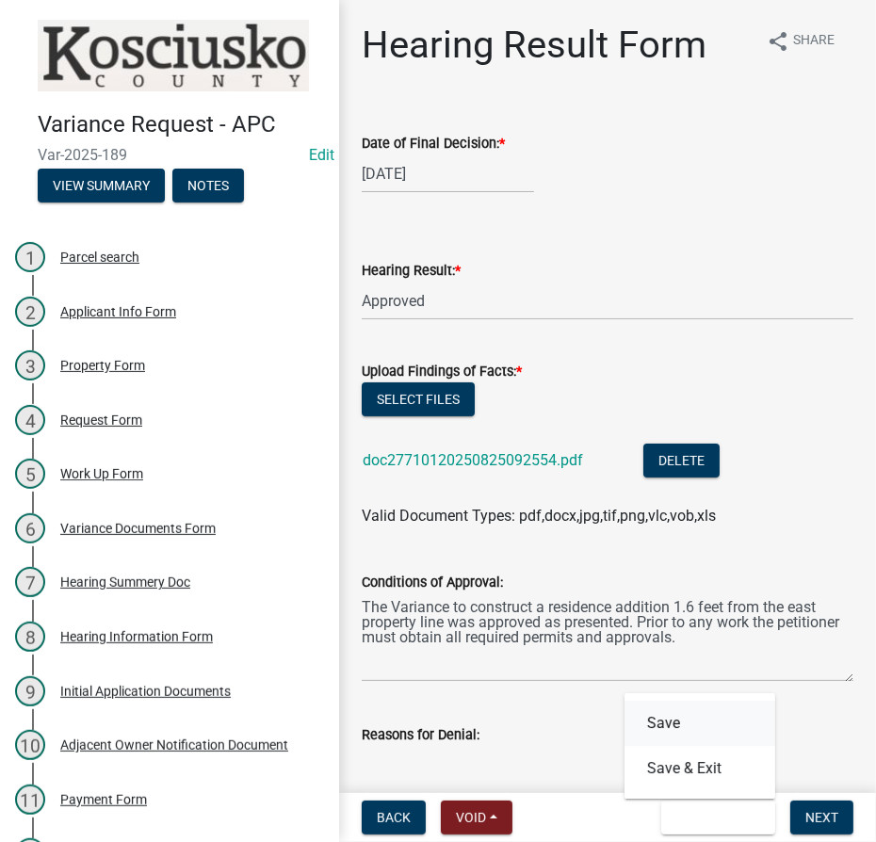
click at [685, 728] on button "Save" at bounding box center [699, 723] width 151 height 45
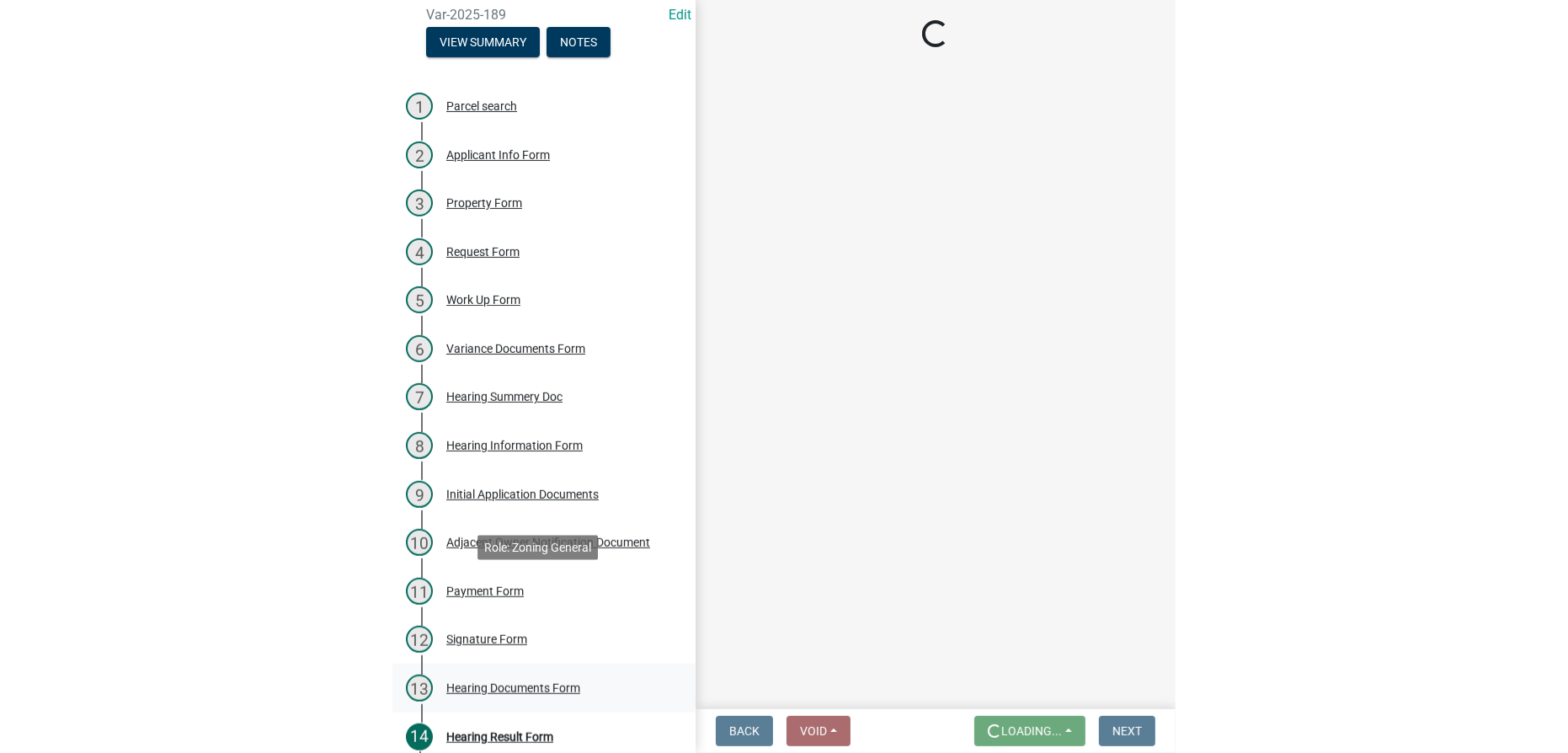
scroll to position [233, 0]
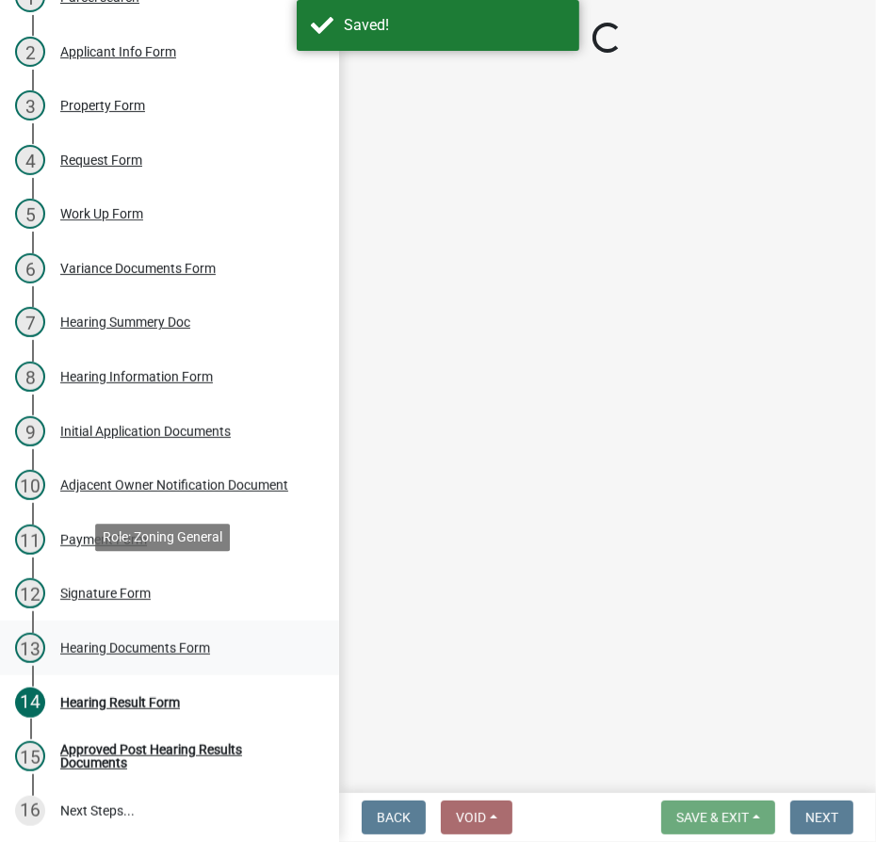
select select "808690c7-bf4f-4afa-b87c-7c10797e051c"
select select "3ebdabd2-24d2-4634-81b5-20525b4a7a54"
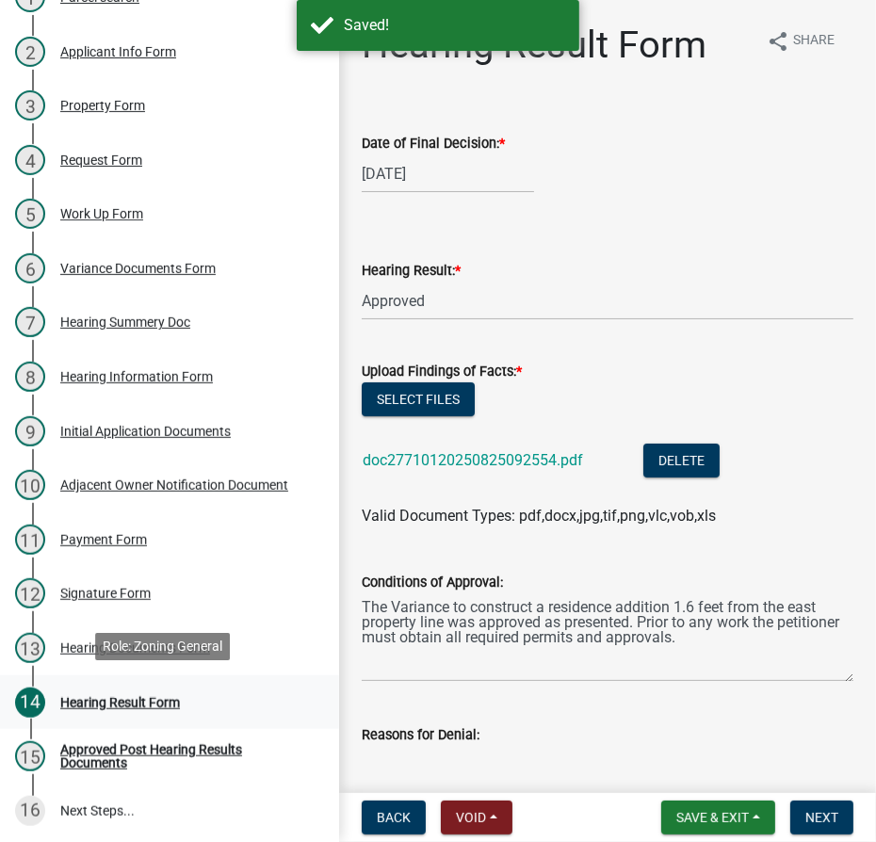
click at [100, 697] on div "Hearing Result Form" at bounding box center [120, 702] width 120 height 13
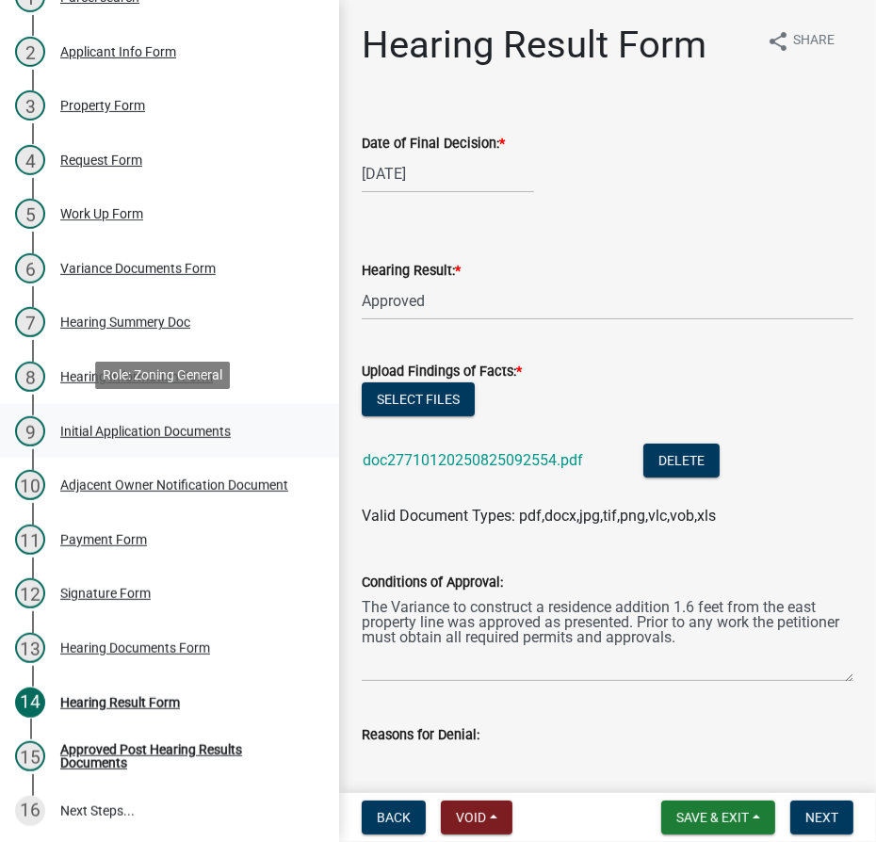
click at [117, 430] on div "Initial Application Documents" at bounding box center [145, 431] width 170 height 13
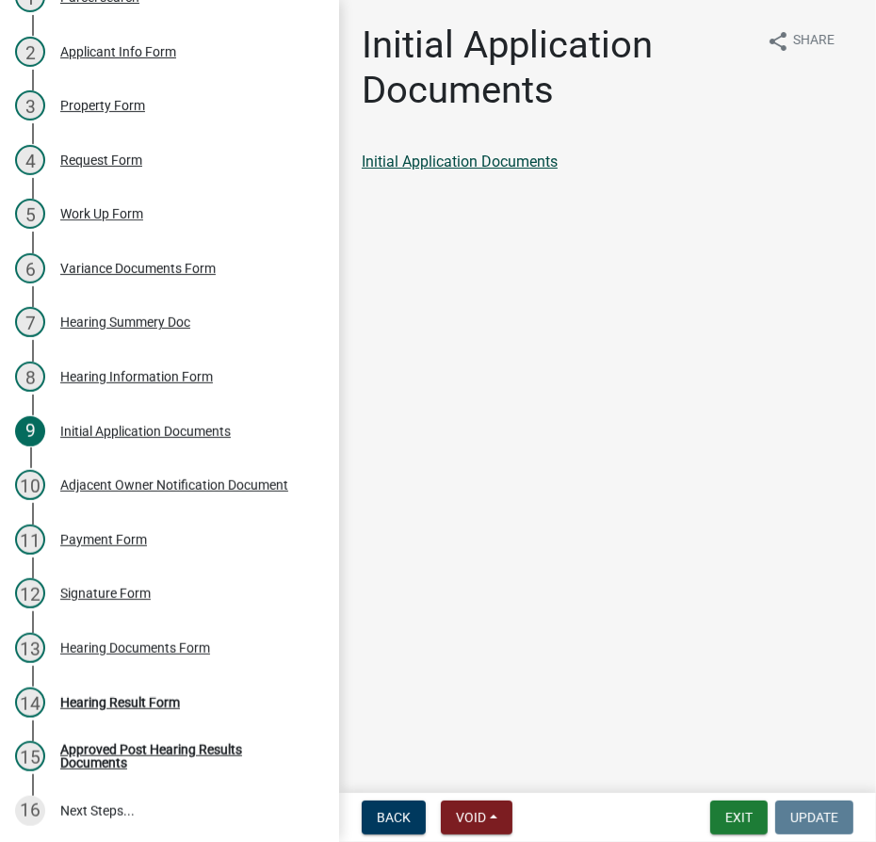
click at [479, 160] on link "Initial Application Documents" at bounding box center [460, 162] width 196 height 18
click at [725, 820] on button "Exit" at bounding box center [738, 817] width 57 height 34
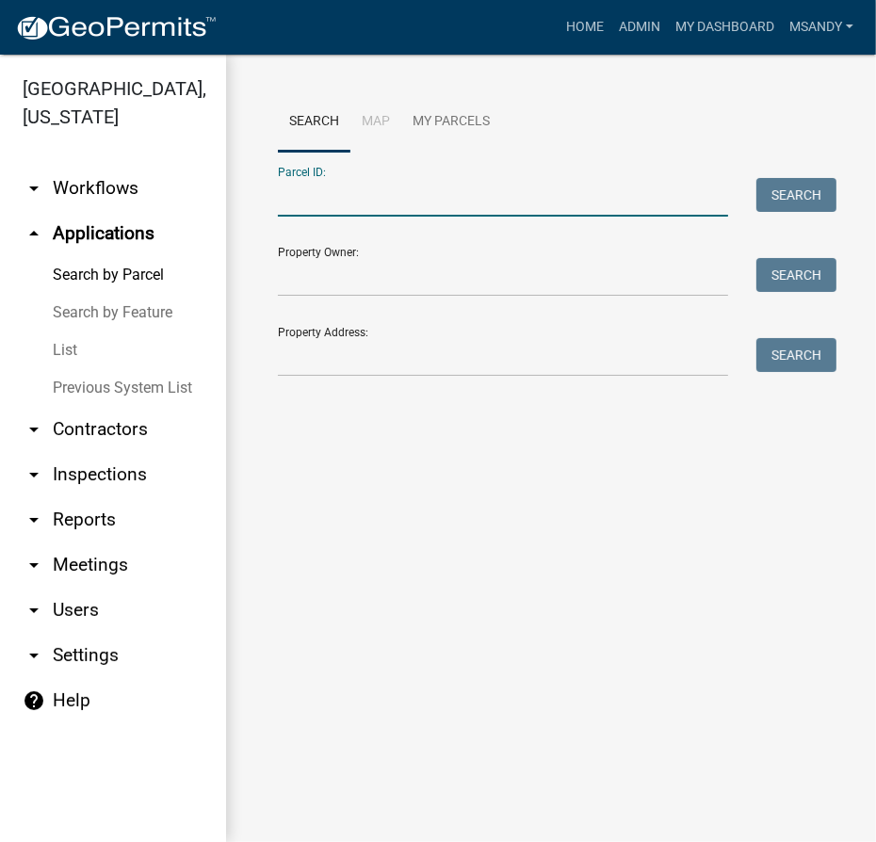
click at [362, 193] on input "Parcel ID:" at bounding box center [503, 197] width 450 height 39
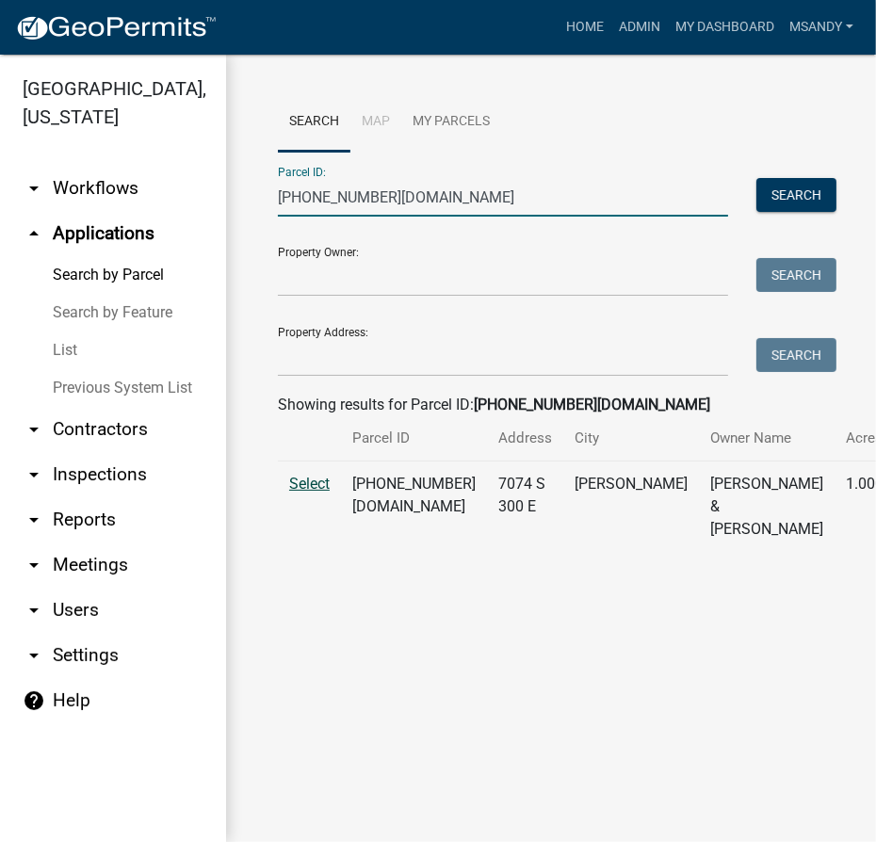
type input "[PHONE_NUMBER][DOMAIN_NAME]"
click at [298, 492] on span "Select" at bounding box center [309, 484] width 40 height 18
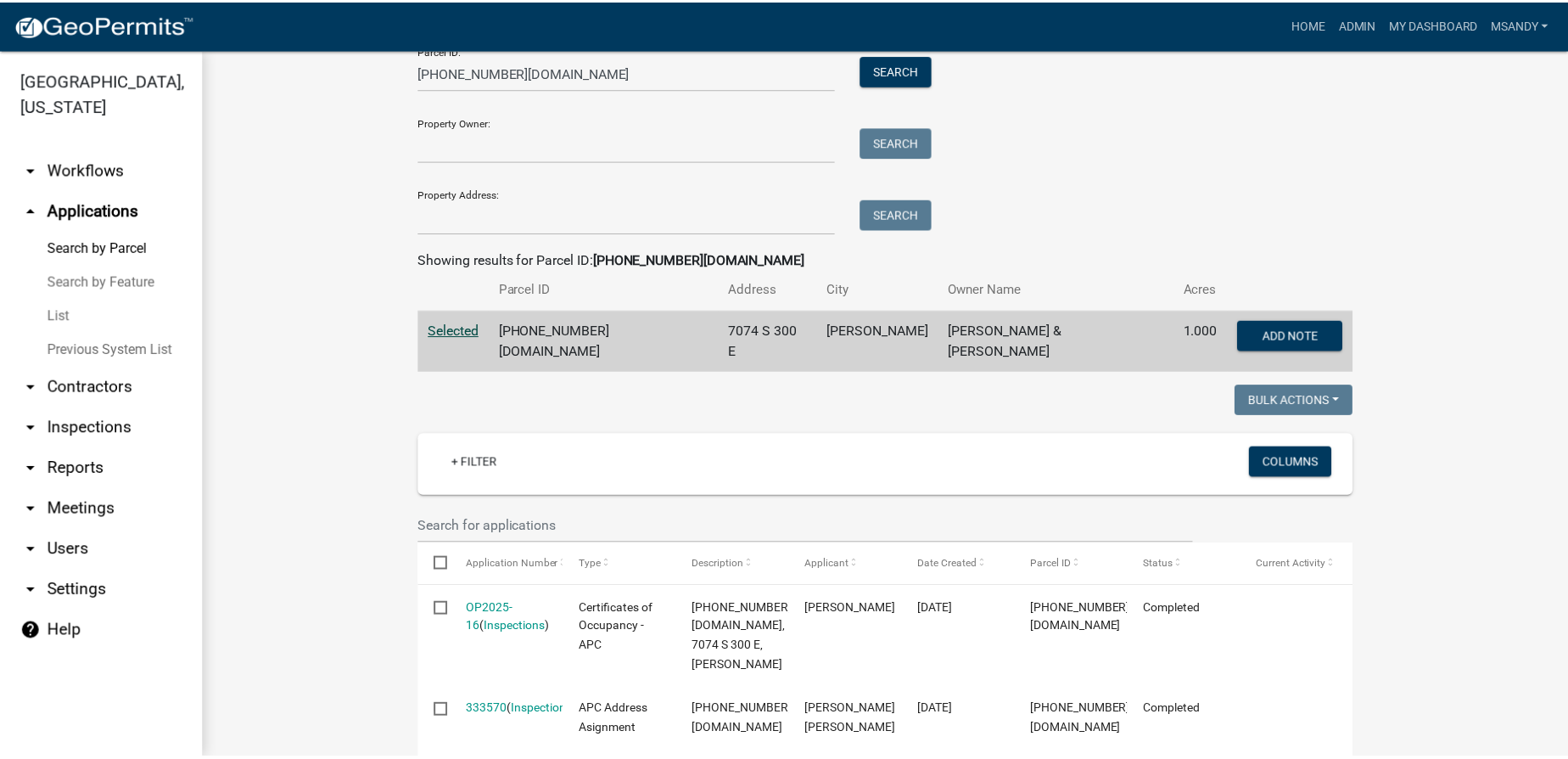
scroll to position [231, 0]
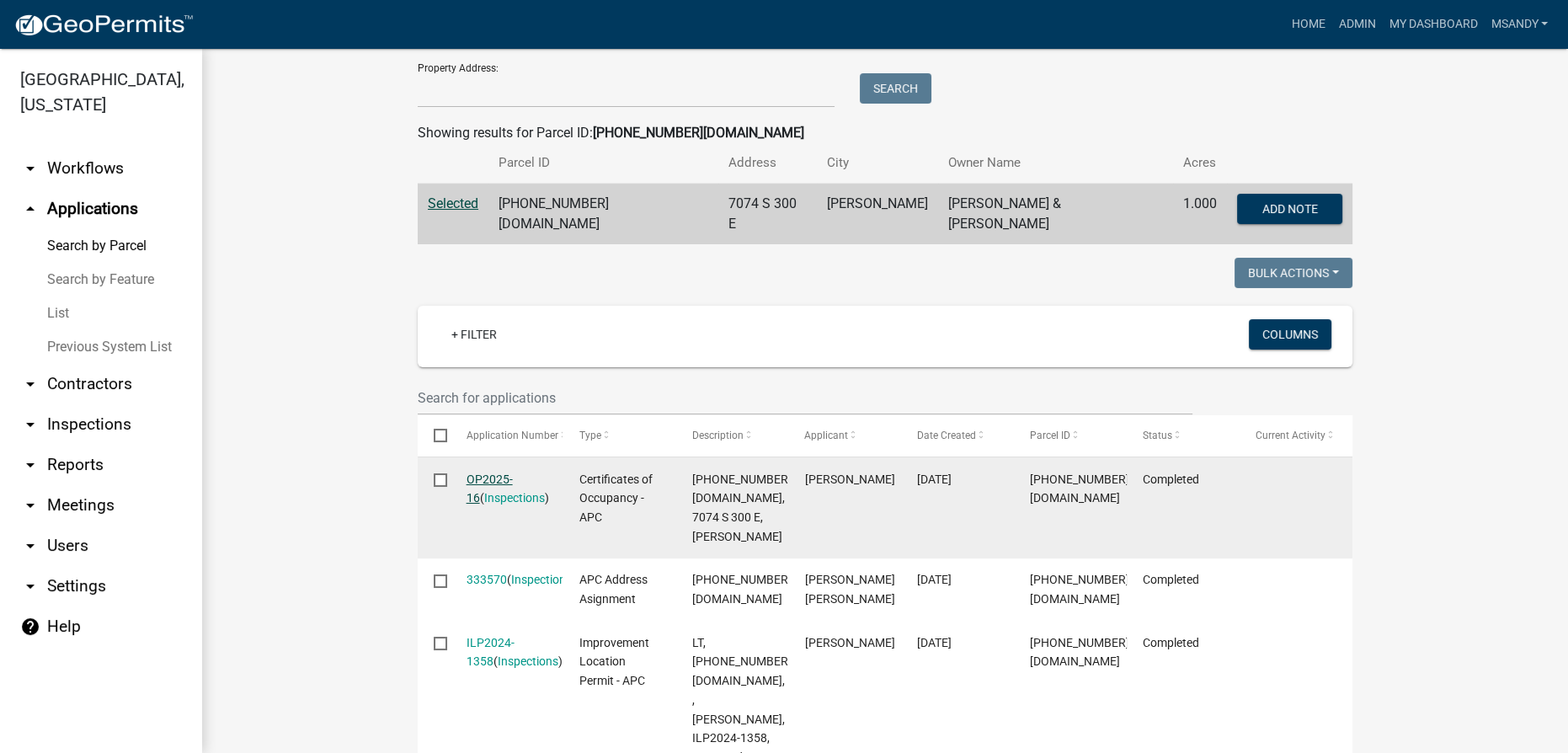
click at [502, 472] on link "OP2025-16" at bounding box center [490, 488] width 47 height 33
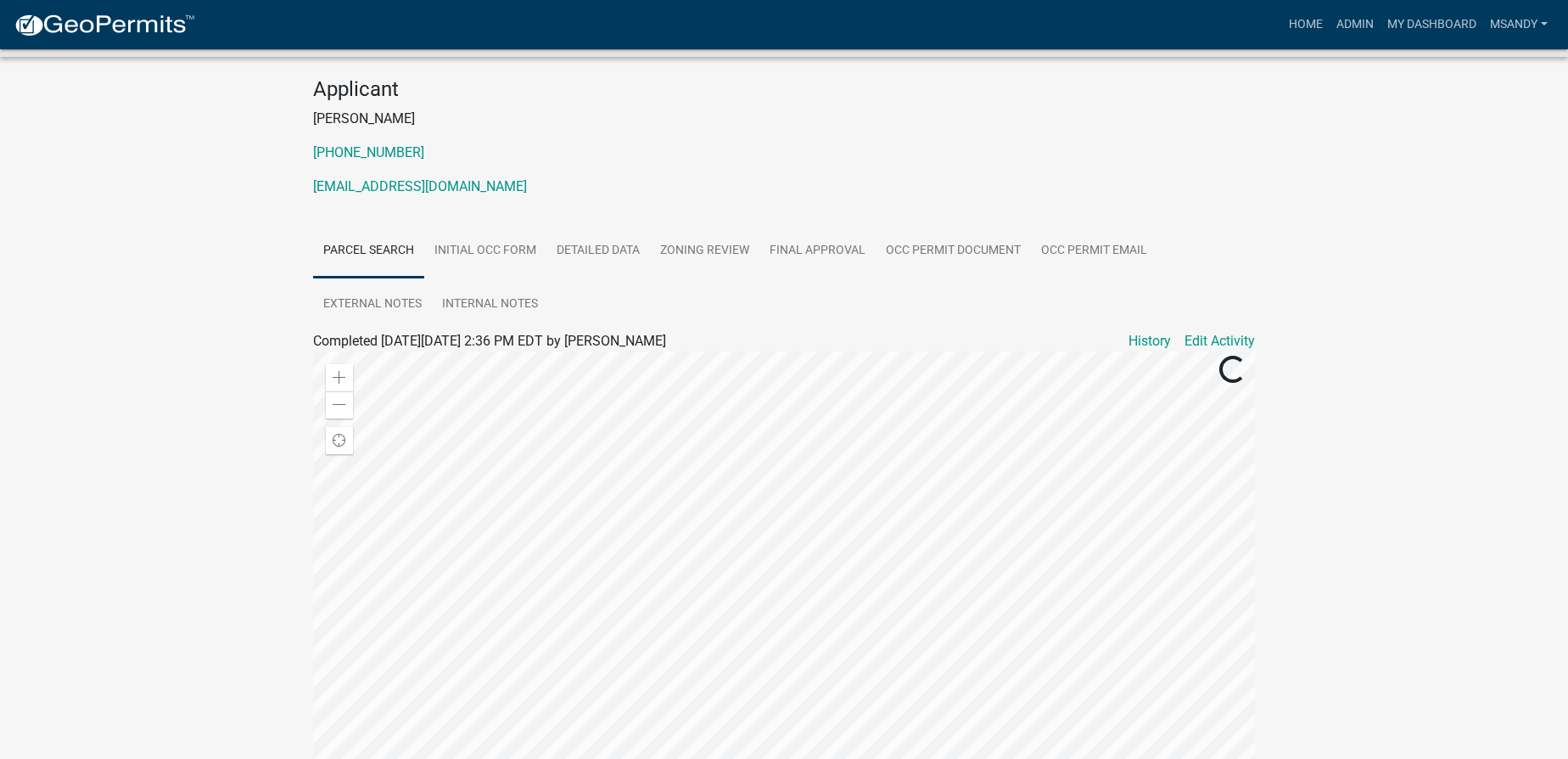
scroll to position [153, 0]
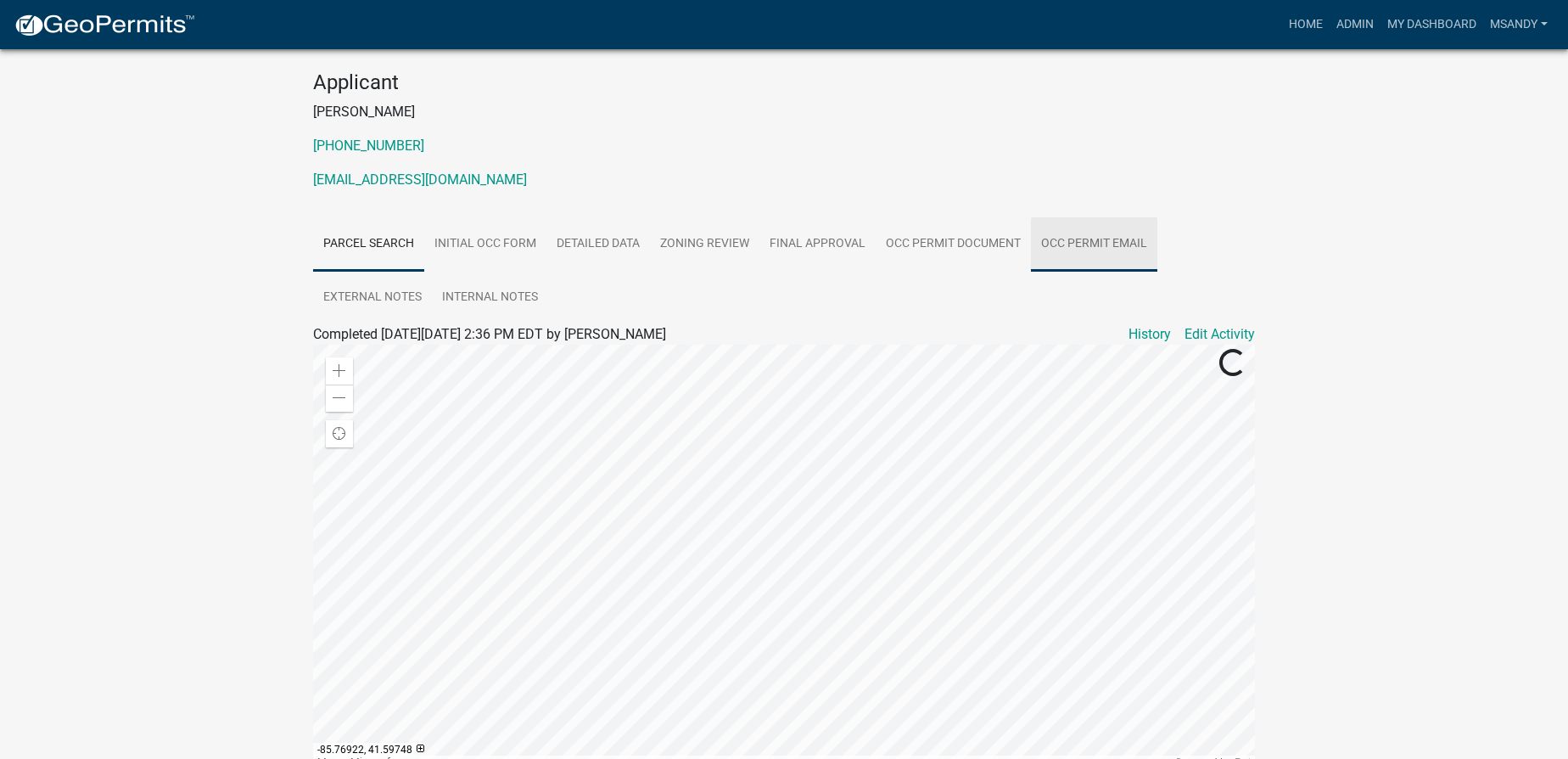
click at [789, 240] on link "Occ Permit Email" at bounding box center [1094, 244] width 126 height 54
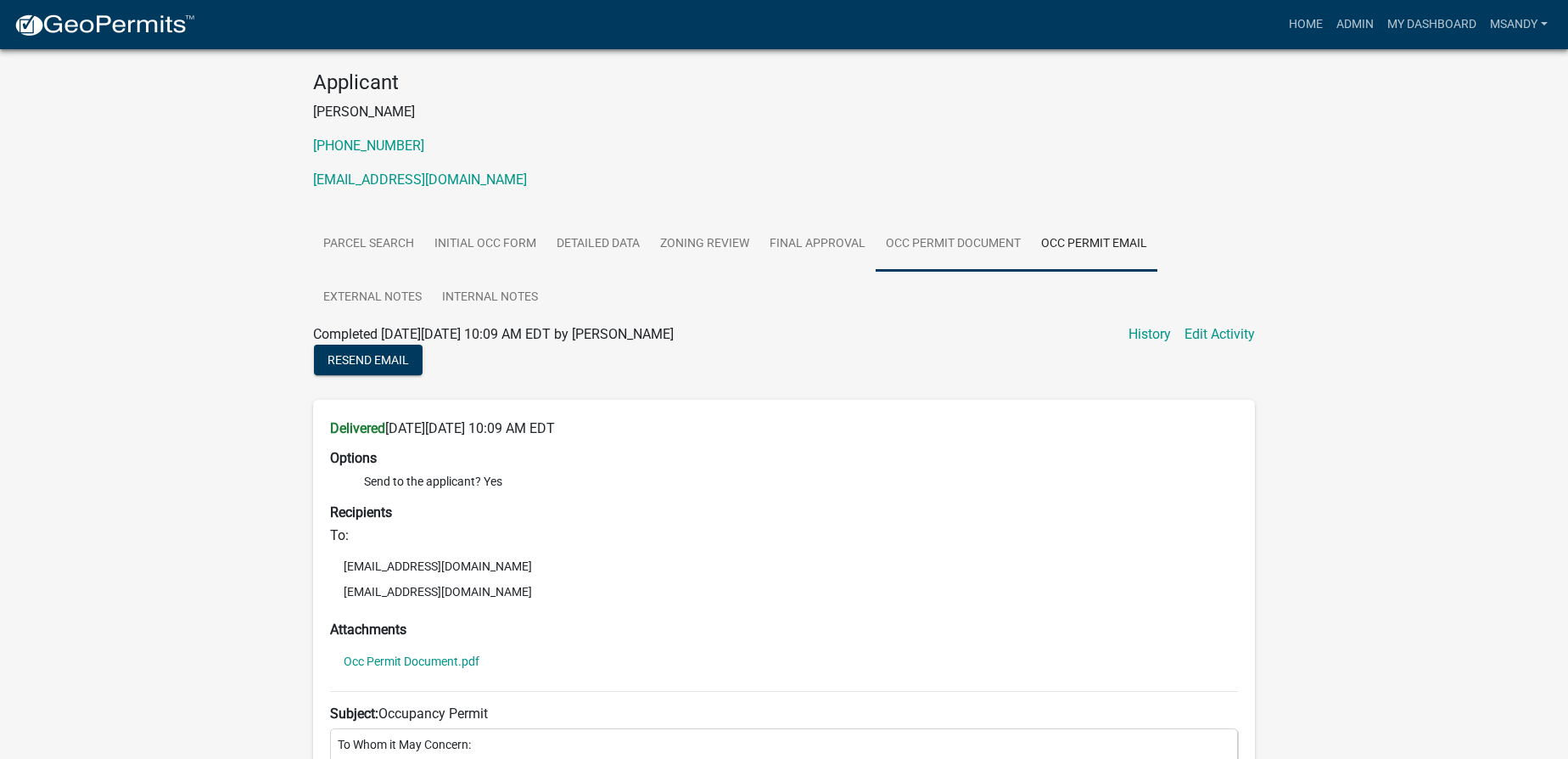
click at [789, 244] on link "Occ Permit Document" at bounding box center [953, 244] width 155 height 54
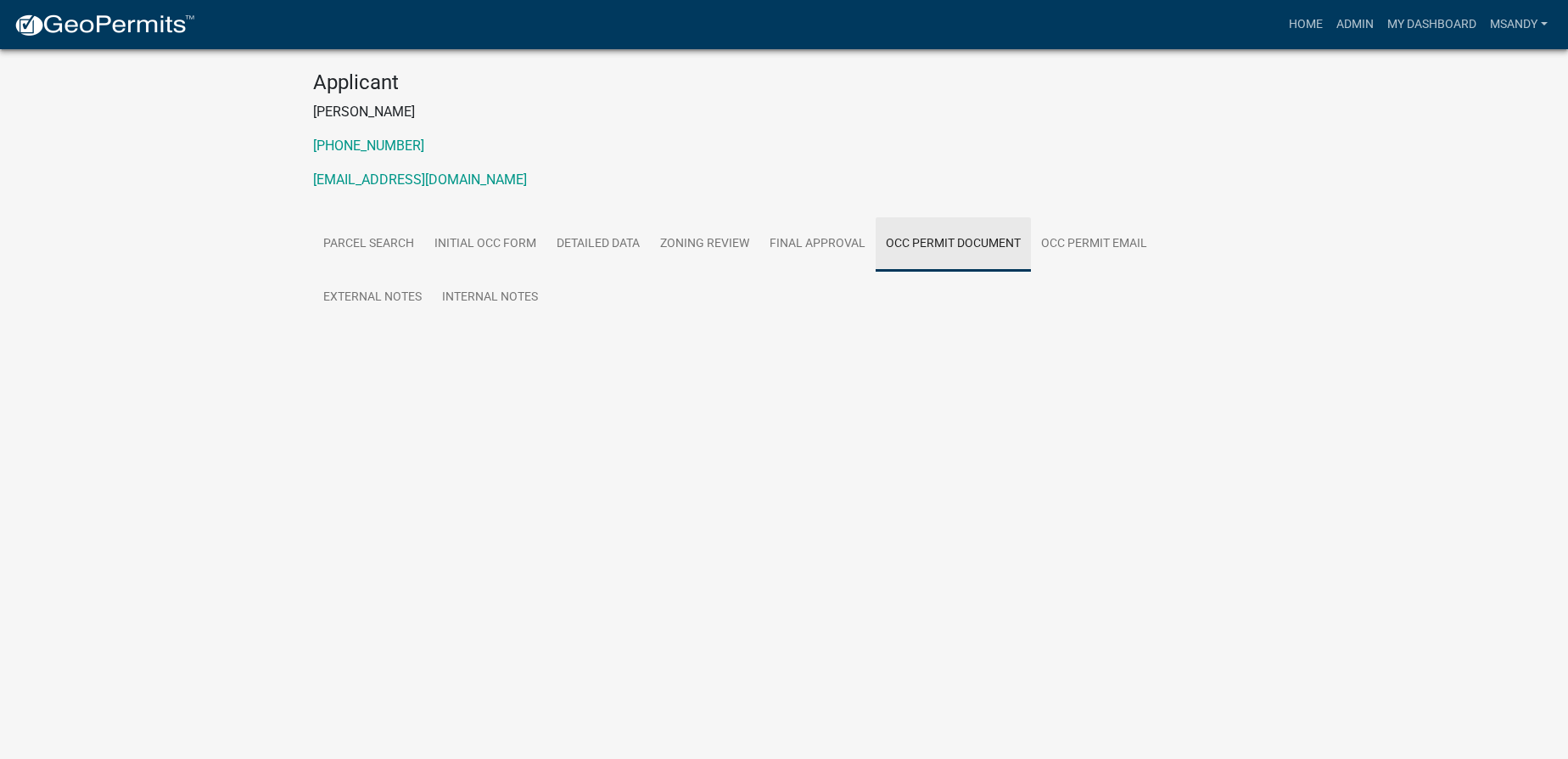
scroll to position [50, 0]
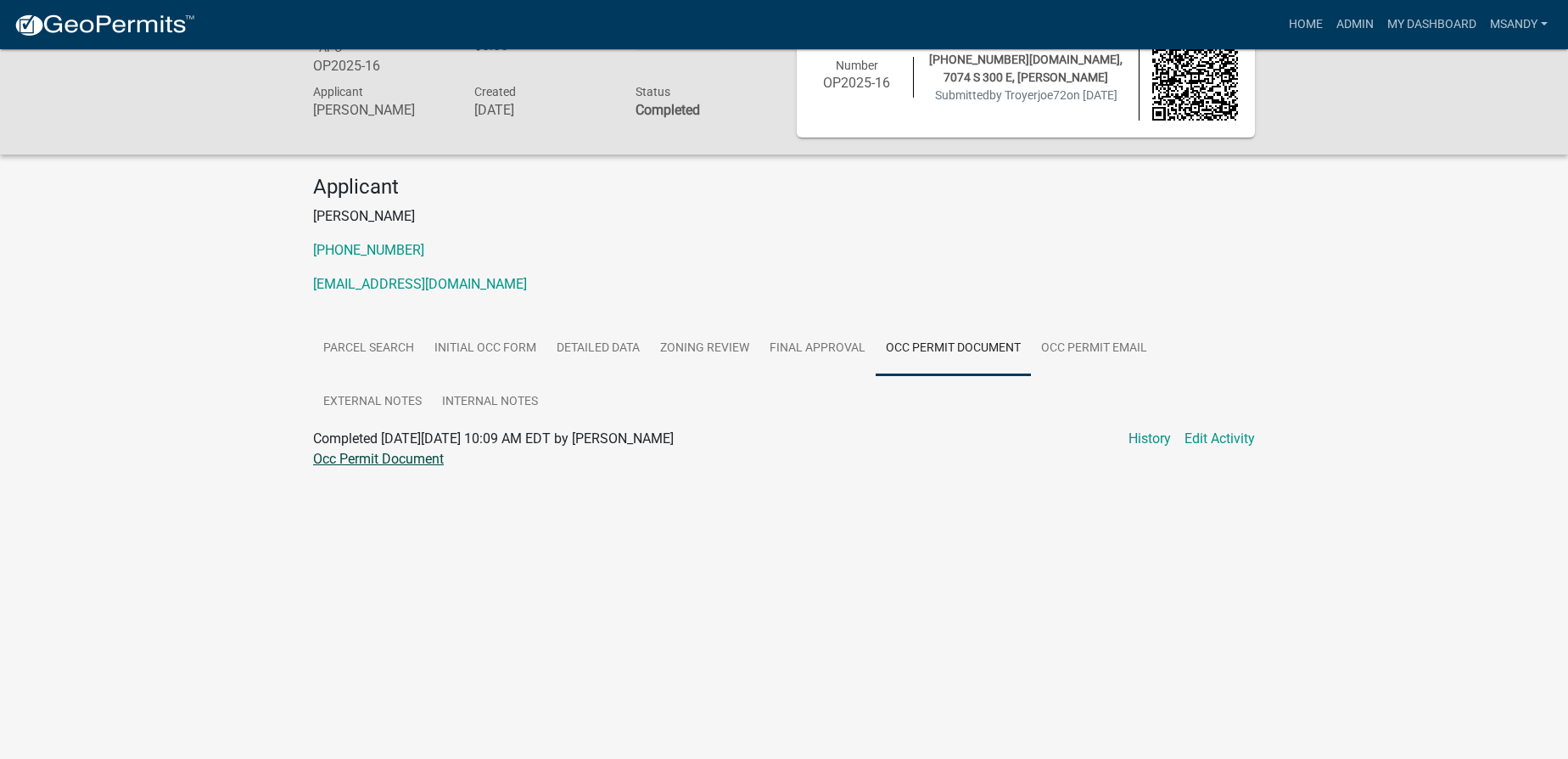
click at [398, 461] on link "Occ Permit Document" at bounding box center [378, 459] width 131 height 16
click at [789, 23] on link "Admin" at bounding box center [1354, 24] width 50 height 32
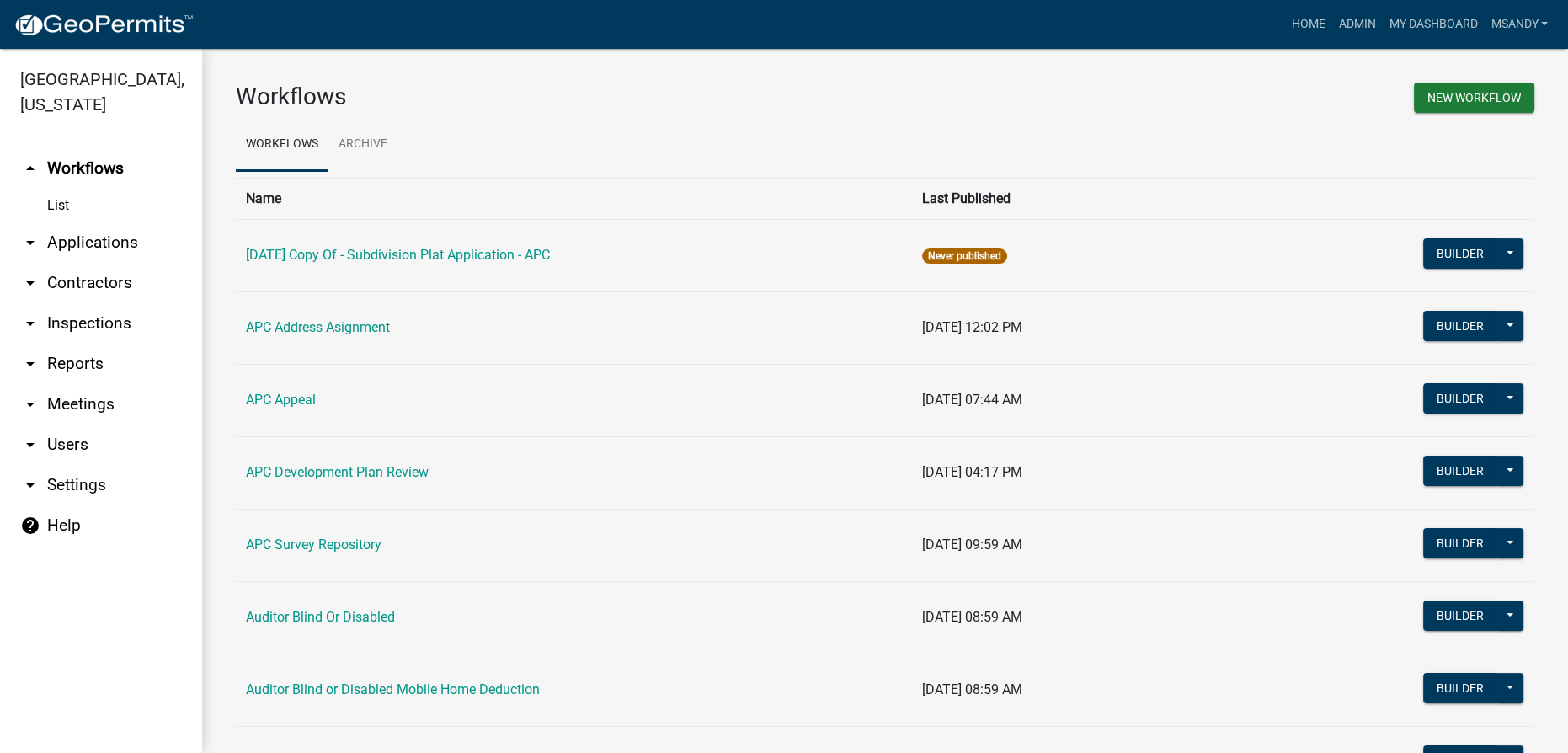
click at [74, 236] on link "arrow_drop_down Applications" at bounding box center [101, 242] width 202 height 40
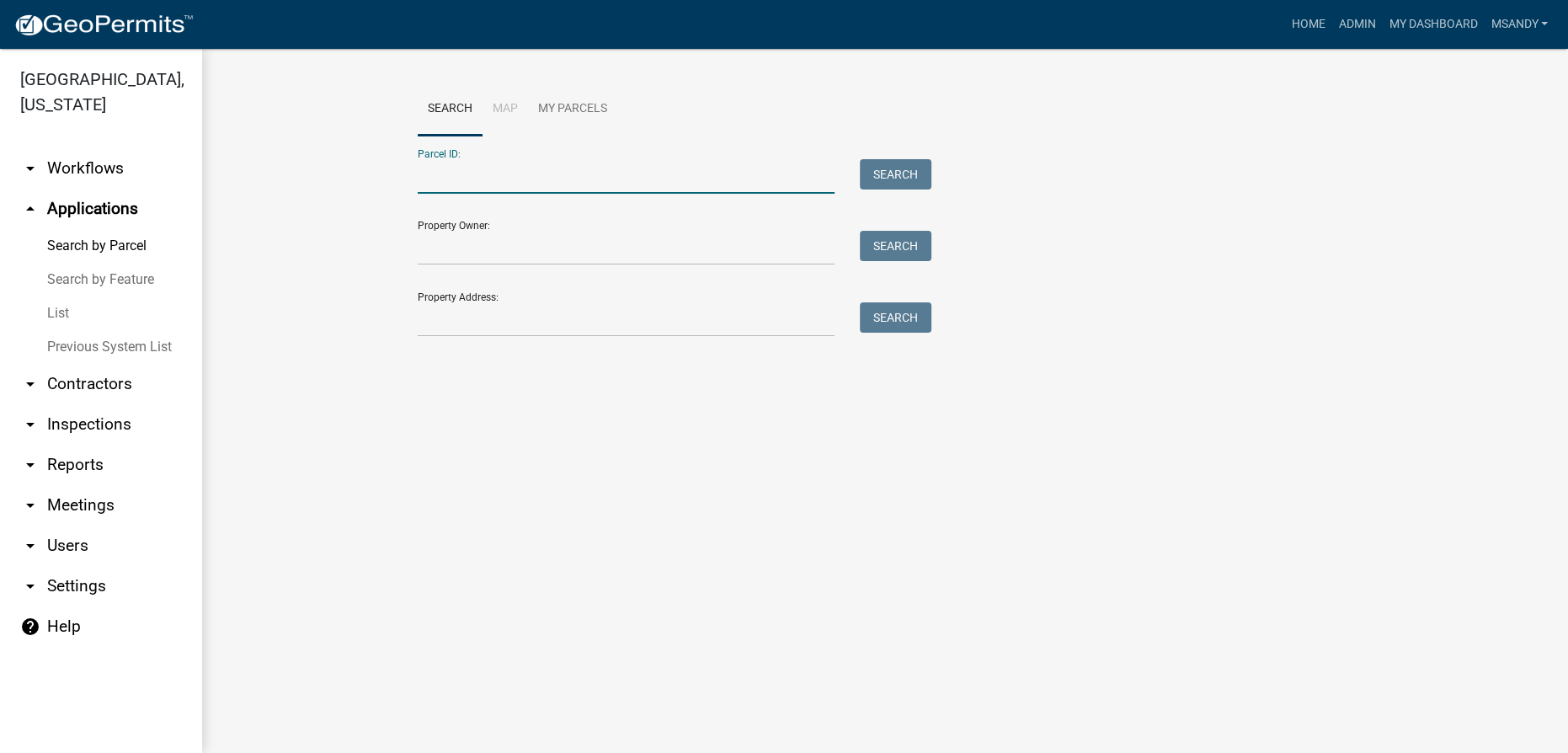
click at [640, 161] on input "Parcel ID:" at bounding box center [626, 176] width 417 height 35
click at [440, 326] on input "Property Address:" at bounding box center [626, 319] width 417 height 35
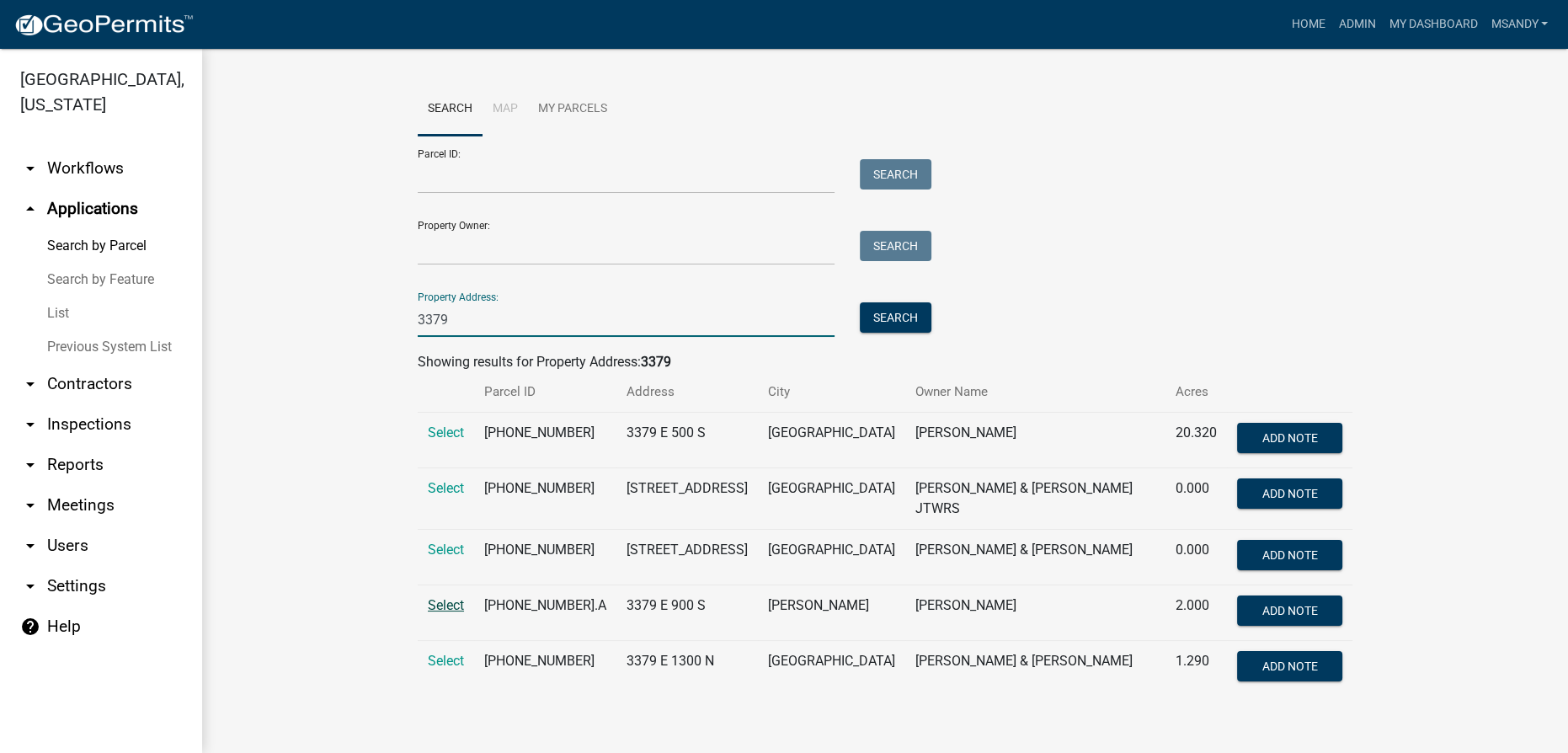
type input "3379"
click at [443, 603] on span "Select" at bounding box center [445, 605] width 36 height 16
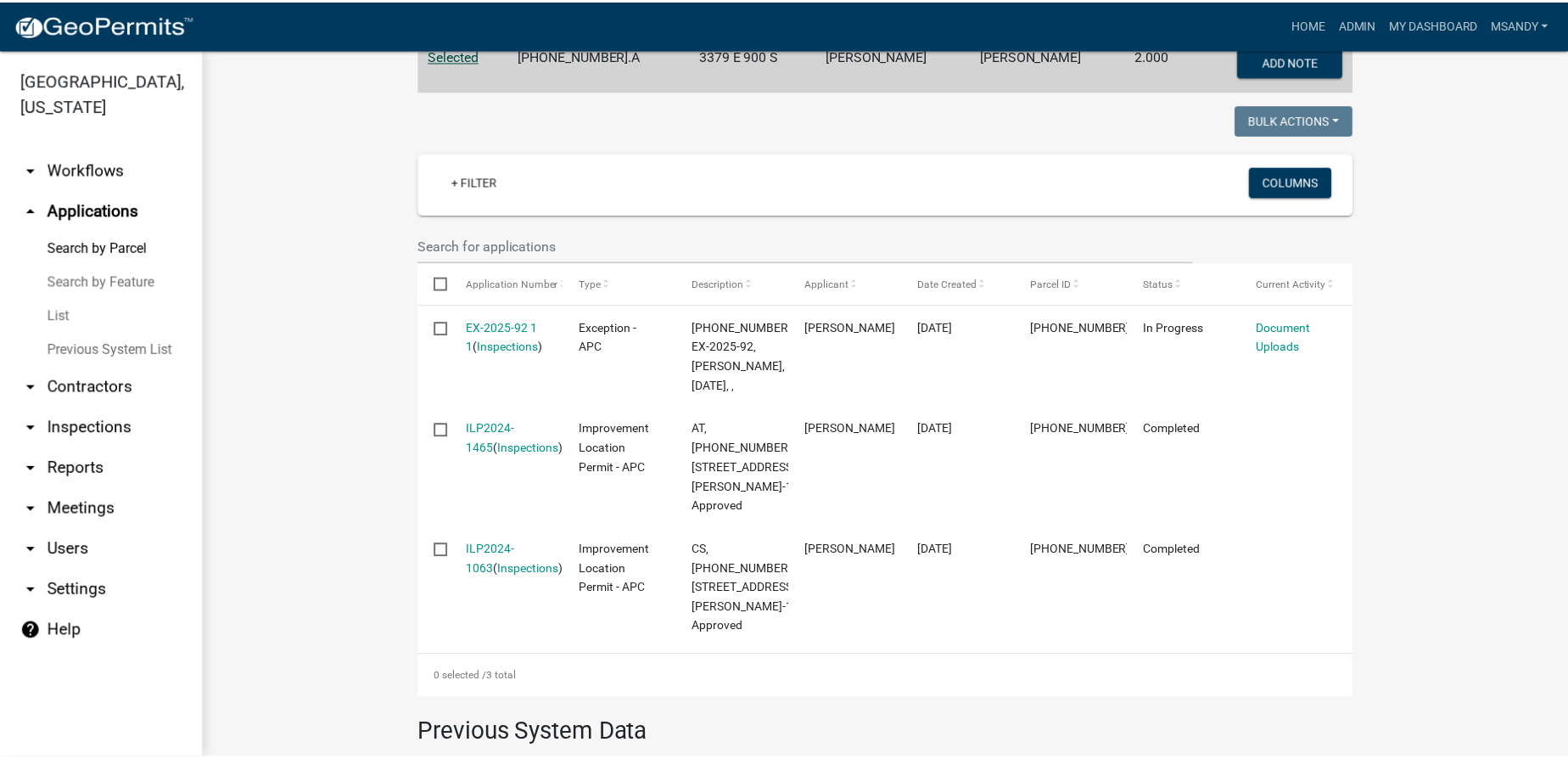
scroll to position [385, 0]
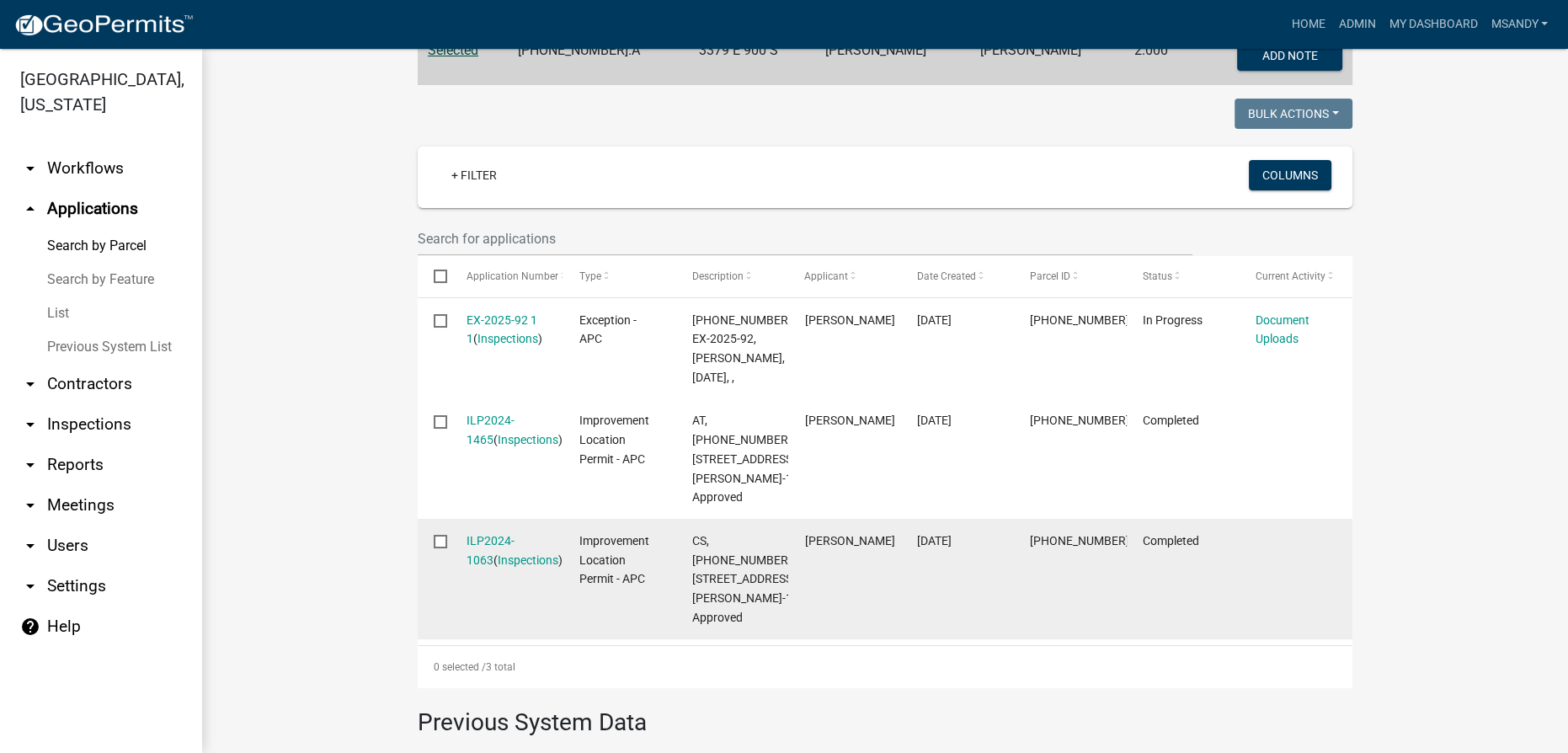
click at [486, 570] on div "ILP2024-1063 ( Inspections )" at bounding box center [507, 550] width 81 height 38
click at [493, 567] on link "ILP2024-1063" at bounding box center [491, 550] width 48 height 33
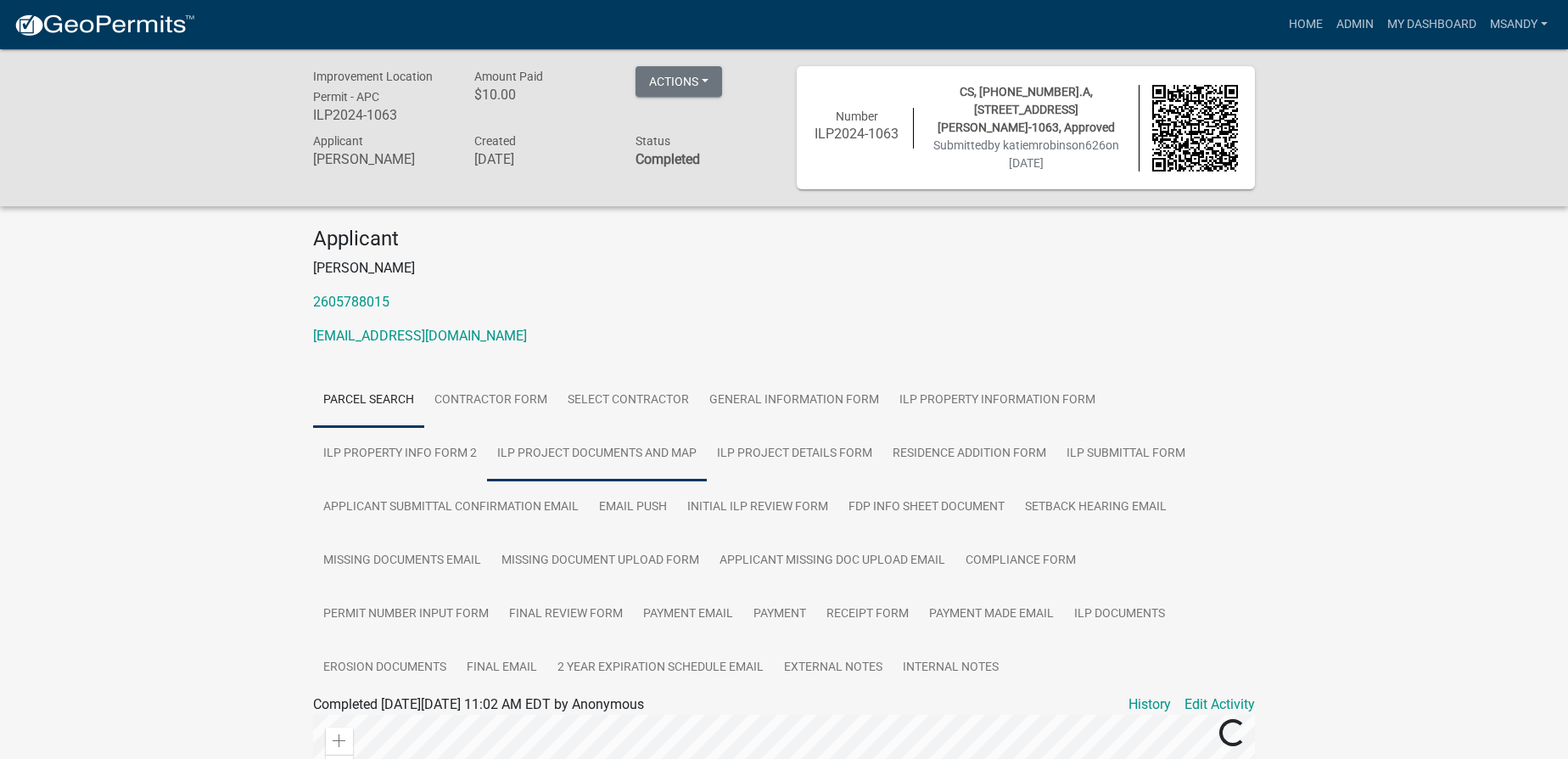
click at [556, 451] on link "ILP Project Documents and Map" at bounding box center [597, 454] width 220 height 54
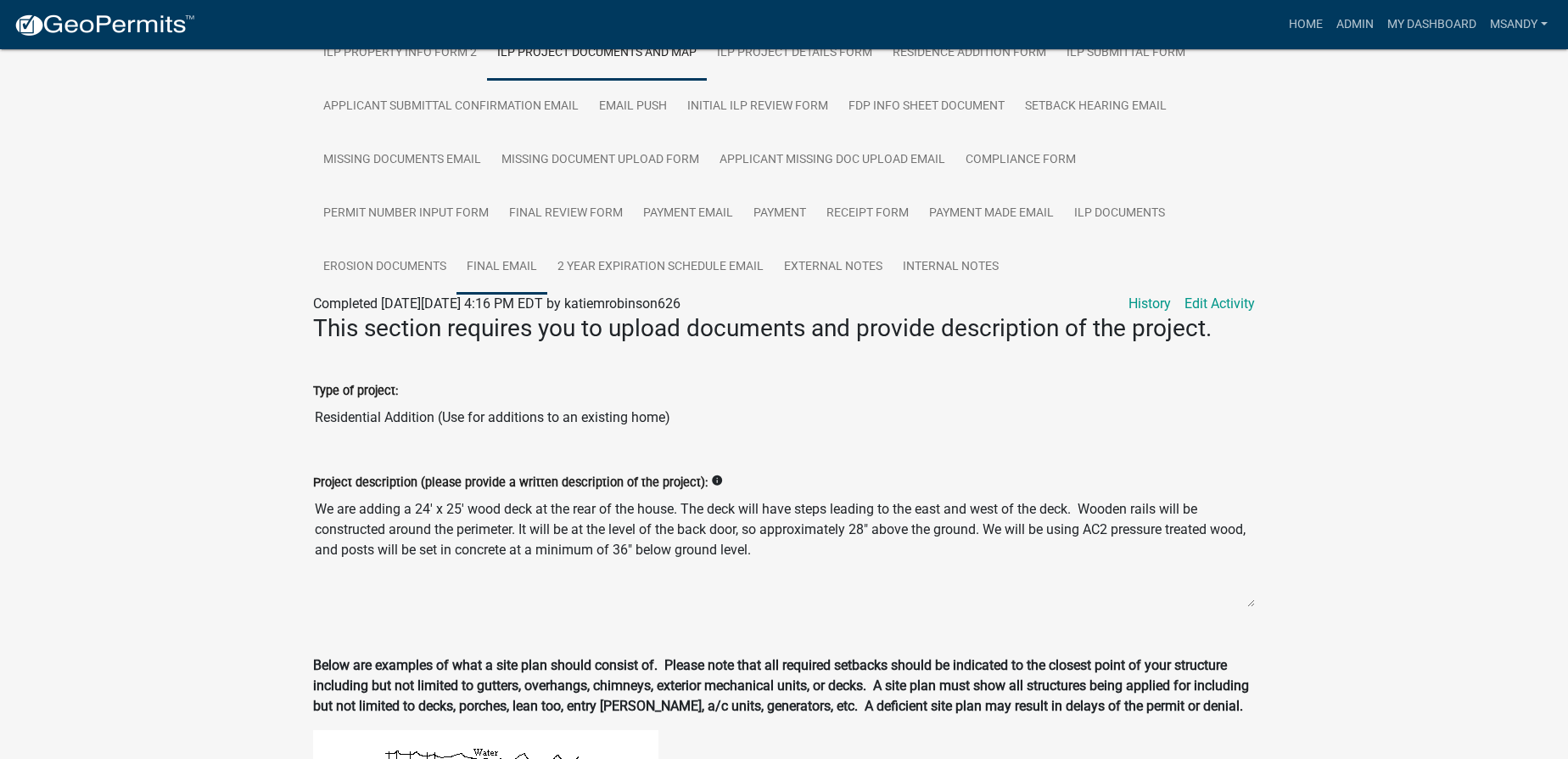
scroll to position [231, 0]
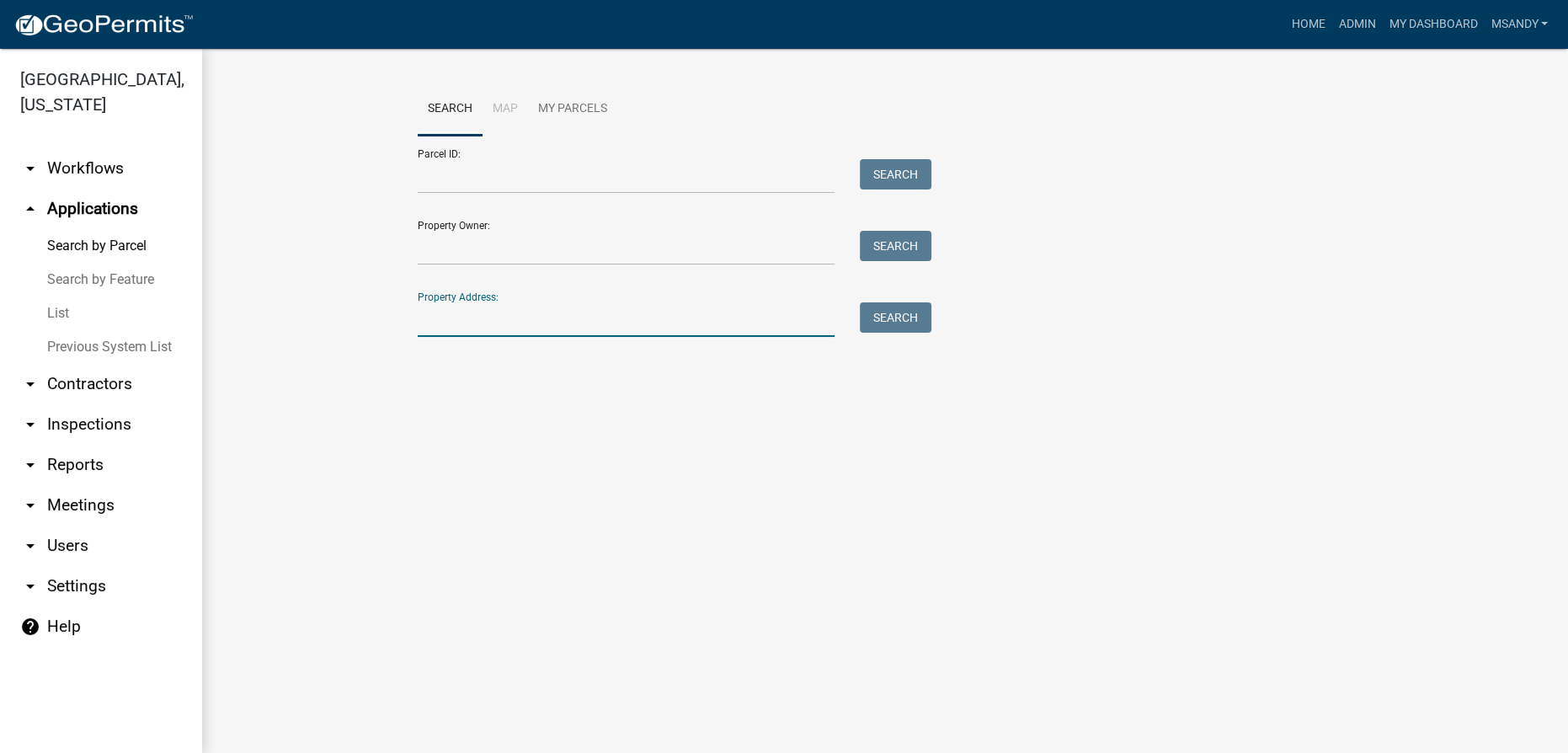
click at [508, 326] on input "Property Address:" at bounding box center [626, 319] width 417 height 35
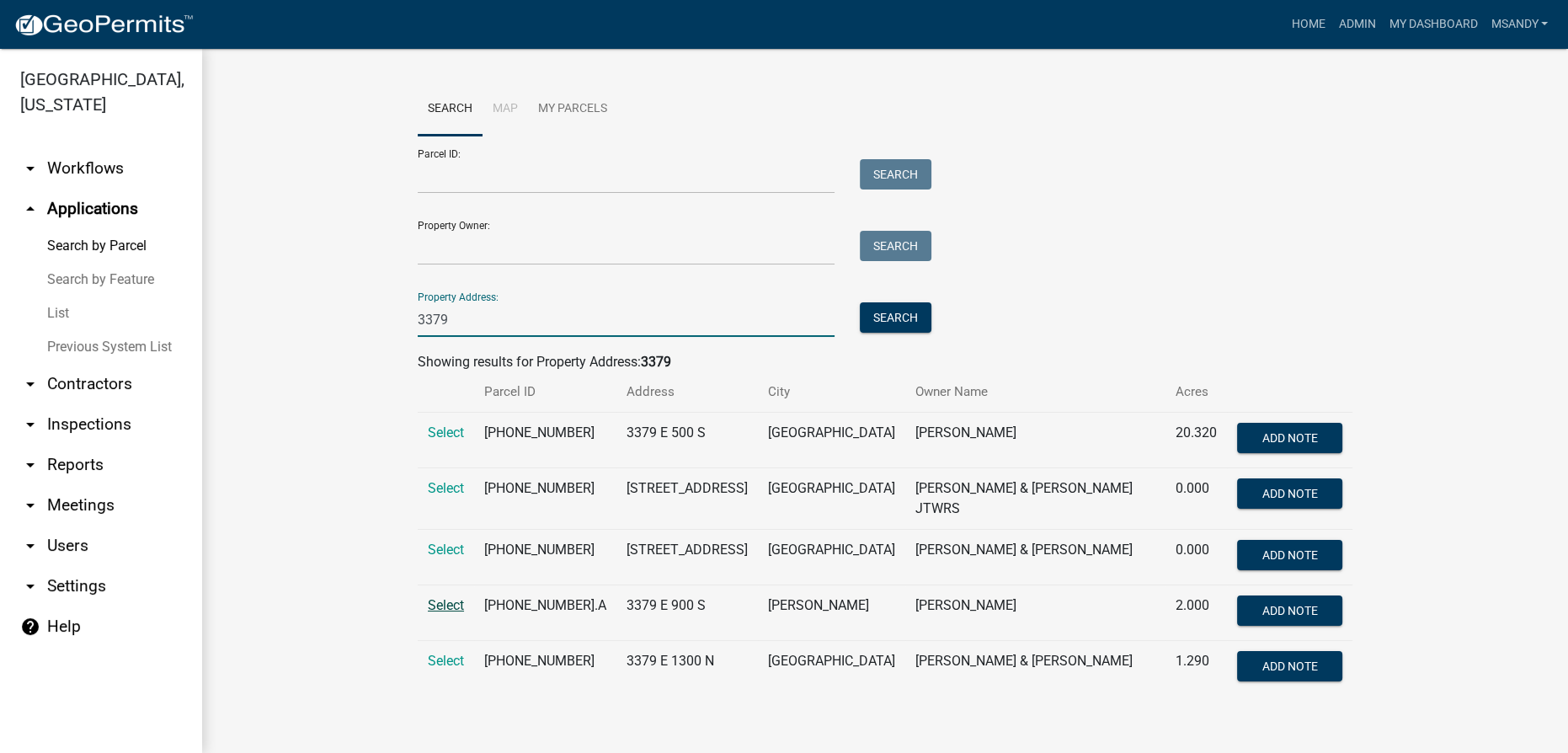
type input "3379"
click at [454, 597] on span "Select" at bounding box center [445, 605] width 36 height 16
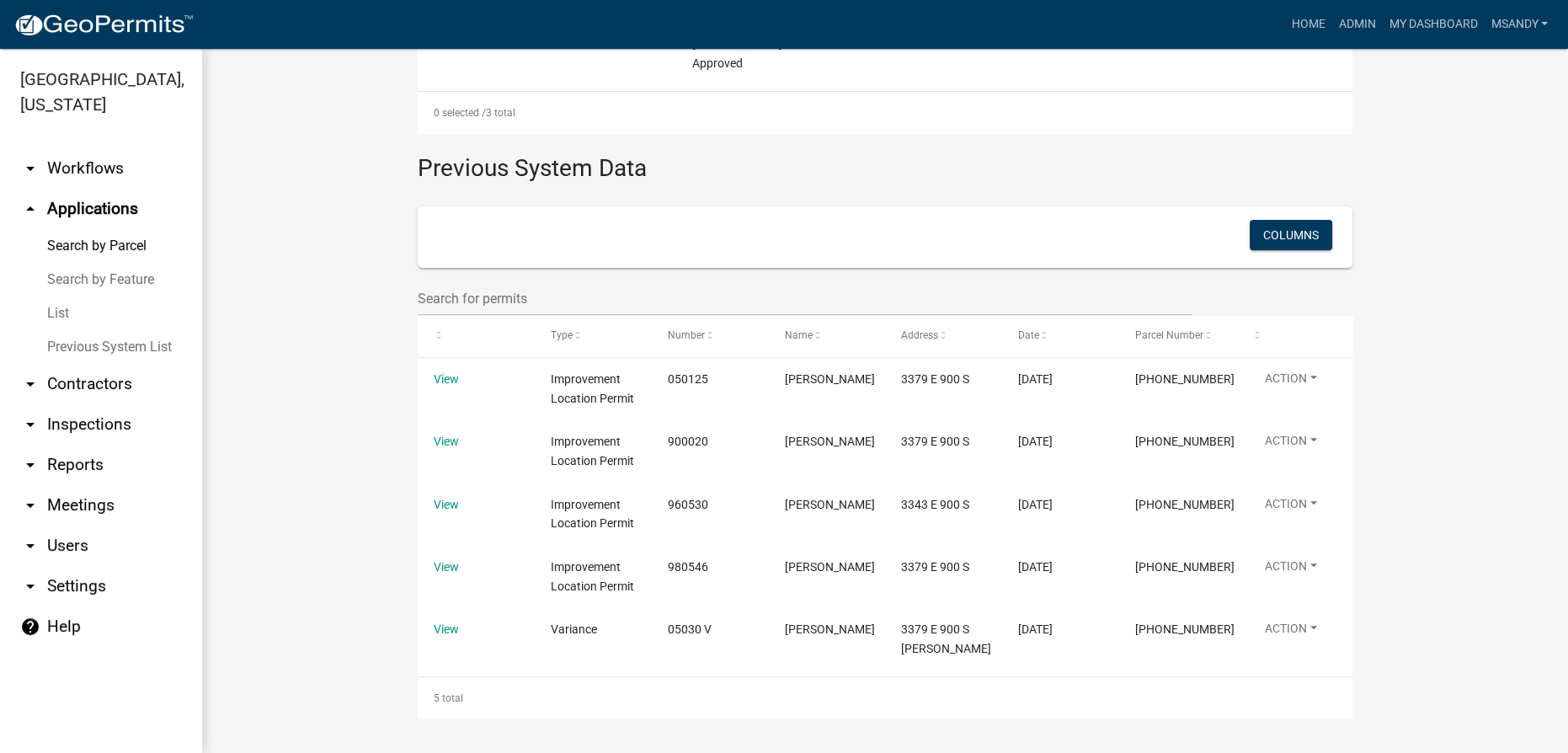
scroll to position [992, 0]
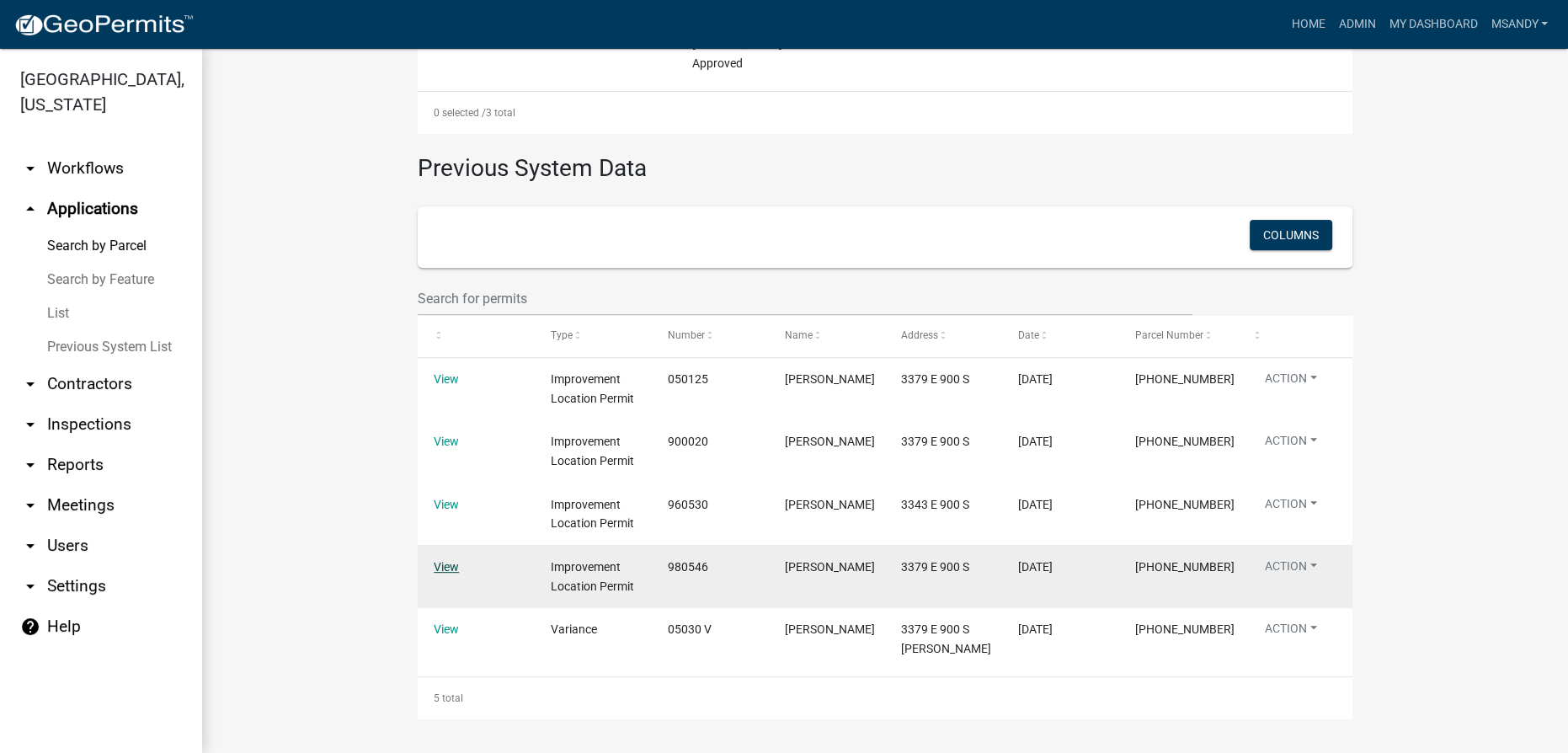
click at [452, 571] on link "View" at bounding box center [446, 566] width 25 height 13
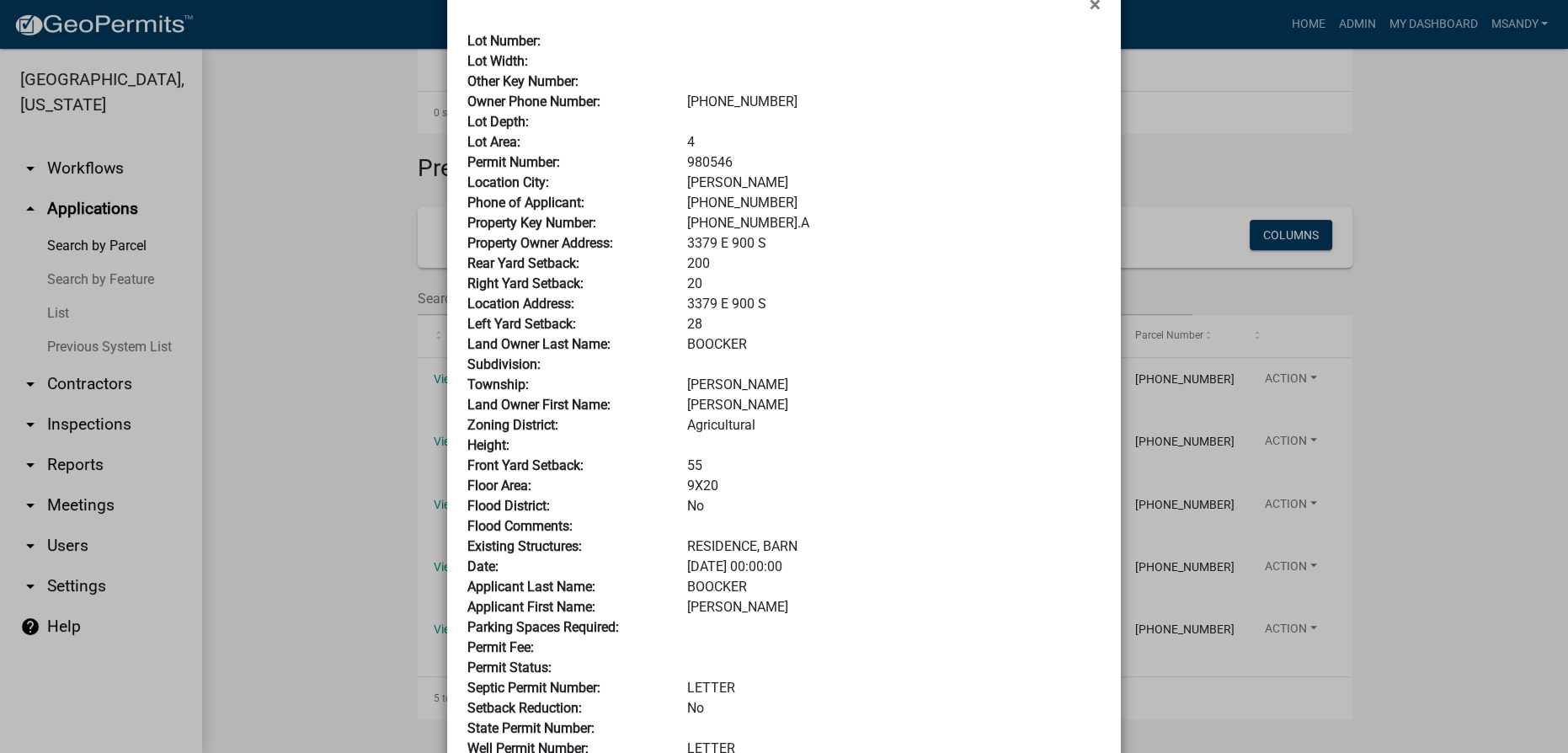
scroll to position [17, 0]
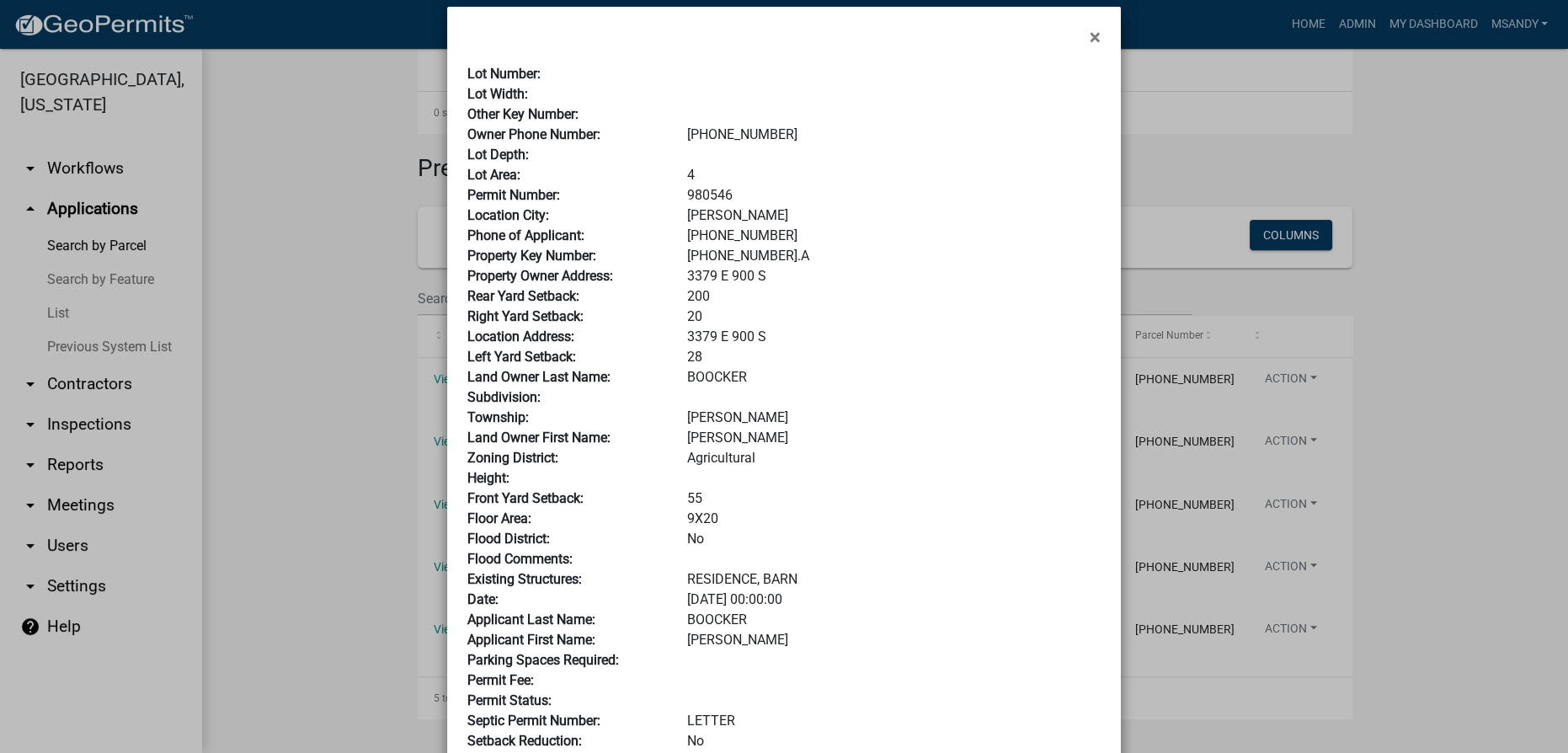
drag, startPoint x: 1087, startPoint y: 33, endPoint x: 1064, endPoint y: 69, distance: 42.7
click at [783, 38] on span "×" at bounding box center [1095, 37] width 11 height 23
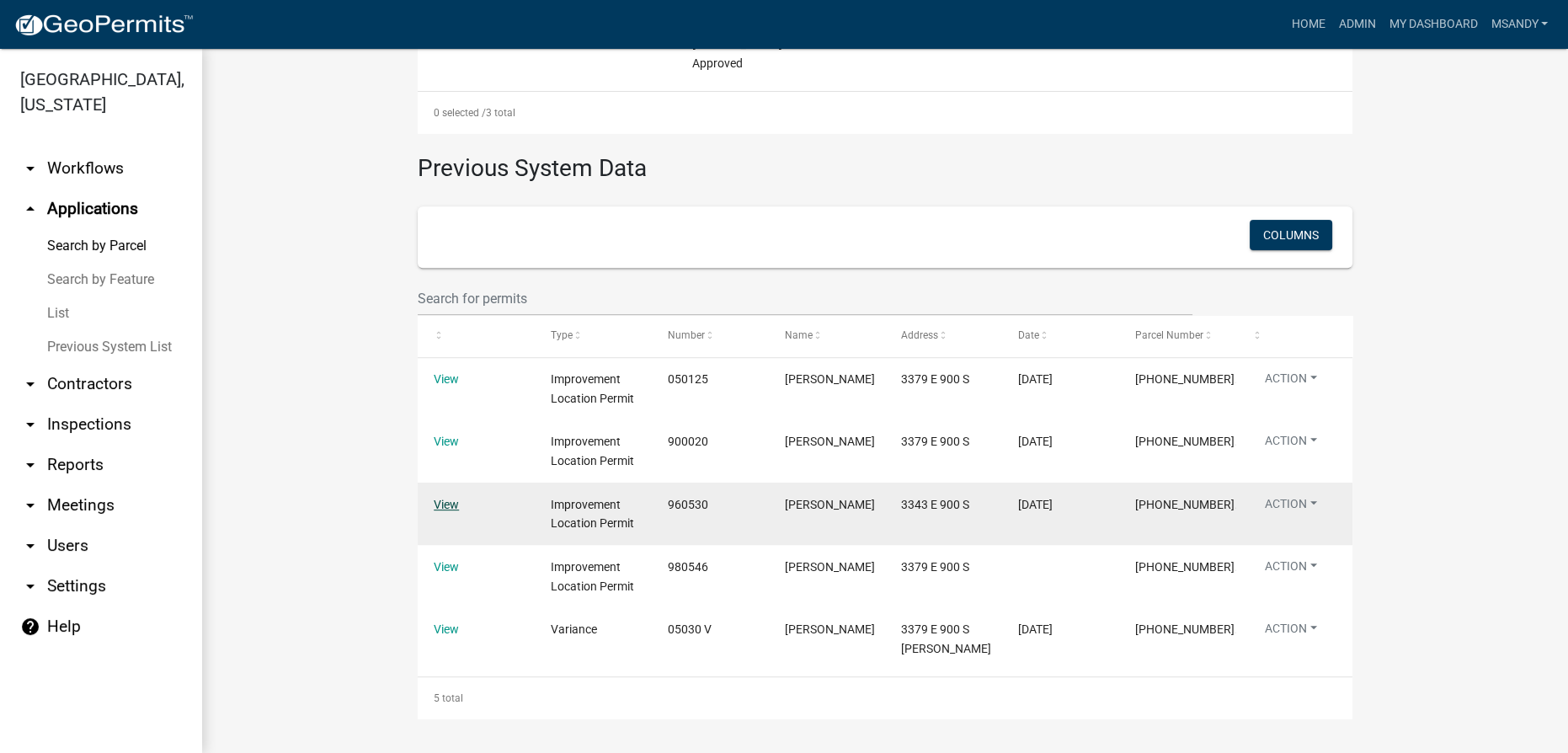
click at [444, 510] on link "View" at bounding box center [446, 503] width 25 height 13
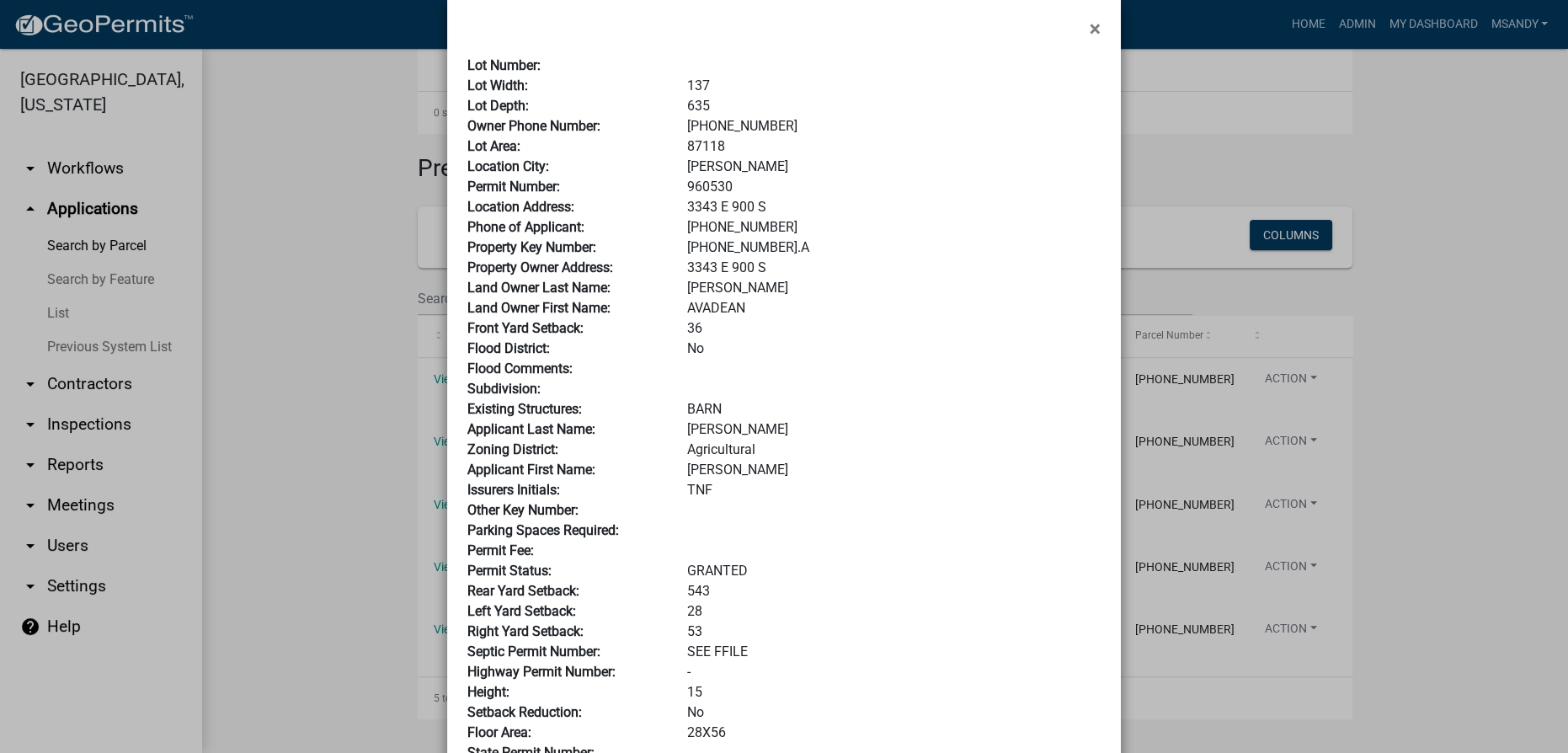
scroll to position [0, 0]
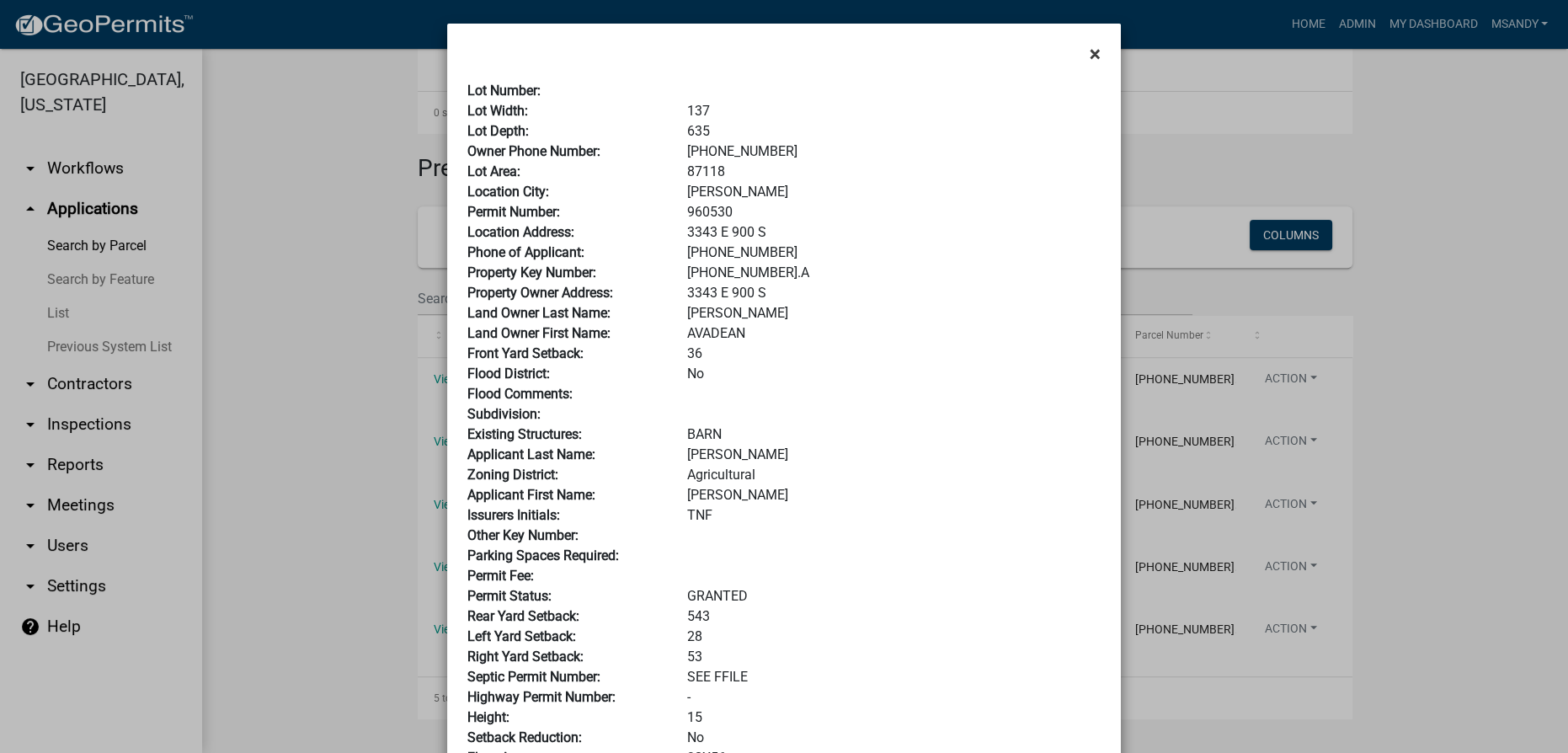
click at [783, 47] on button "×" at bounding box center [1095, 54] width 38 height 47
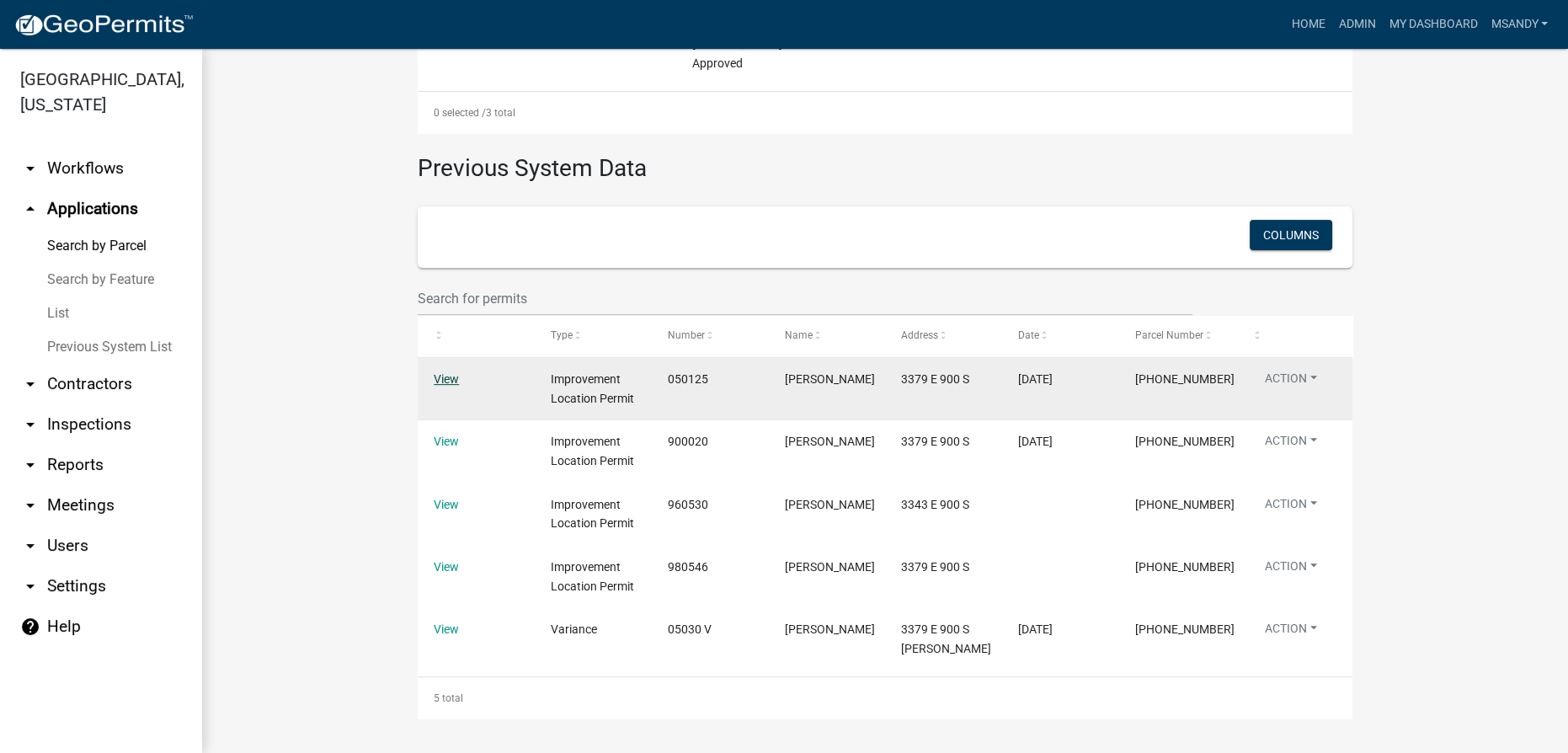
click at [440, 380] on link "View" at bounding box center [446, 378] width 25 height 13
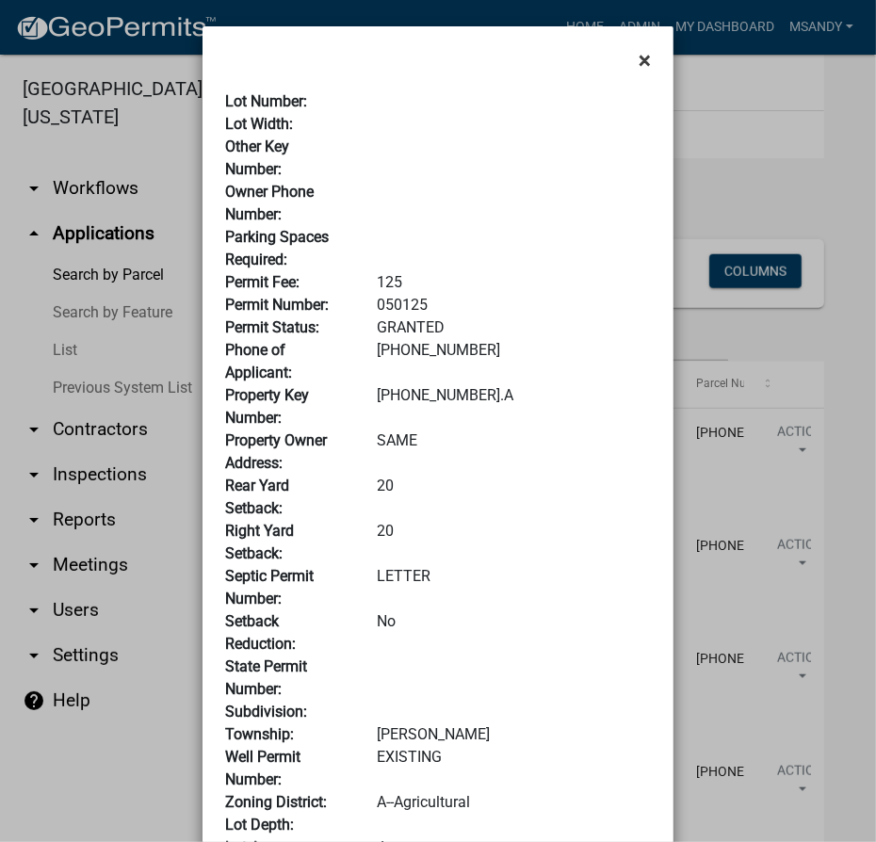
click at [638, 64] on span "×" at bounding box center [644, 60] width 12 height 26
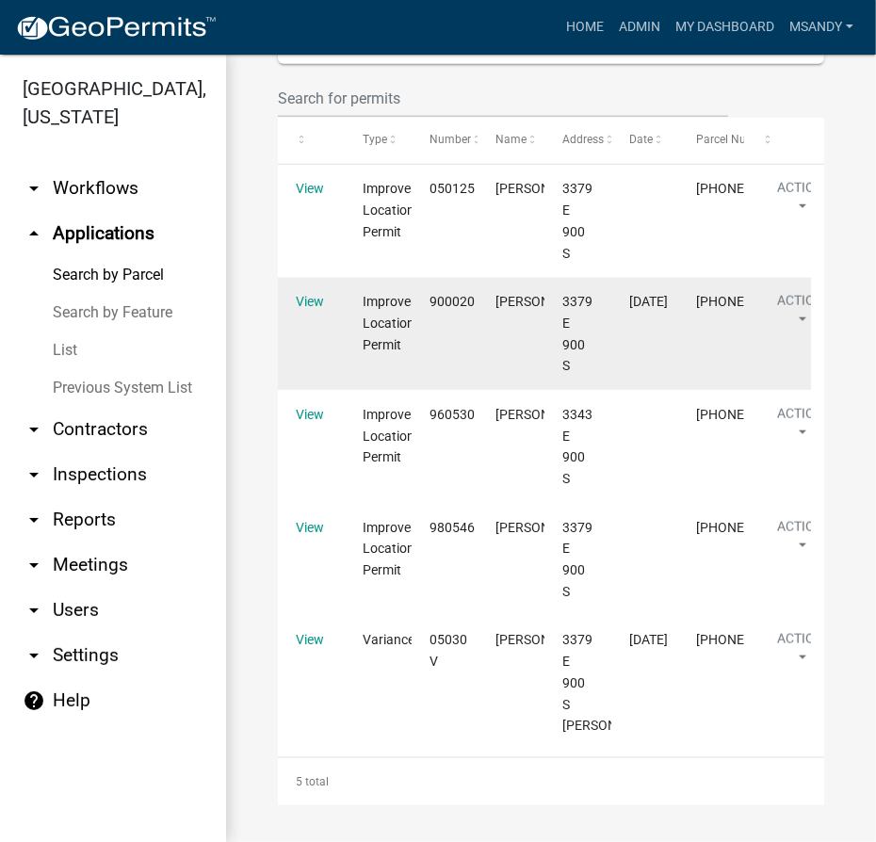
scroll to position [1760, 0]
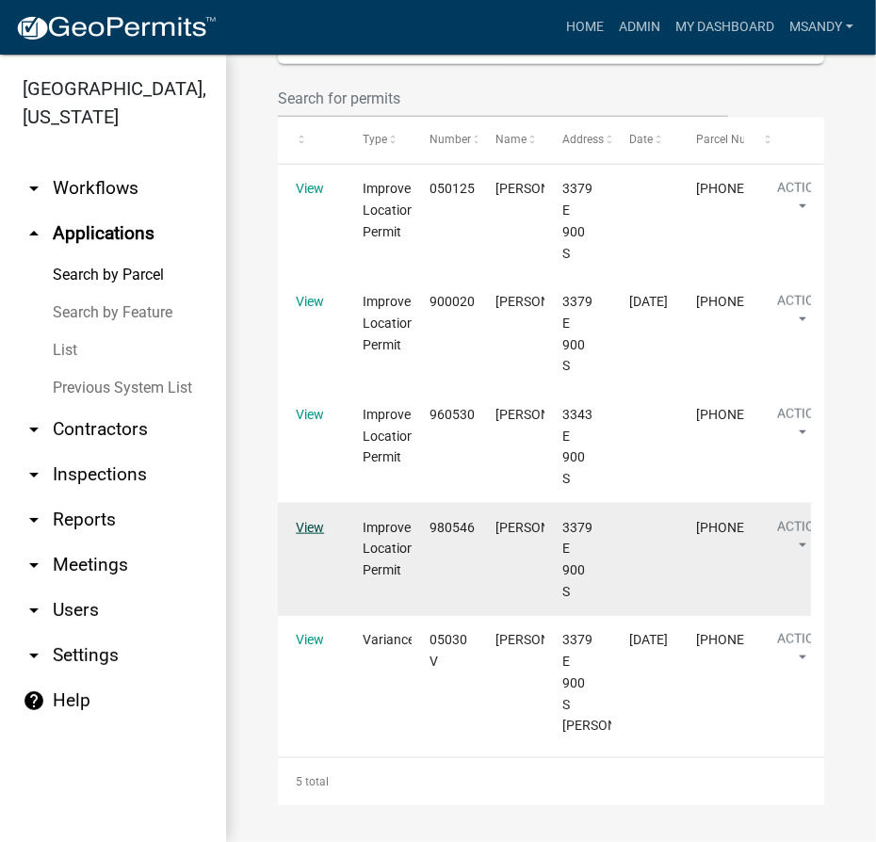
click at [308, 529] on link "View" at bounding box center [310, 527] width 28 height 15
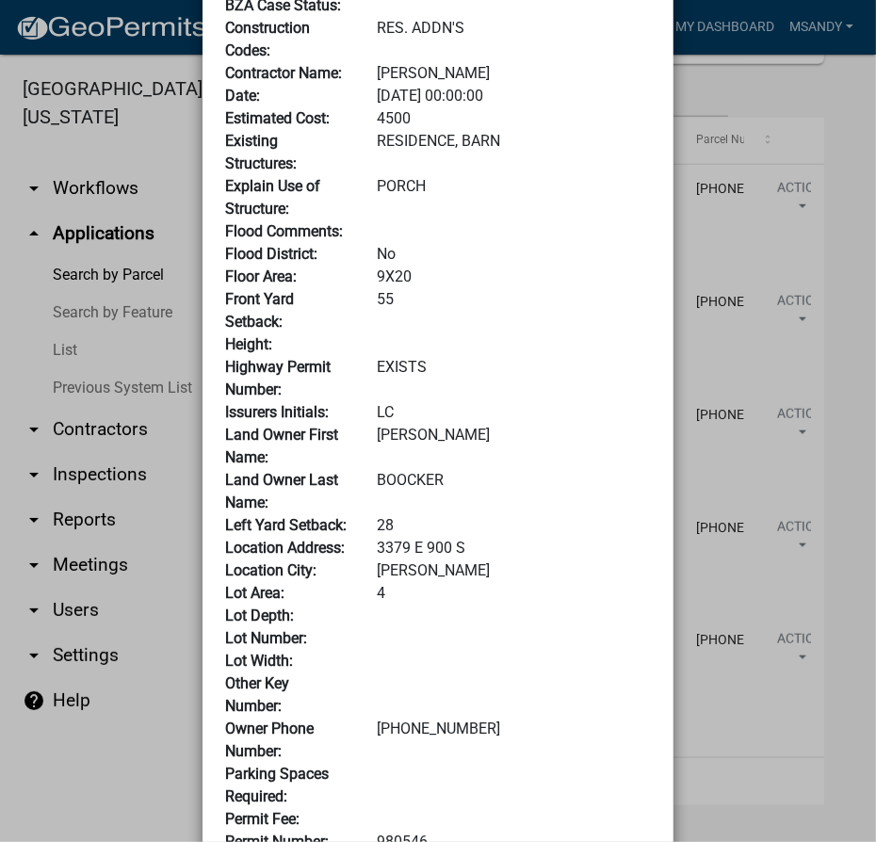
scroll to position [0, 0]
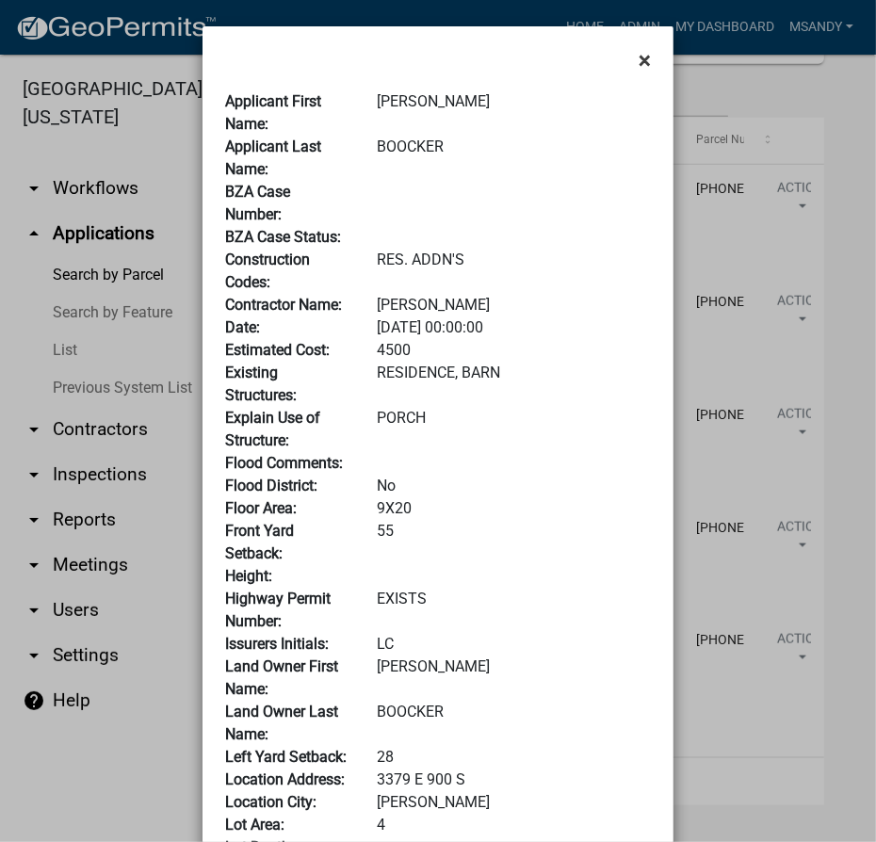
click at [642, 57] on span "×" at bounding box center [644, 60] width 12 height 26
